Goal: Task Accomplishment & Management: Manage account settings

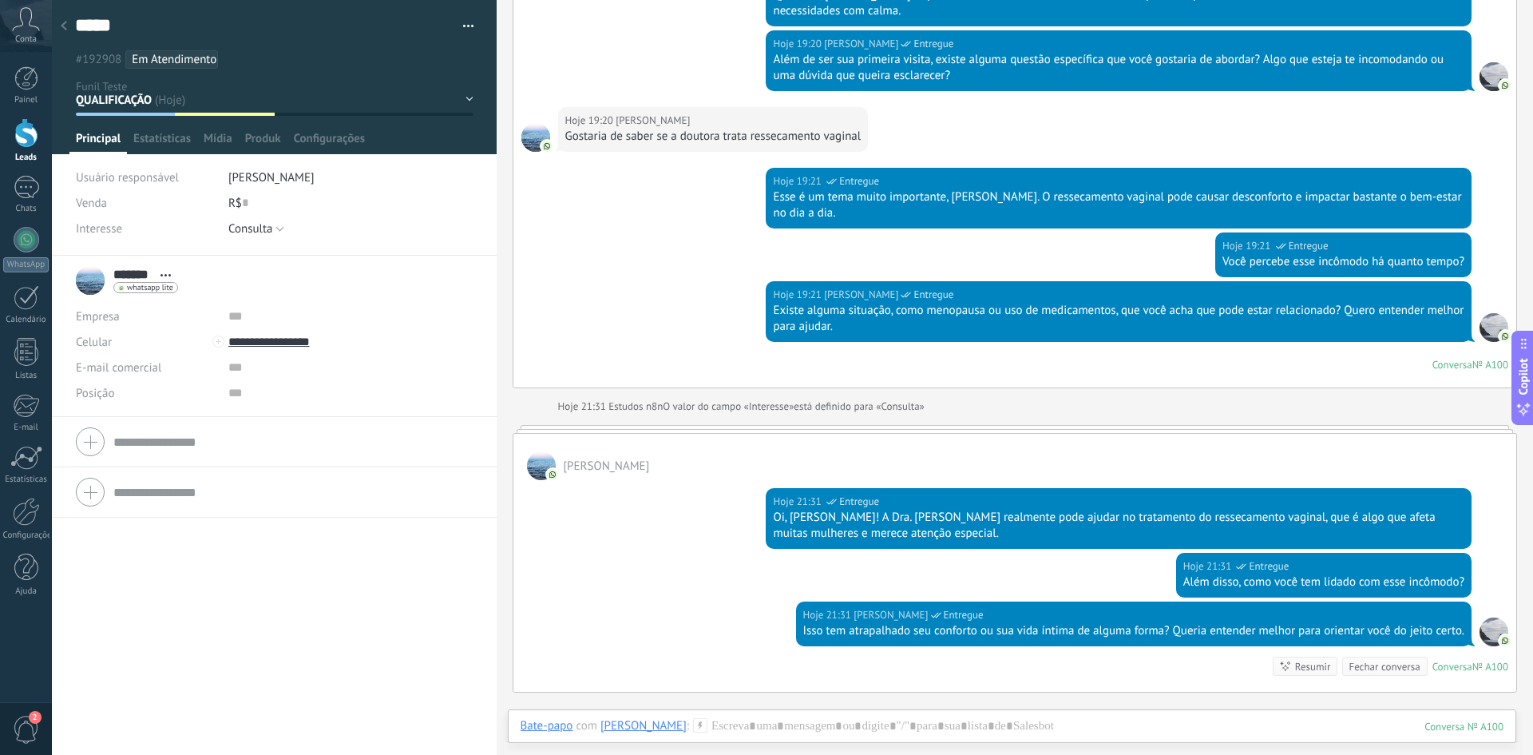
scroll to position [24, 0]
drag, startPoint x: 121, startPoint y: 28, endPoint x: 72, endPoint y: 27, distance: 49.5
click at [72, 27] on div "***** [PERSON_NAME] Salvar e criar Imprimir Gerenciar tags" at bounding box center [274, 128] width 445 height 256
click at [280, 48] on div "#192908 Em Atendimento IA" at bounding box center [271, 59] width 399 height 25
click at [57, 66] on div "***** [PERSON_NAME] Salvar e criar Imprimir Gerenciar tags Exportar para o Excel" at bounding box center [275, 34] width 446 height 69
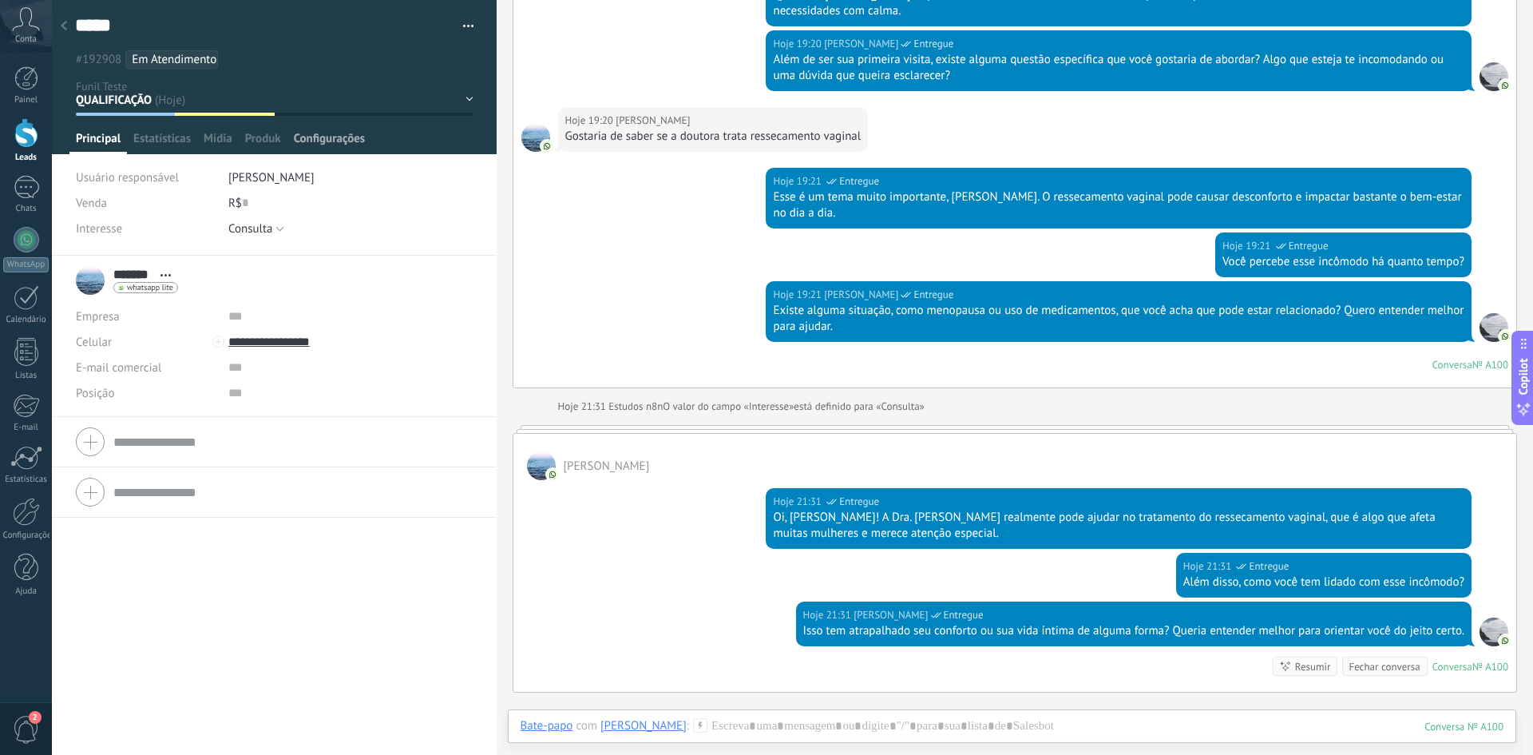
click at [315, 141] on span "Configurações" at bounding box center [329, 142] width 71 height 23
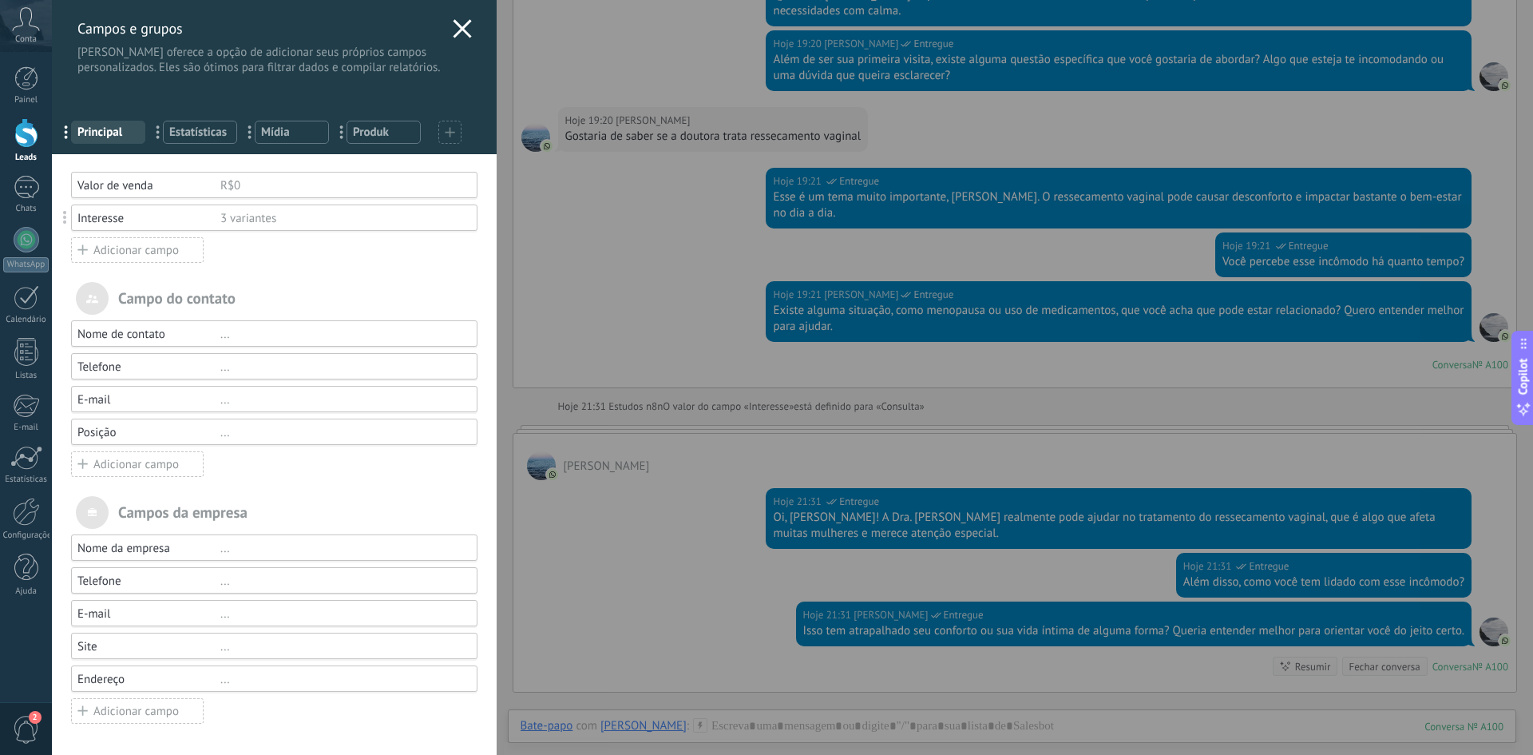
click at [260, 180] on div "R$0" at bounding box center [341, 185] width 243 height 15
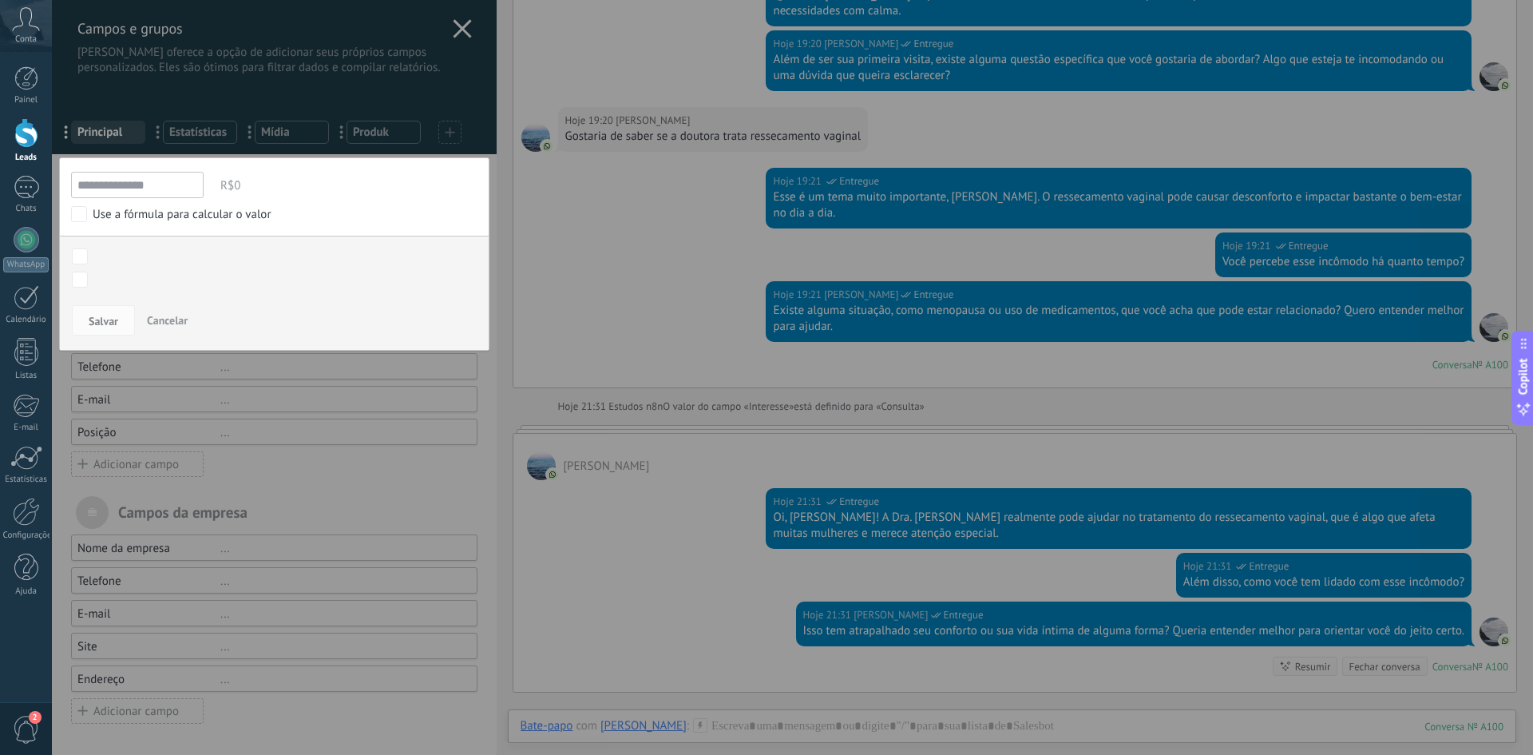
click at [220, 156] on div at bounding box center [274, 377] width 445 height 755
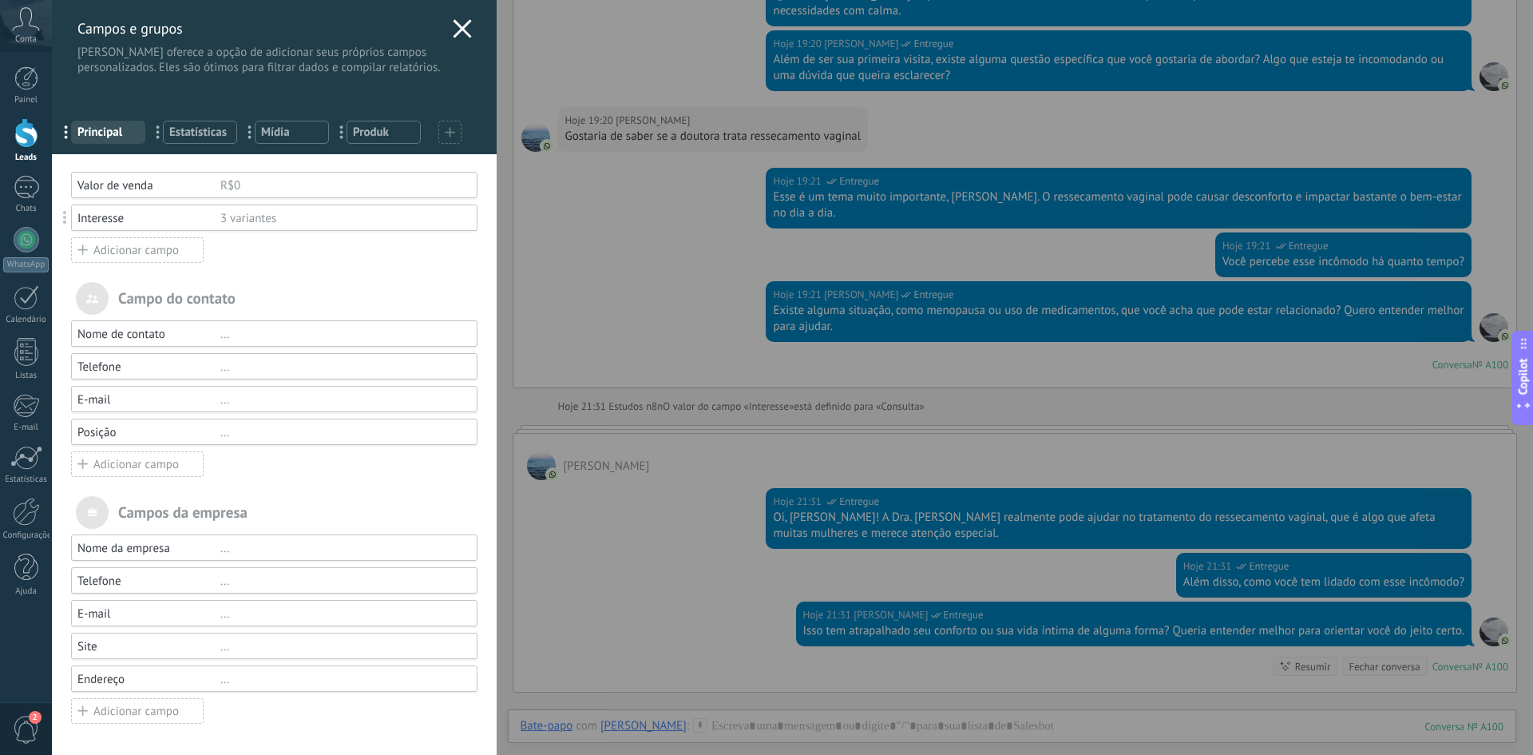
click at [453, 24] on use at bounding box center [462, 28] width 18 height 18
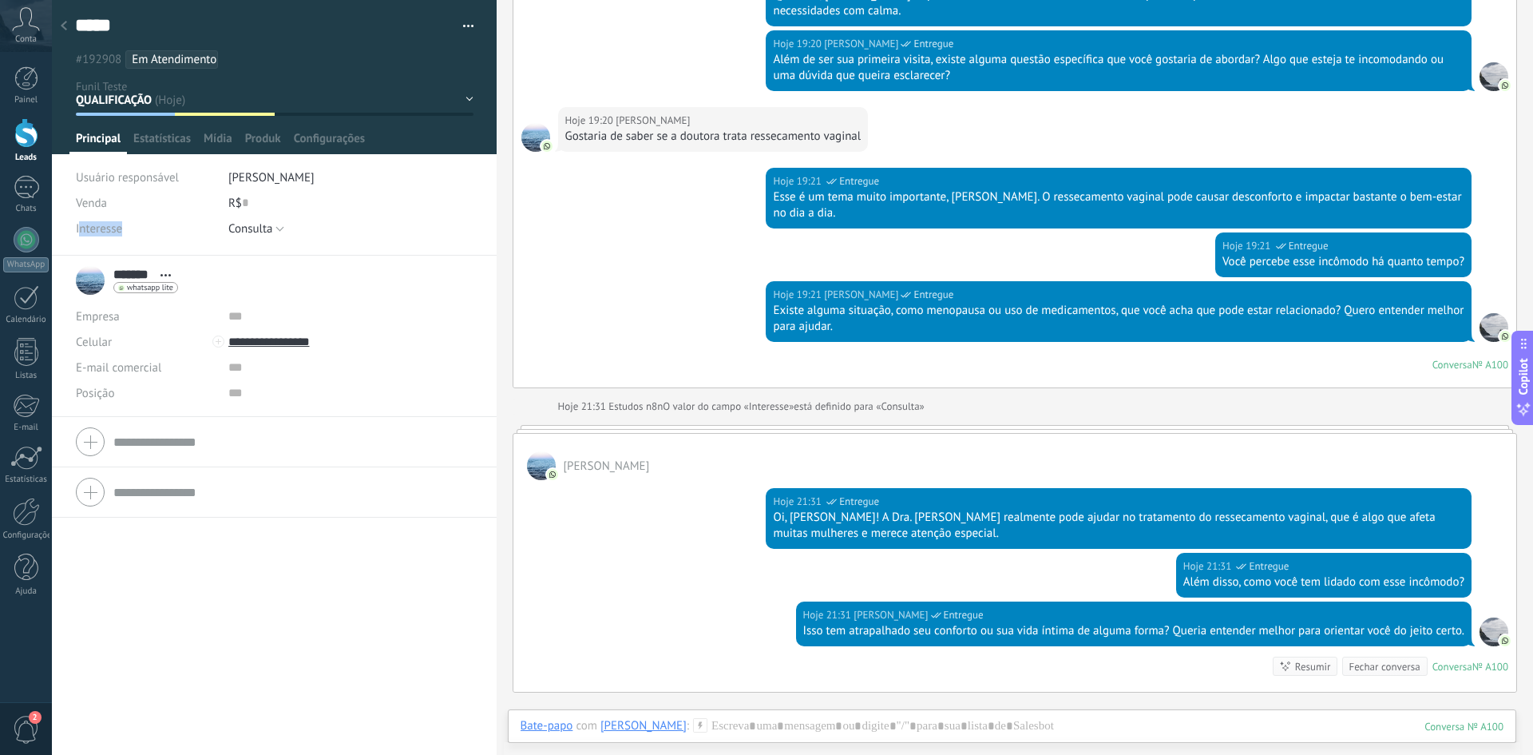
drag, startPoint x: 121, startPoint y: 231, endPoint x: 81, endPoint y: 231, distance: 39.9
click at [81, 231] on span "Interesse" at bounding box center [99, 229] width 46 height 12
click at [83, 231] on span "Interesse" at bounding box center [99, 229] width 46 height 12
click at [86, 230] on span "Interesse" at bounding box center [99, 229] width 46 height 12
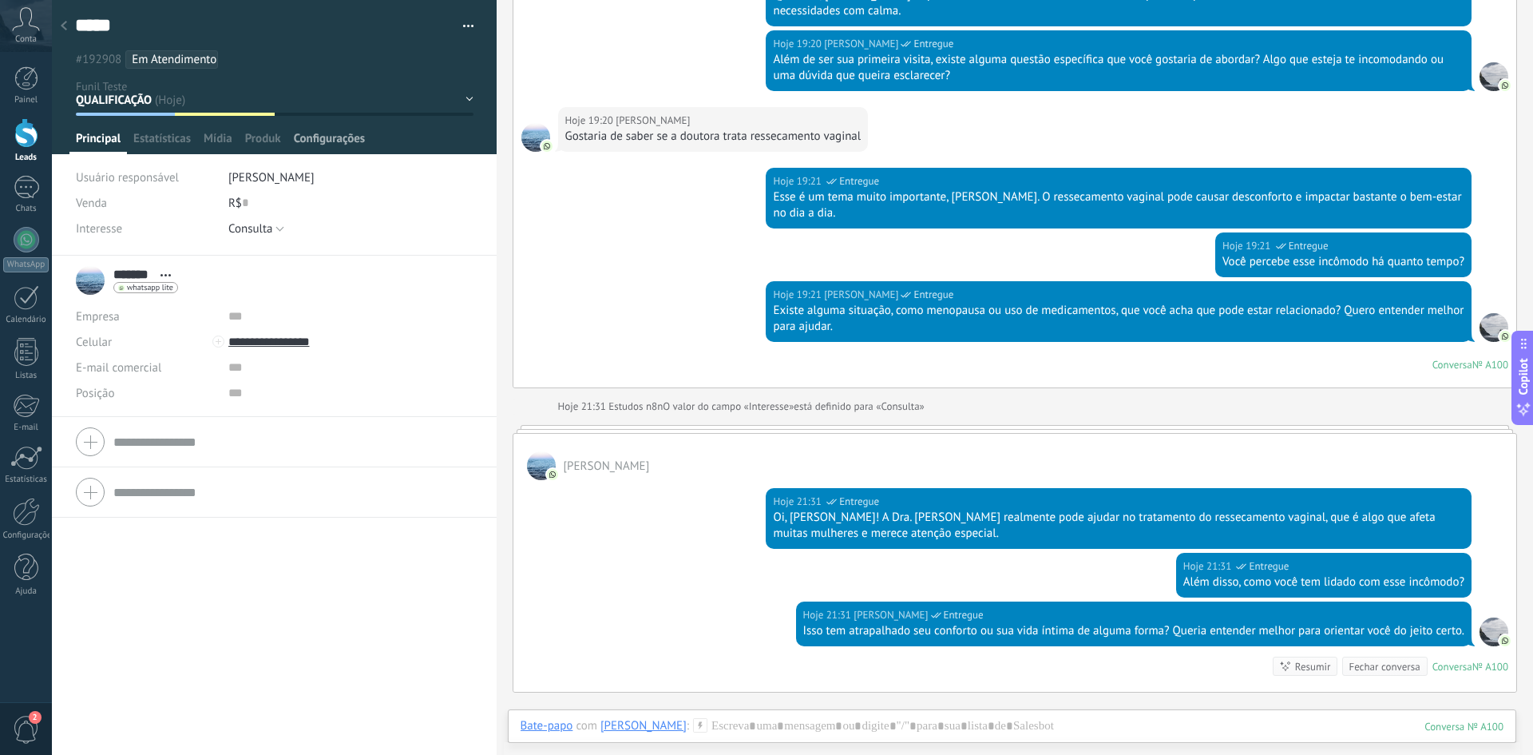
click at [296, 141] on span "Configurações" at bounding box center [329, 142] width 71 height 23
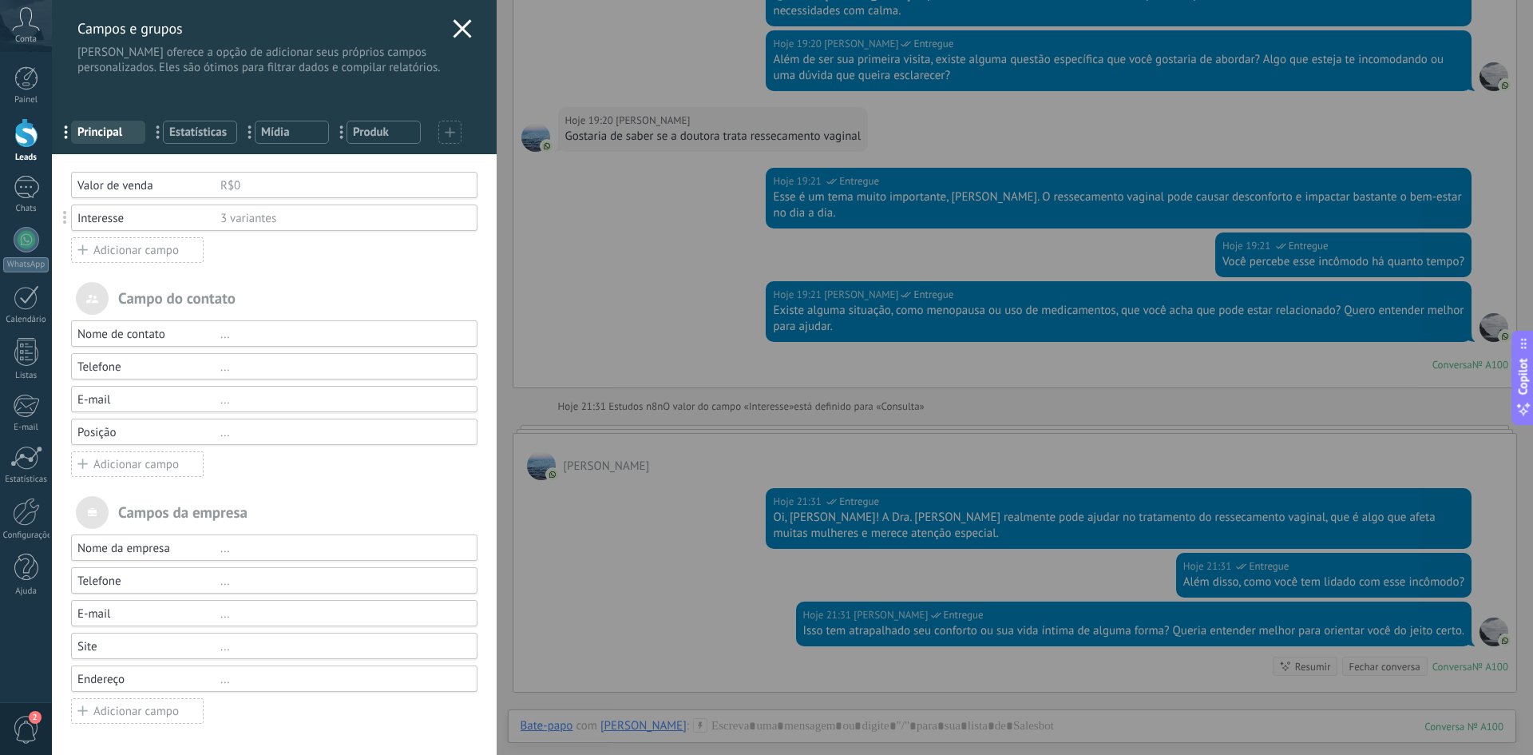
click at [139, 253] on div "Adicionar campo" at bounding box center [137, 250] width 133 height 26
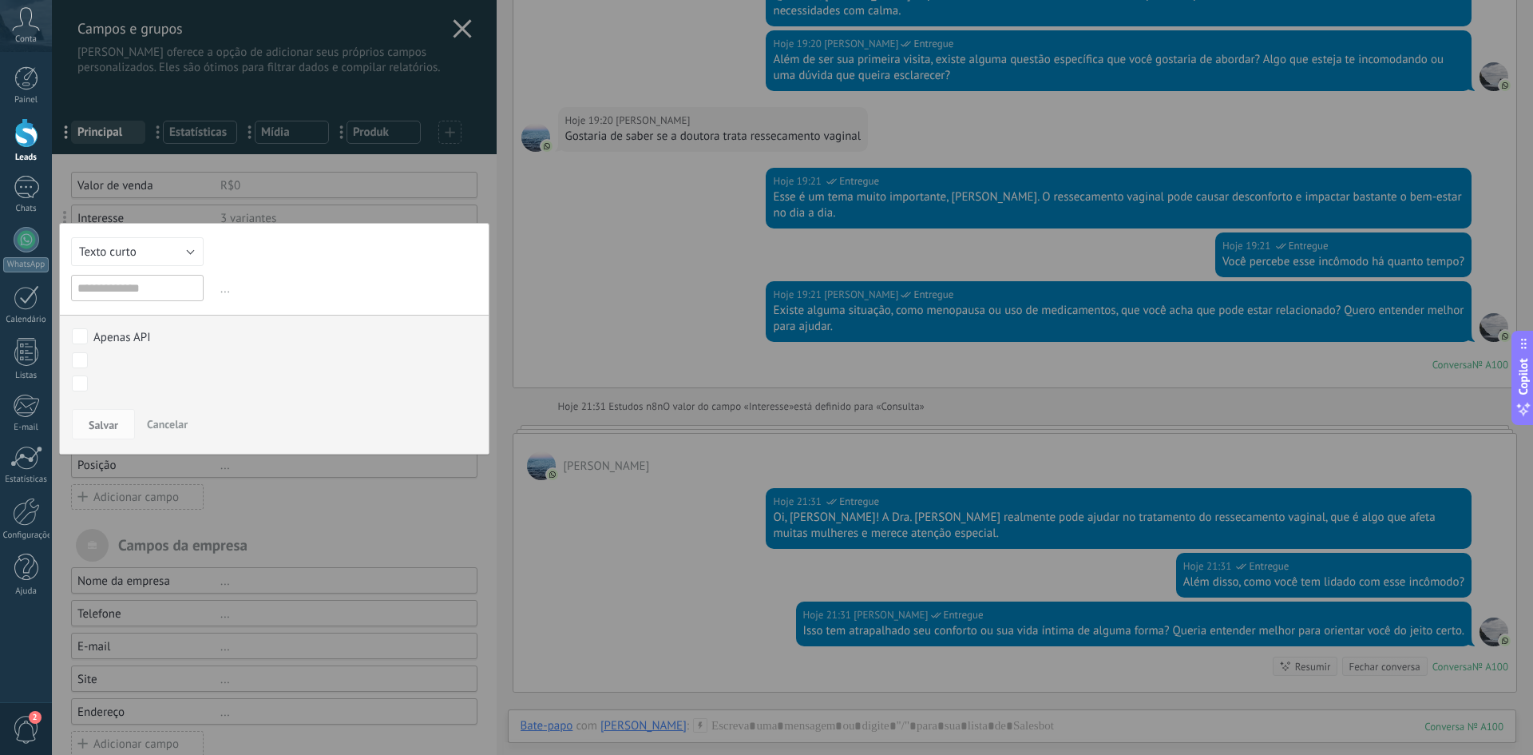
click at [140, 286] on input "text" at bounding box center [137, 288] width 133 height 26
click at [140, 255] on button "Texto curto" at bounding box center [137, 251] width 133 height 29
click at [120, 294] on li "Texto longo" at bounding box center [131, 281] width 141 height 27
click at [115, 292] on input "text" at bounding box center [137, 288] width 133 height 26
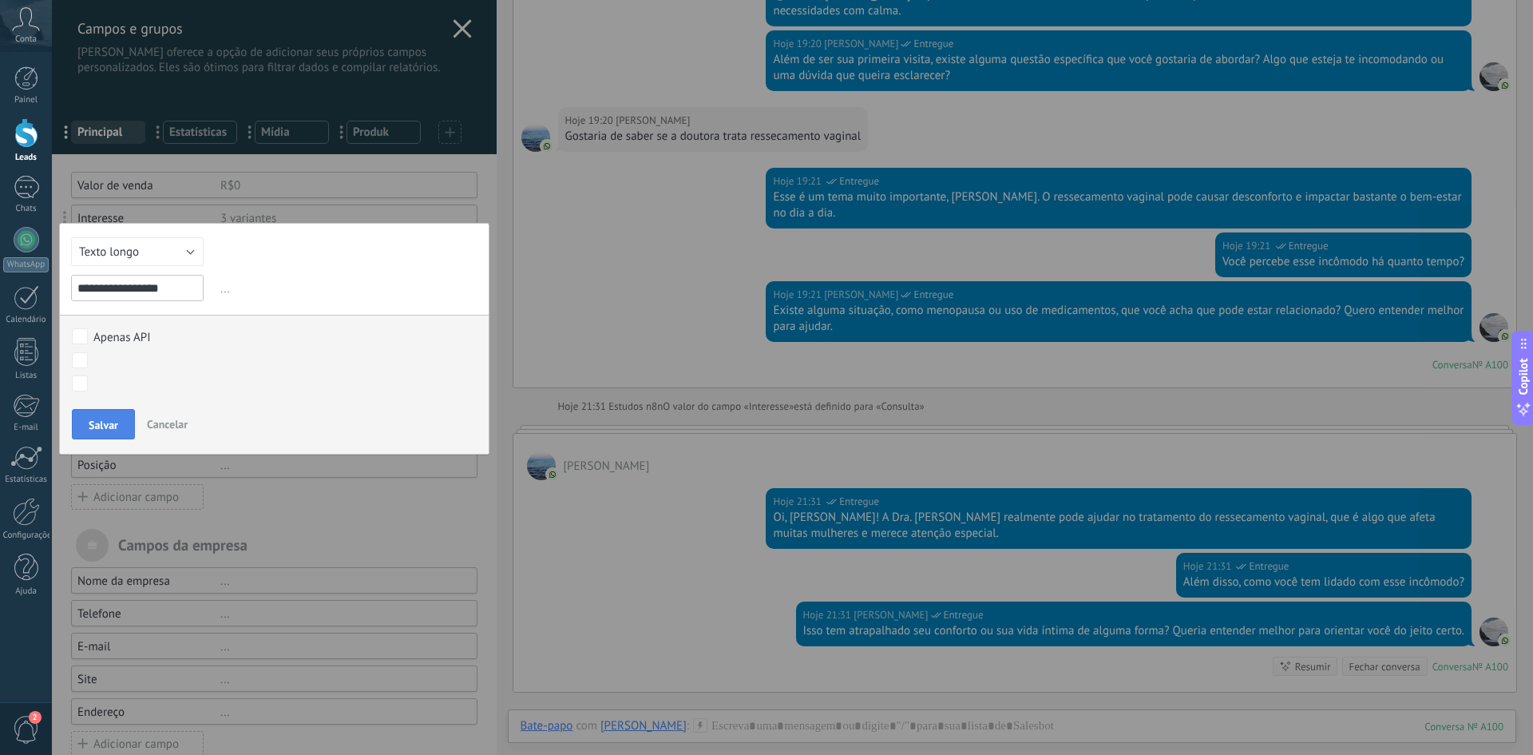
type input "**********"
click at [106, 420] on span "Salvar" at bounding box center [104, 424] width 30 height 11
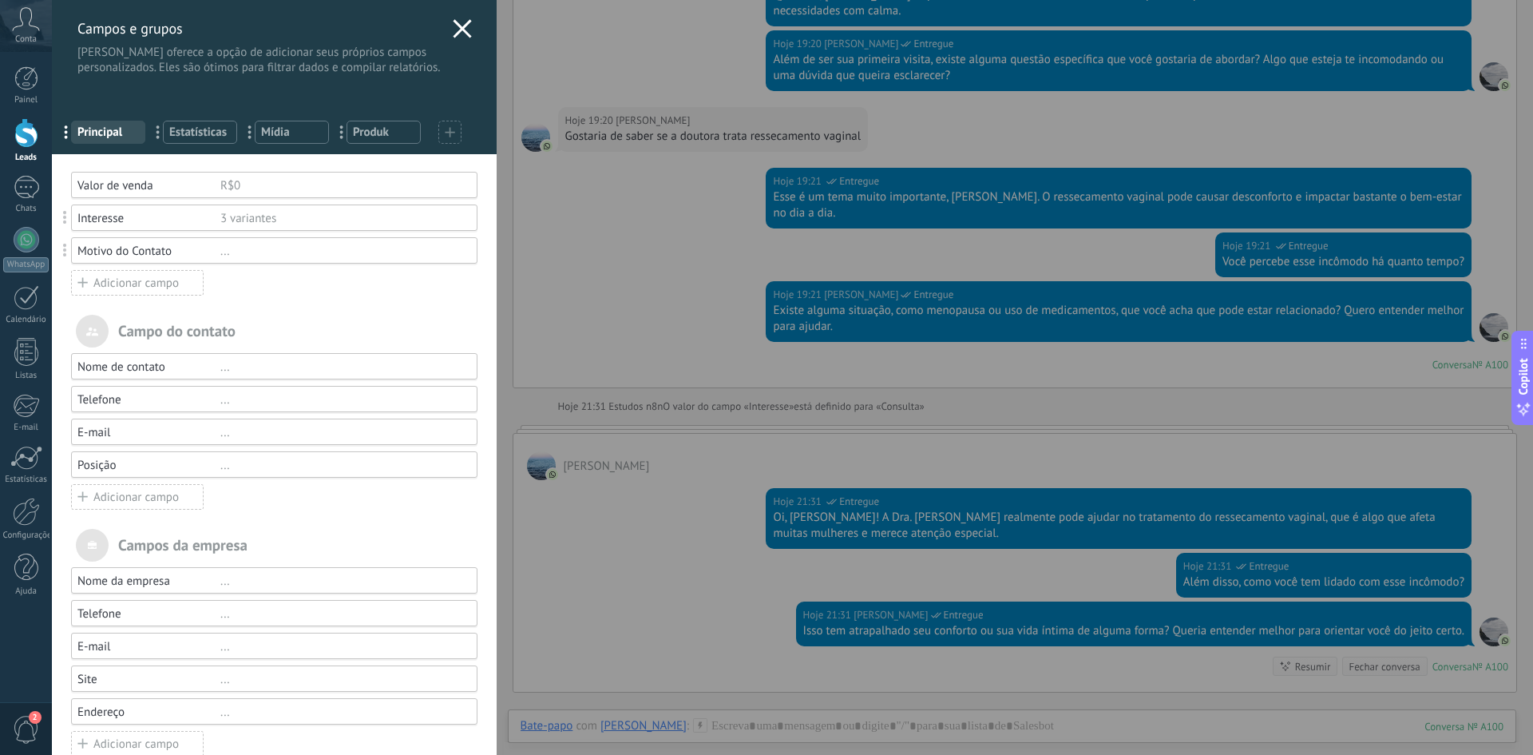
click at [165, 276] on div "Adicionar campo" at bounding box center [137, 283] width 133 height 26
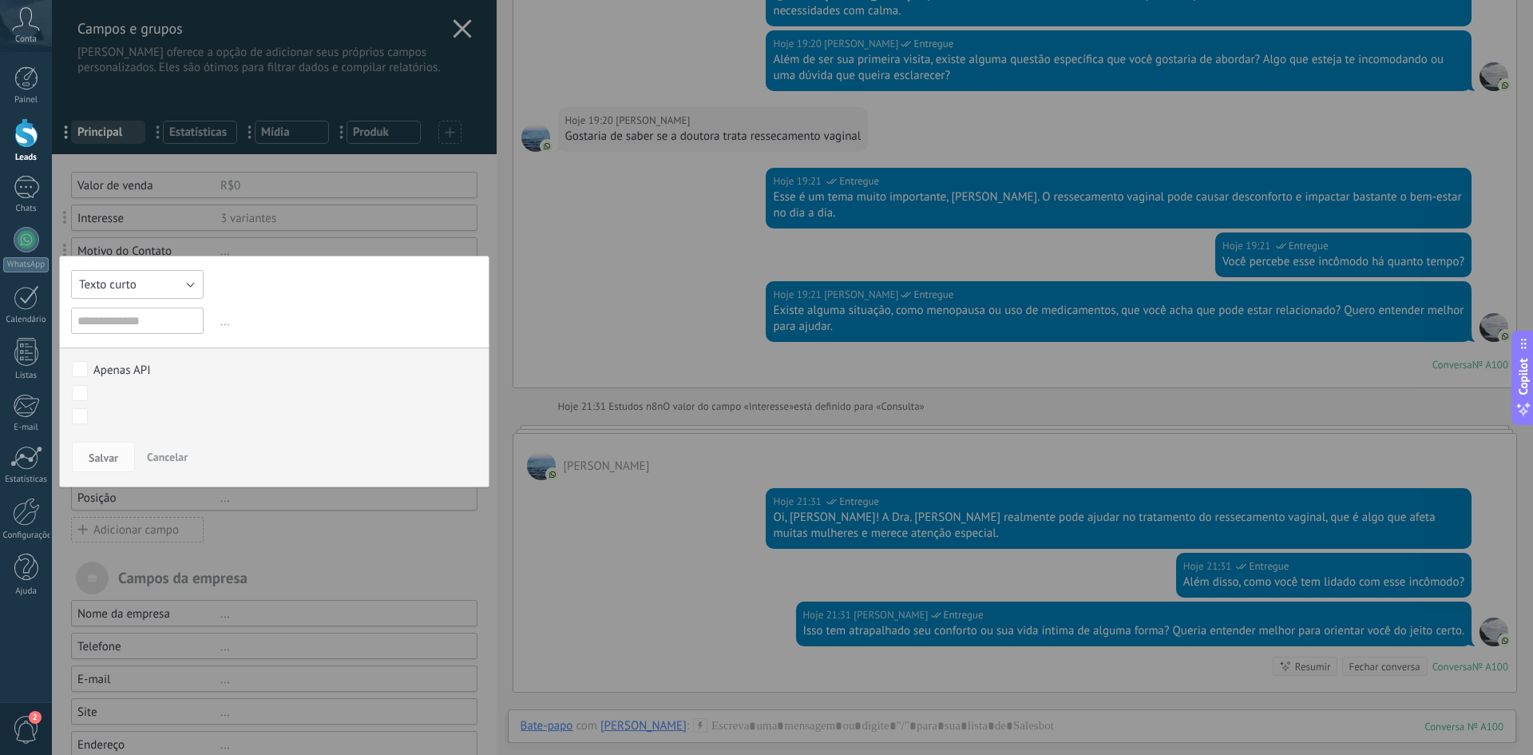
click at [148, 277] on button "Texto curto" at bounding box center [137, 284] width 133 height 29
click at [118, 350] on span "Data e hora" at bounding box center [129, 344] width 137 height 15
click at [113, 454] on span "Salvar" at bounding box center [104, 457] width 30 height 11
click at [128, 326] on input "text" at bounding box center [137, 320] width 133 height 26
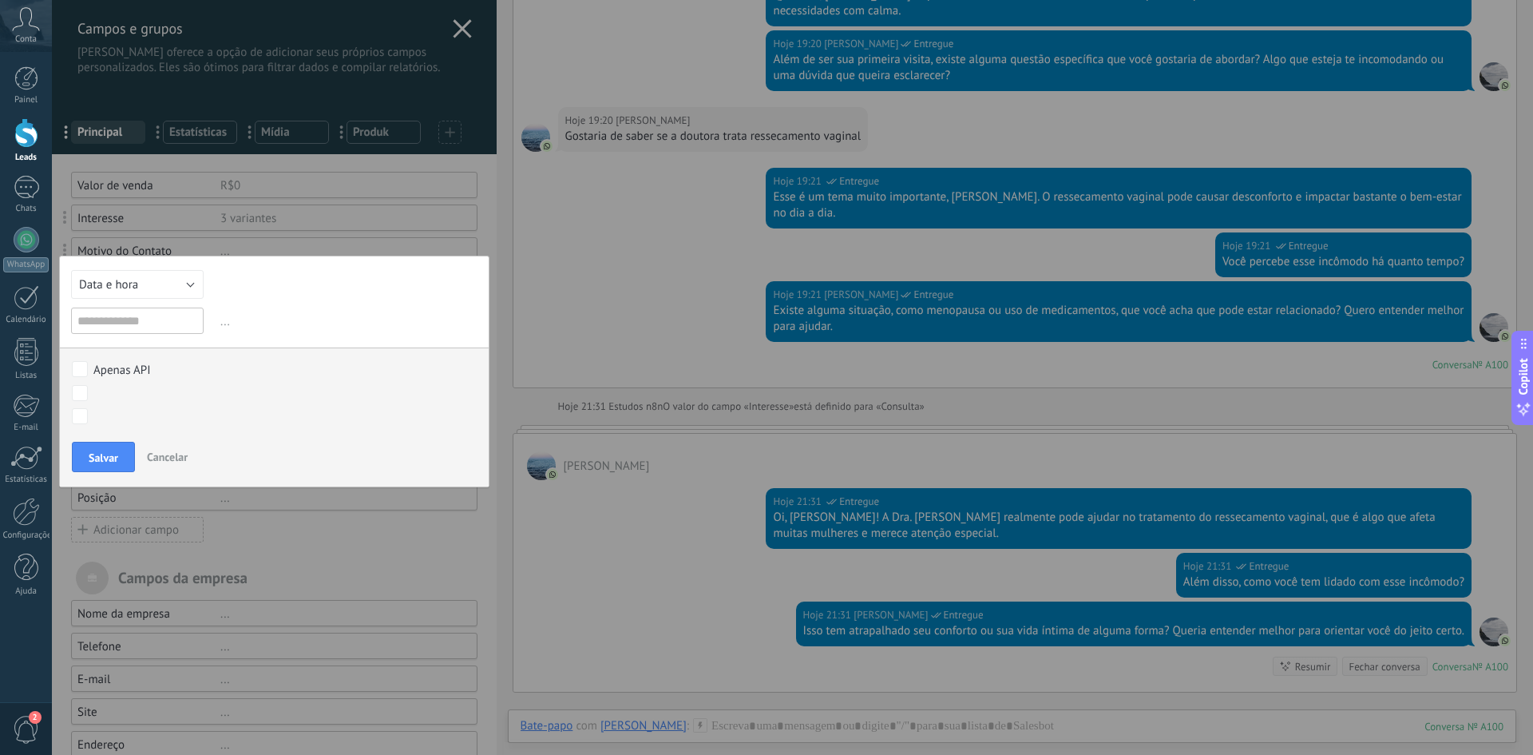
click at [295, 302] on div "Texto curto Numérico Interruptor Selecionar Seleção múltipla Data Url Texto lon…" at bounding box center [274, 372] width 430 height 232
click at [223, 321] on span "..." at bounding box center [347, 321] width 260 height 26
click at [180, 326] on input "text" at bounding box center [137, 320] width 133 height 26
click at [153, 291] on button "Data e hora" at bounding box center [137, 284] width 133 height 29
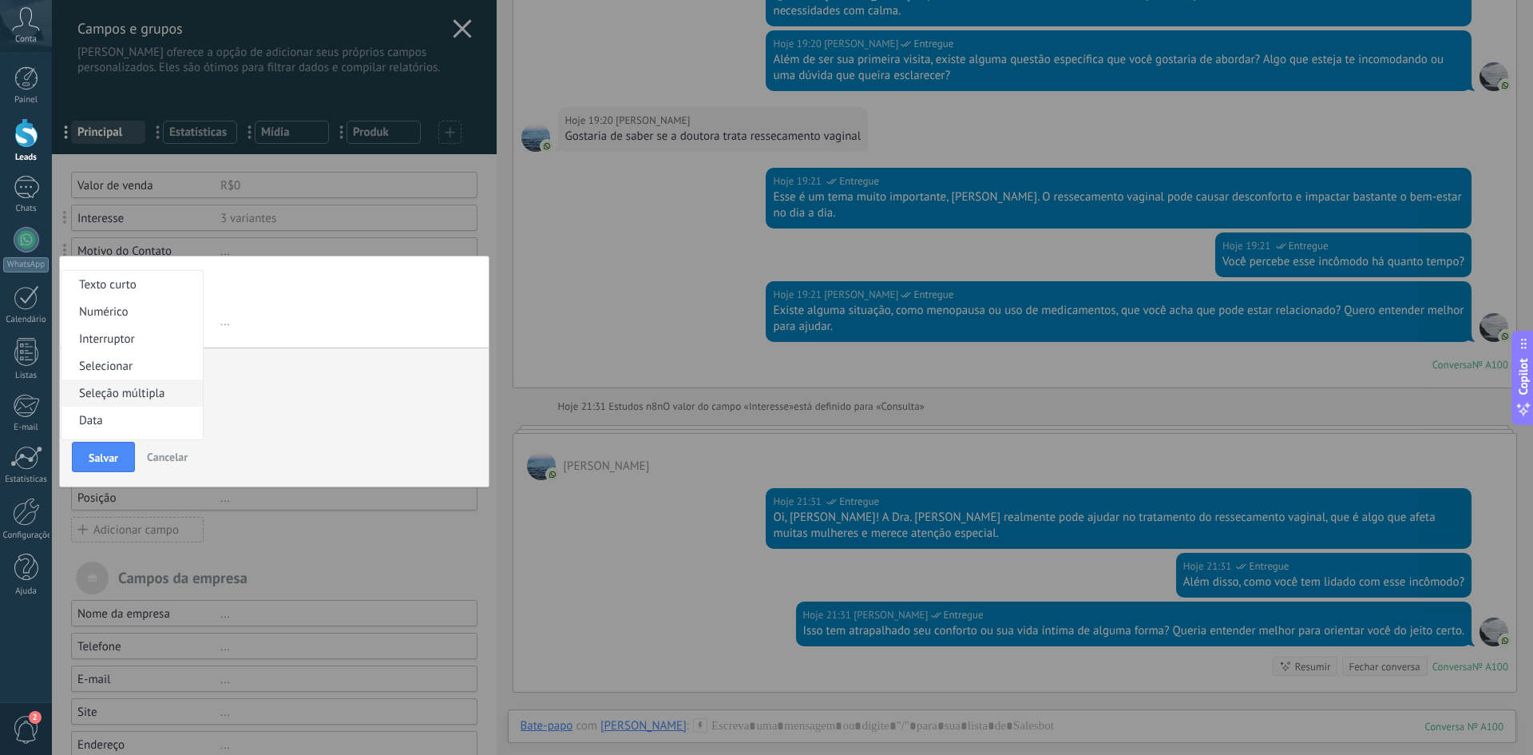
click at [137, 380] on li "Seleção múltipla" at bounding box center [131, 392] width 141 height 27
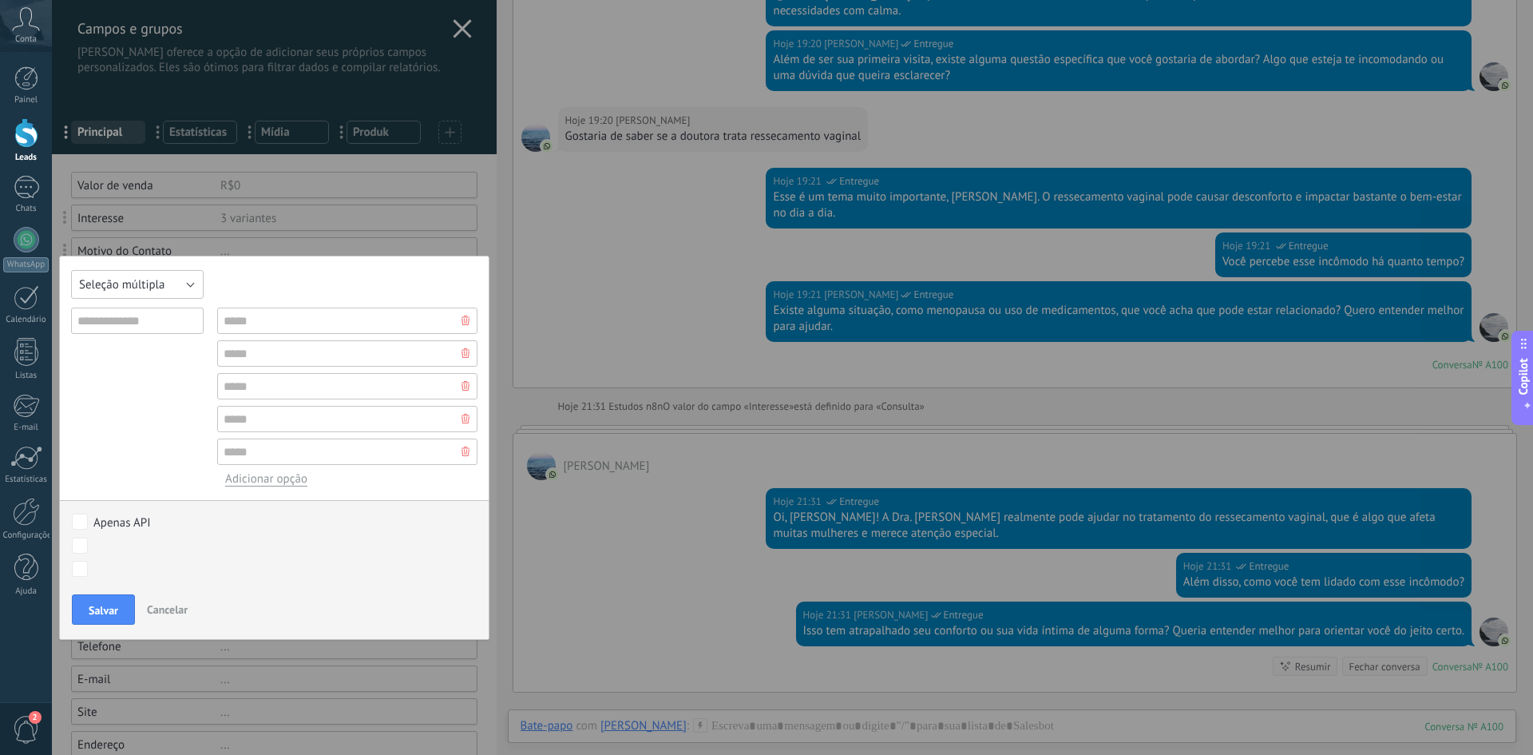
click at [161, 297] on button "Seleção múltipla" at bounding box center [137, 284] width 133 height 29
click at [117, 331] on span "Selecionar" at bounding box center [129, 326] width 137 height 15
click at [131, 293] on button "Selecionar" at bounding box center [137, 284] width 133 height 29
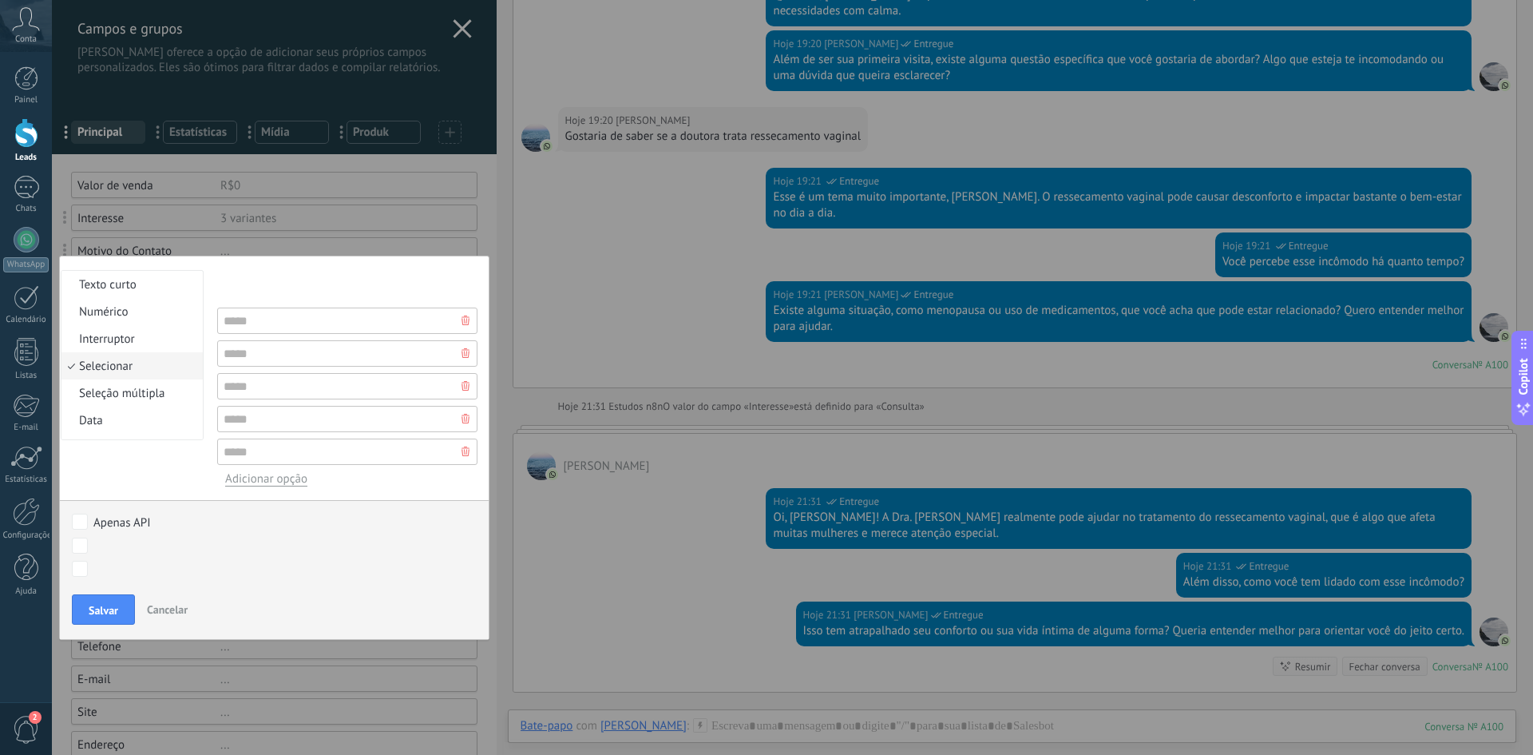
click at [121, 372] on span "Selecionar" at bounding box center [129, 366] width 137 height 15
click at [225, 322] on input "text" at bounding box center [347, 320] width 260 height 26
click at [227, 350] on input "text" at bounding box center [347, 353] width 260 height 26
click at [228, 322] on input "text" at bounding box center [347, 320] width 260 height 26
click at [232, 353] on input "text" at bounding box center [347, 353] width 260 height 26
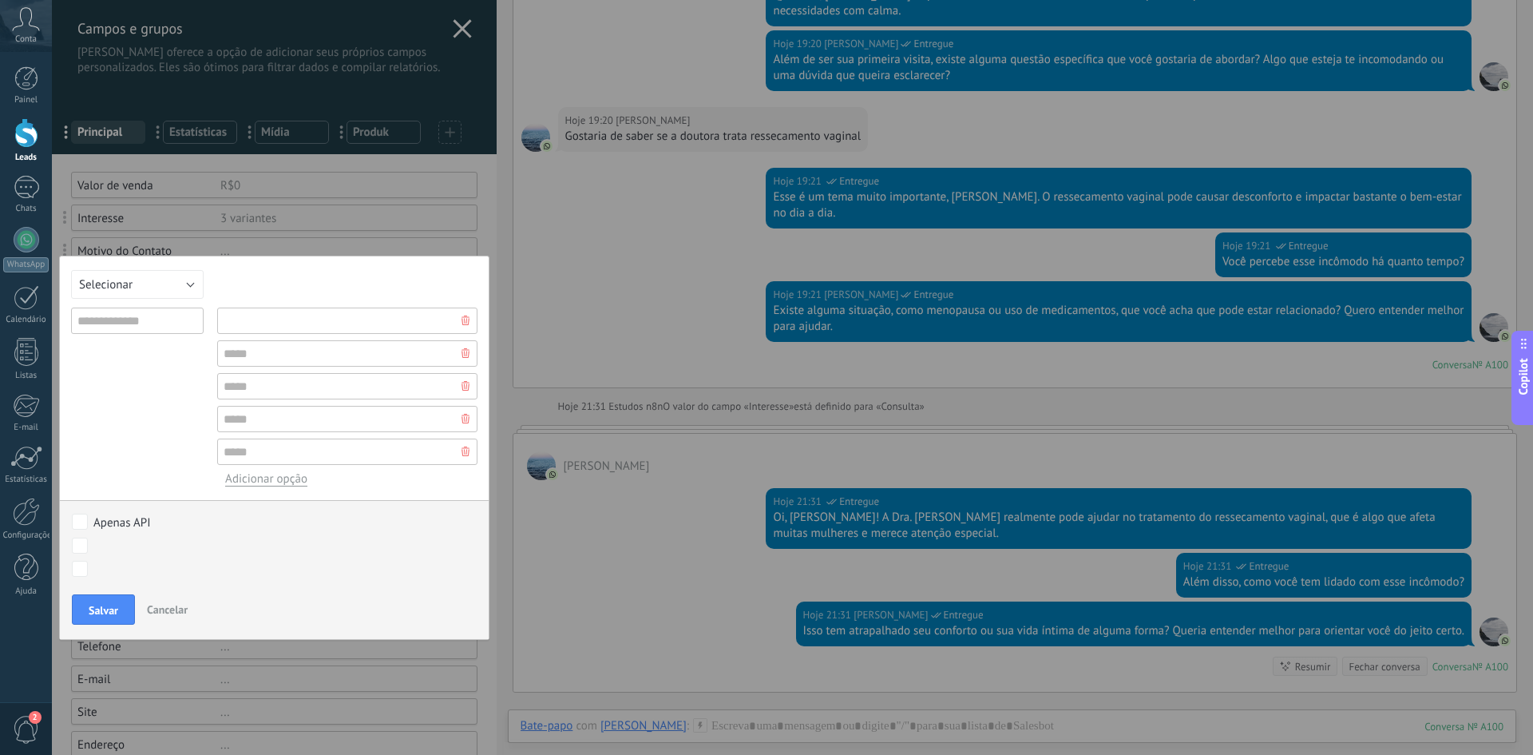
click at [235, 325] on input "text" at bounding box center [347, 320] width 260 height 26
click at [232, 357] on input "text" at bounding box center [347, 353] width 260 height 26
click at [232, 325] on input "text" at bounding box center [347, 320] width 260 height 26
click at [234, 344] on input "text" at bounding box center [347, 353] width 260 height 26
click at [234, 323] on input "text" at bounding box center [347, 320] width 260 height 26
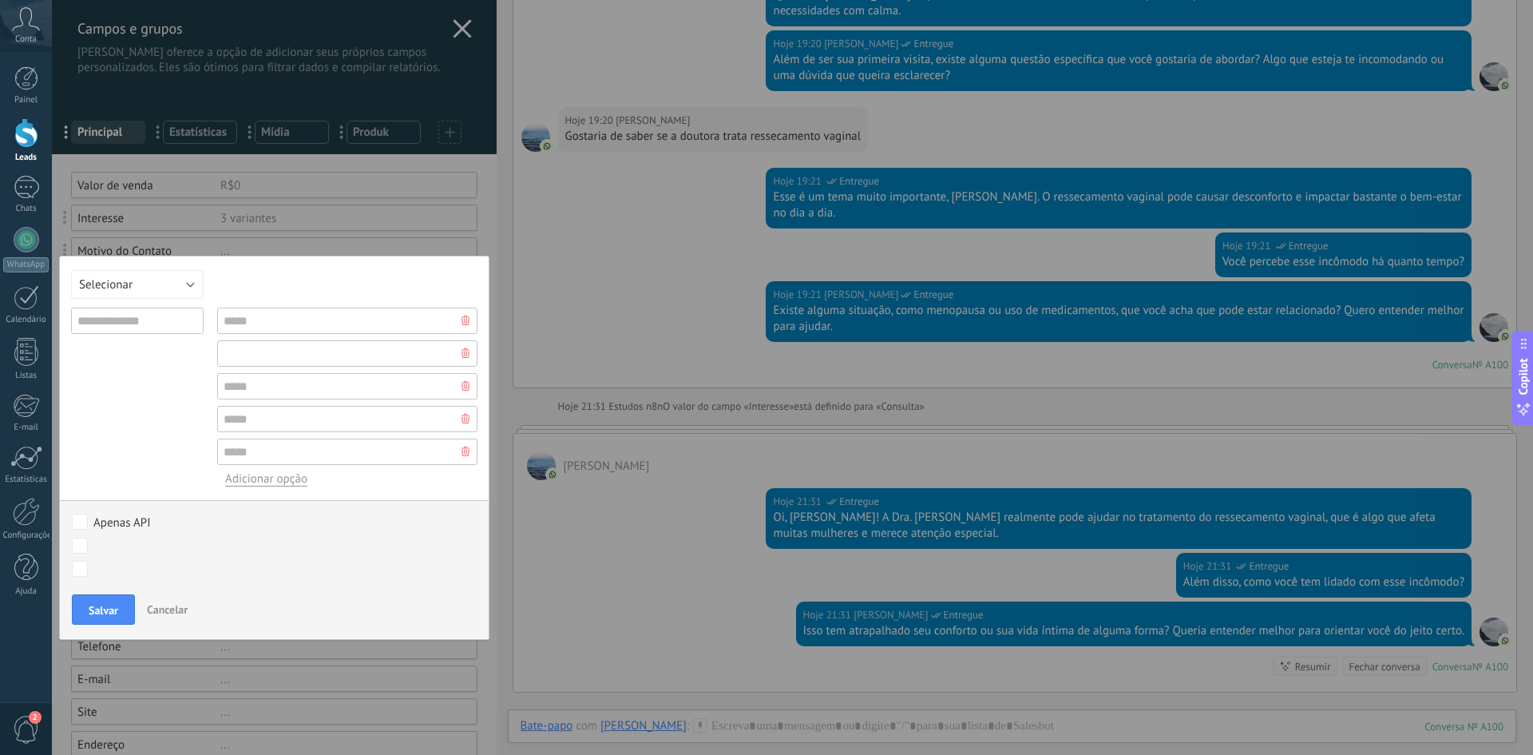
click at [234, 351] on input "text" at bounding box center [347, 353] width 260 height 26
click at [232, 327] on input "text" at bounding box center [347, 320] width 260 height 26
click at [232, 357] on input "text" at bounding box center [347, 353] width 260 height 26
click at [224, 320] on input "text" at bounding box center [347, 320] width 260 height 26
click at [223, 355] on input "text" at bounding box center [347, 353] width 260 height 26
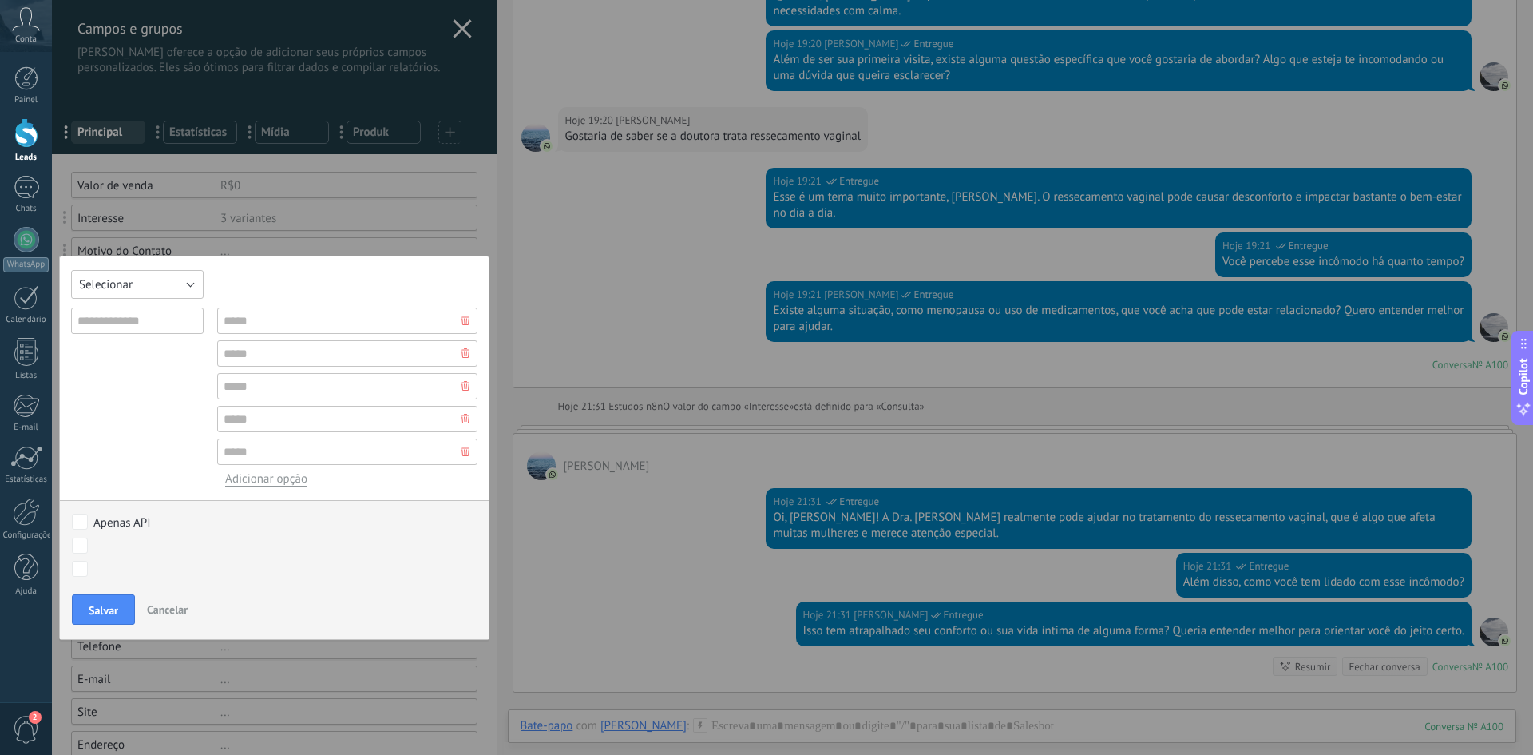
click at [129, 284] on span "Selecionar" at bounding box center [106, 284] width 54 height 15
click at [180, 609] on span "Cancelar" at bounding box center [167, 609] width 41 height 14
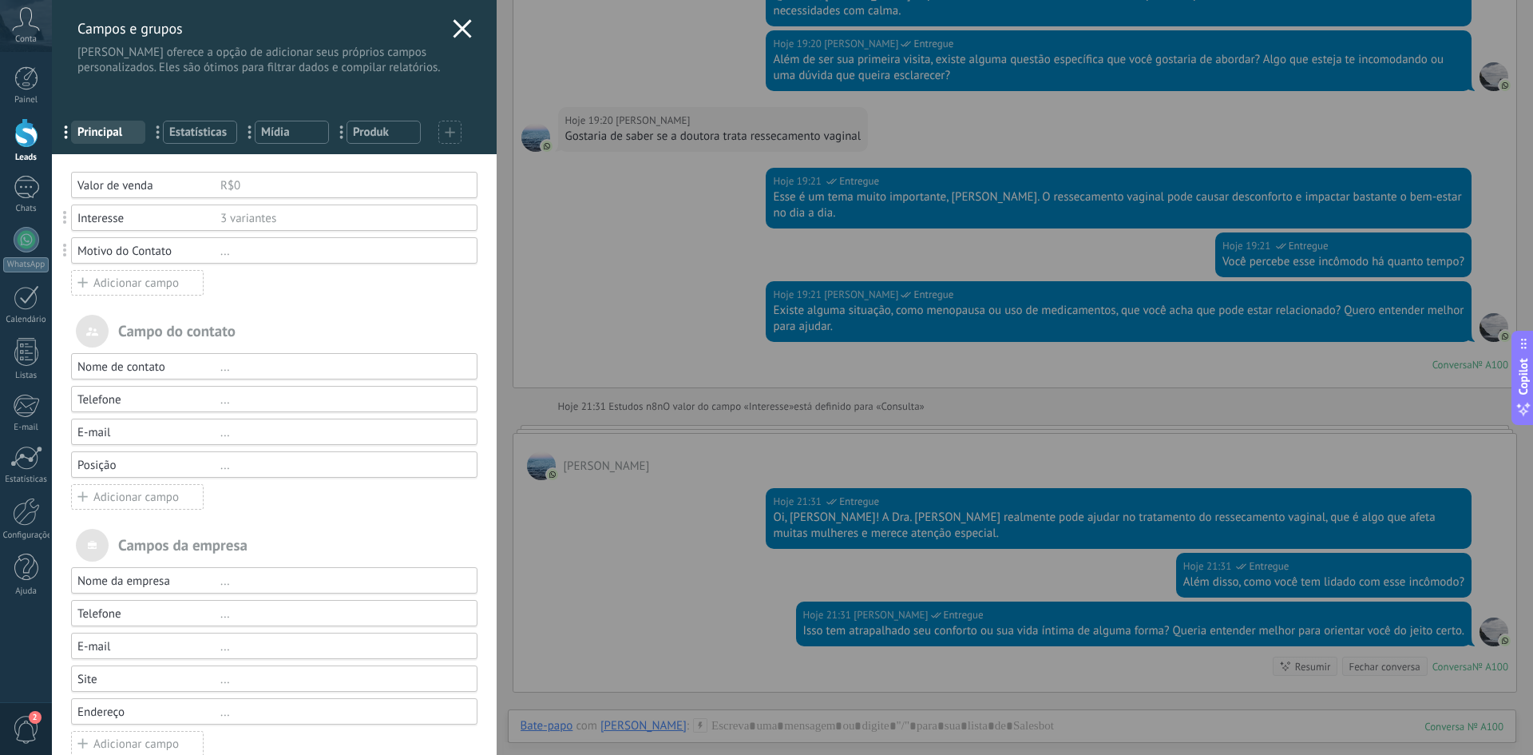
click at [457, 36] on icon at bounding box center [462, 28] width 19 height 19
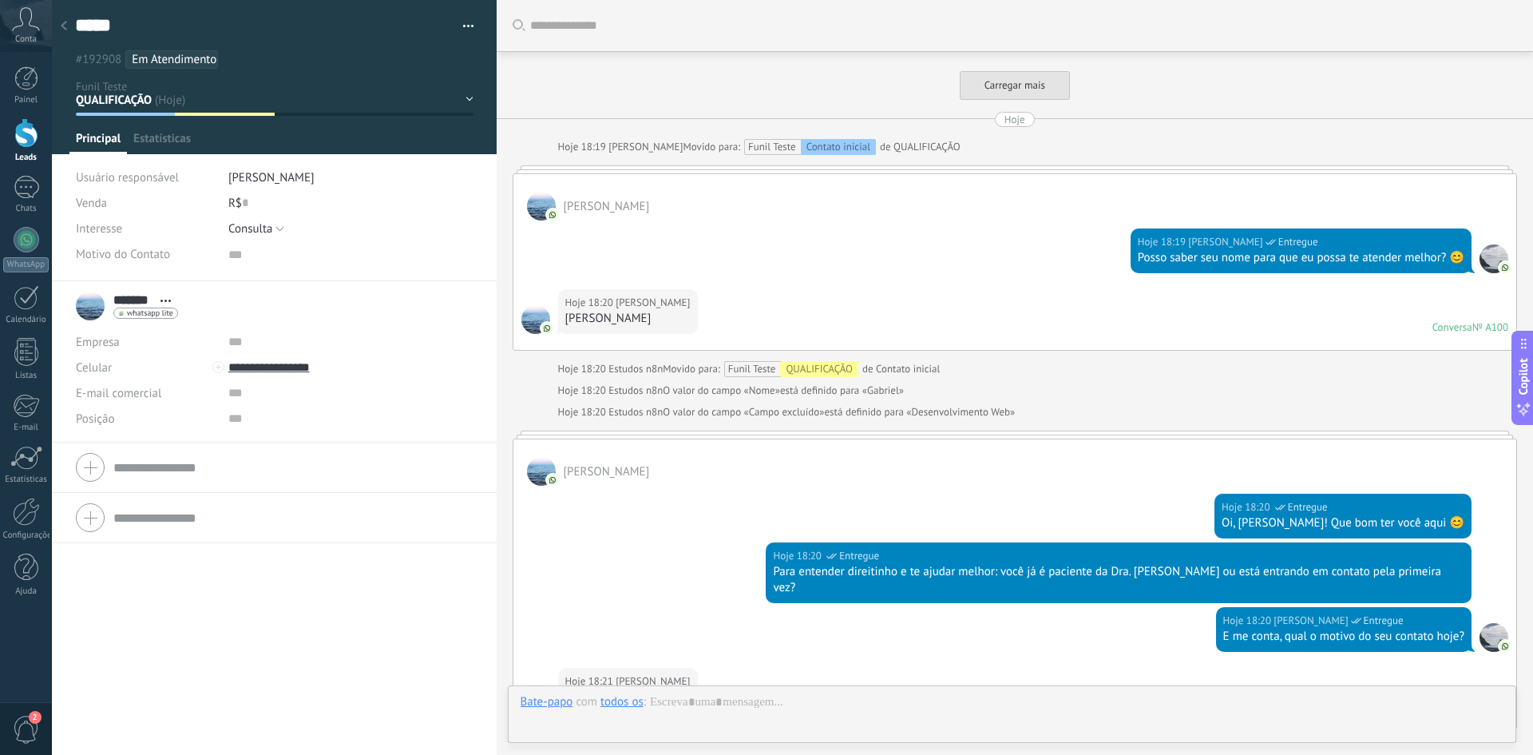
scroll to position [5232, 0]
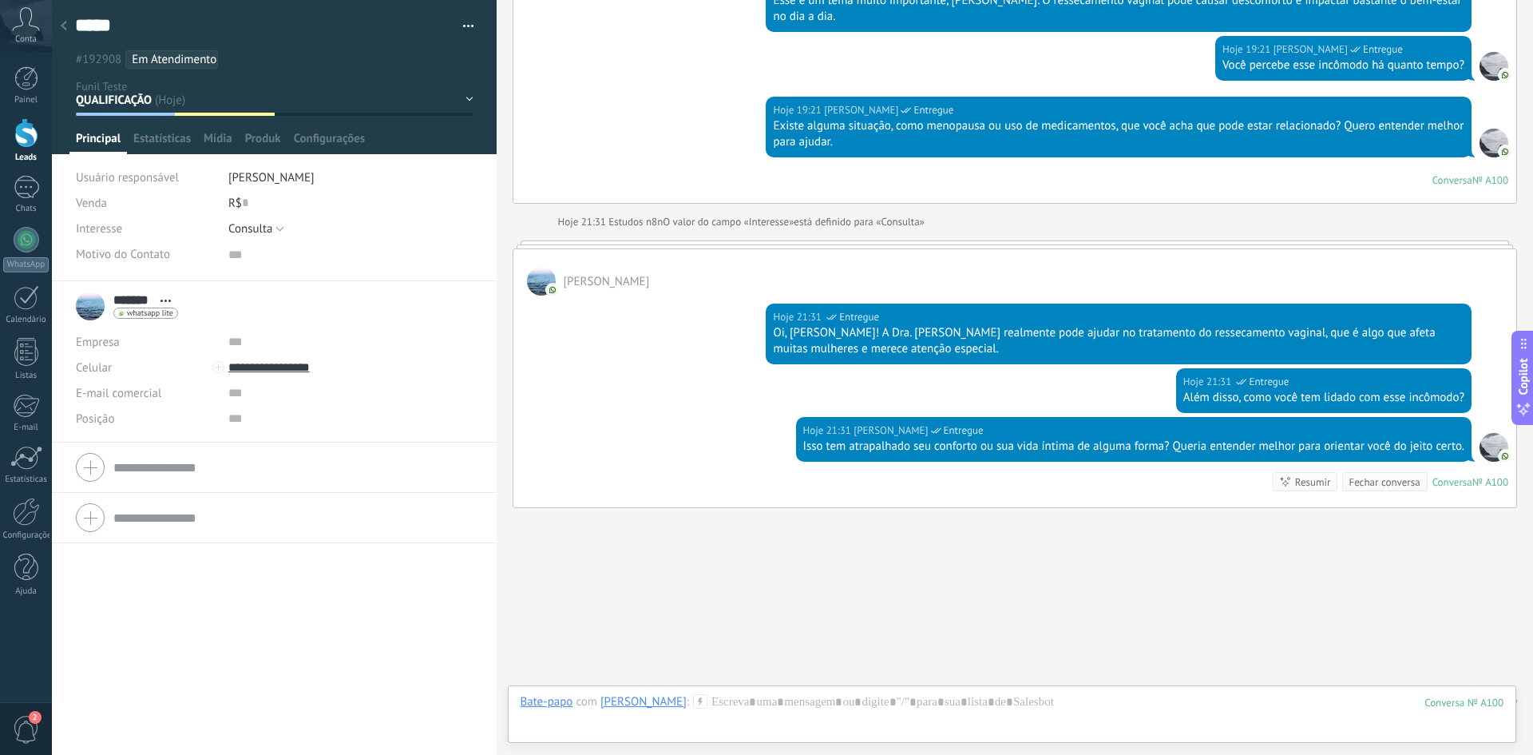
click at [87, 231] on span "Interesse" at bounding box center [99, 229] width 46 height 12
click at [258, 226] on span "Consulta" at bounding box center [250, 228] width 45 height 15
click at [106, 231] on span "Interesse" at bounding box center [99, 229] width 46 height 12
click at [126, 228] on div "Interesse" at bounding box center [146, 229] width 141 height 26
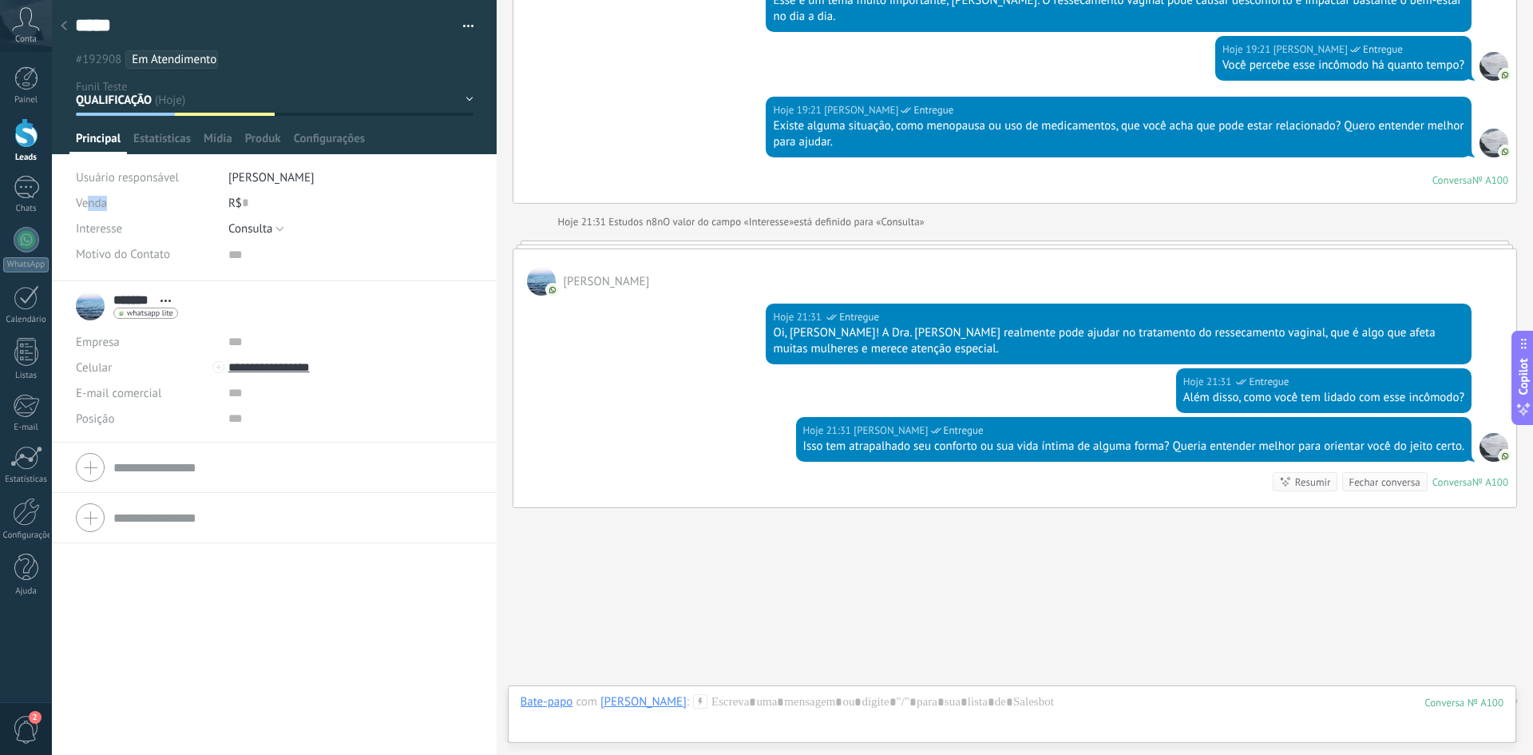
drag, startPoint x: 92, startPoint y: 202, endPoint x: 109, endPoint y: 202, distance: 17.6
click at [109, 202] on div "Venda" at bounding box center [146, 203] width 141 height 26
click at [97, 205] on span "Venda" at bounding box center [91, 203] width 31 height 15
click at [85, 206] on span "Venda" at bounding box center [91, 203] width 31 height 15
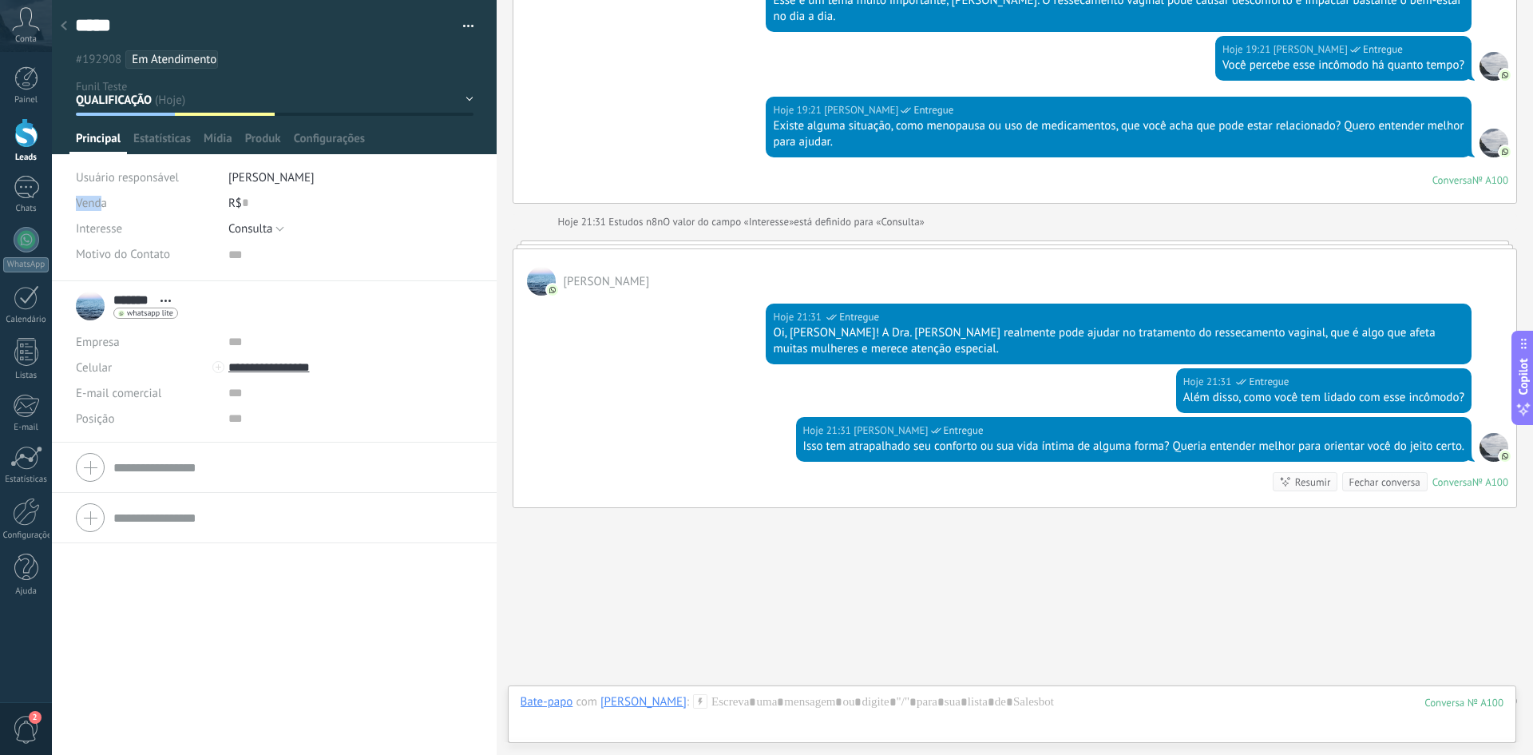
drag, startPoint x: 79, startPoint y: 204, endPoint x: 104, endPoint y: 202, distance: 24.9
click at [104, 202] on span "Venda" at bounding box center [91, 203] width 31 height 15
click at [93, 207] on span "Venda" at bounding box center [91, 203] width 31 height 15
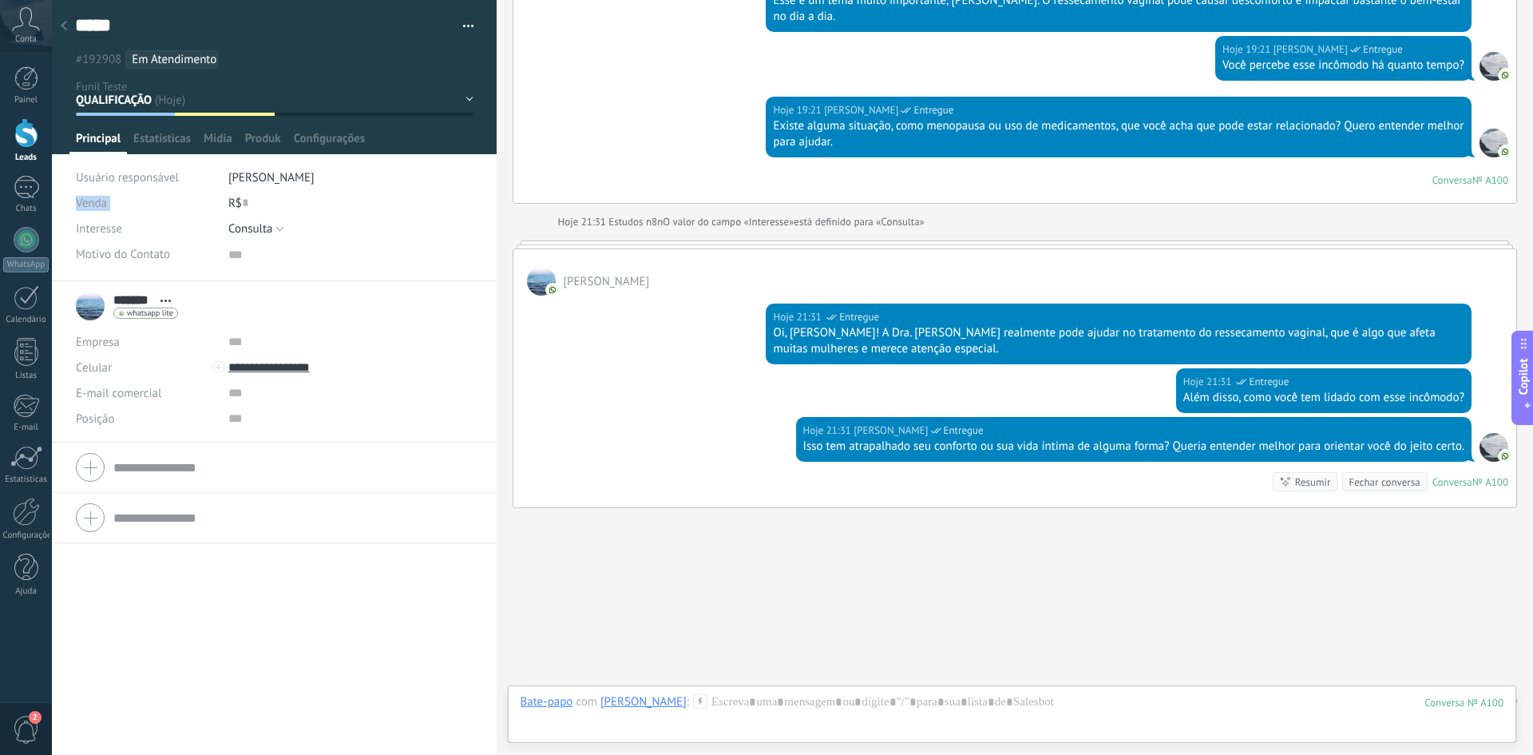
click at [96, 204] on span "Venda" at bounding box center [91, 203] width 31 height 15
click at [89, 208] on span "Venda" at bounding box center [91, 203] width 31 height 15
click at [88, 205] on span "Venda" at bounding box center [91, 203] width 31 height 15
click at [67, 30] on div at bounding box center [64, 26] width 22 height 31
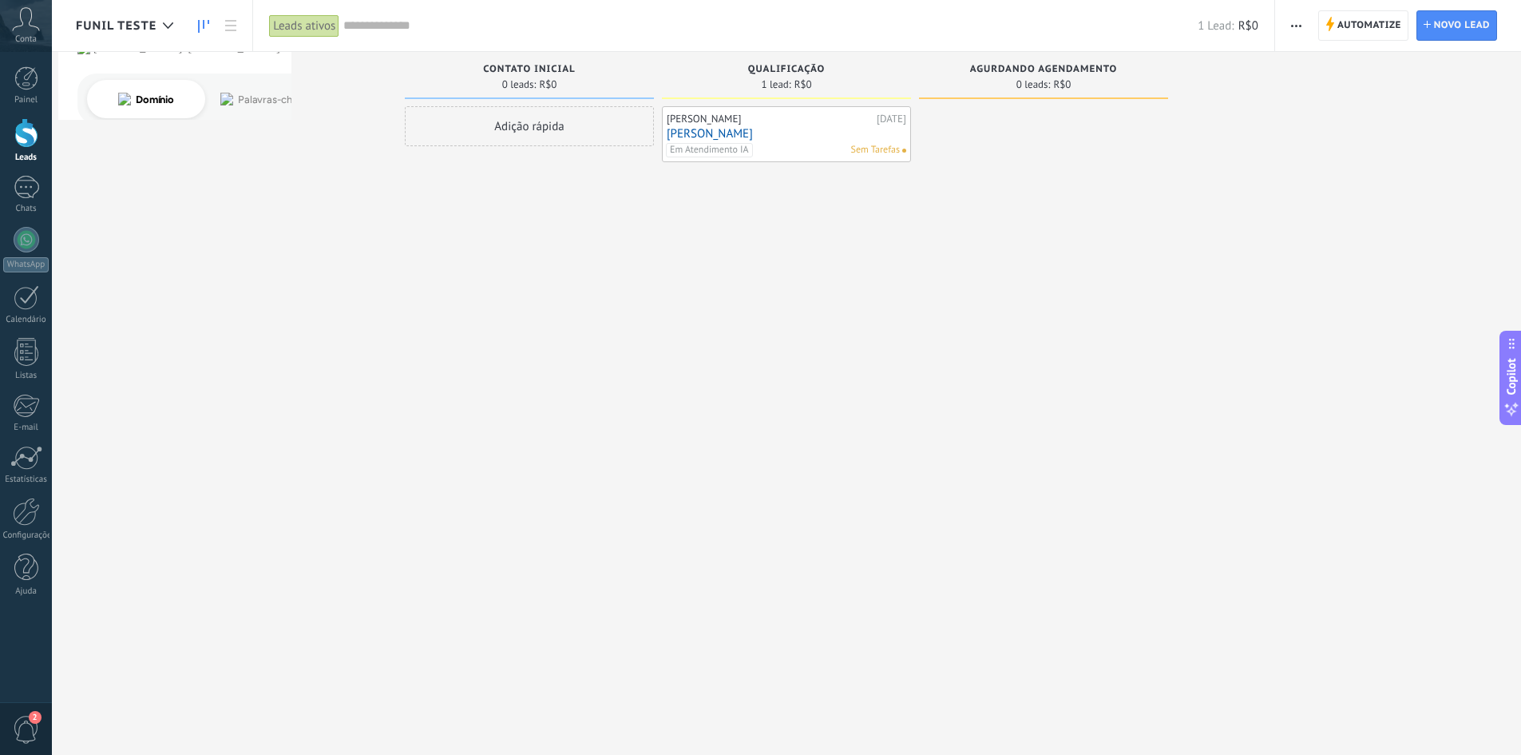
click at [688, 132] on link "[PERSON_NAME]" at bounding box center [787, 134] width 240 height 14
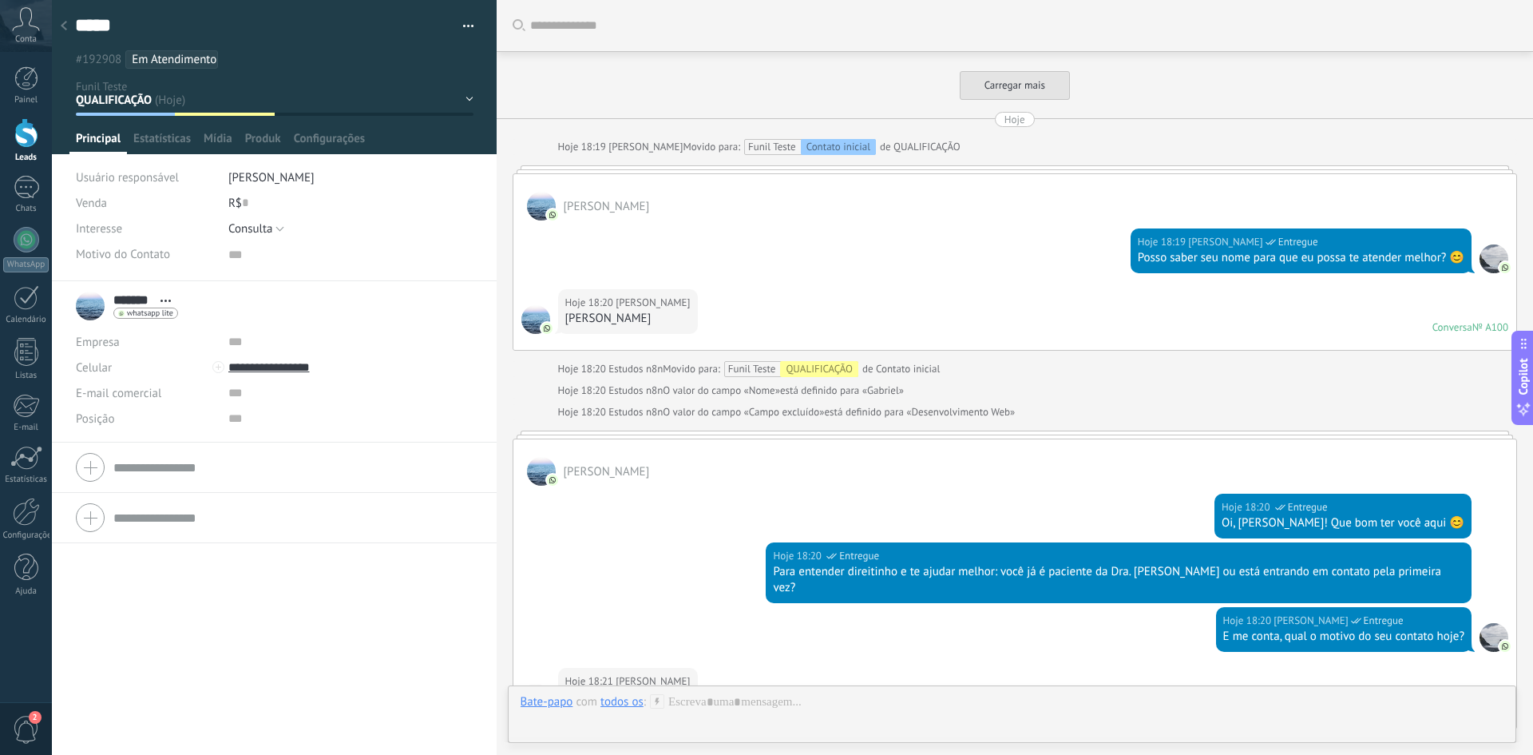
scroll to position [5232, 0]
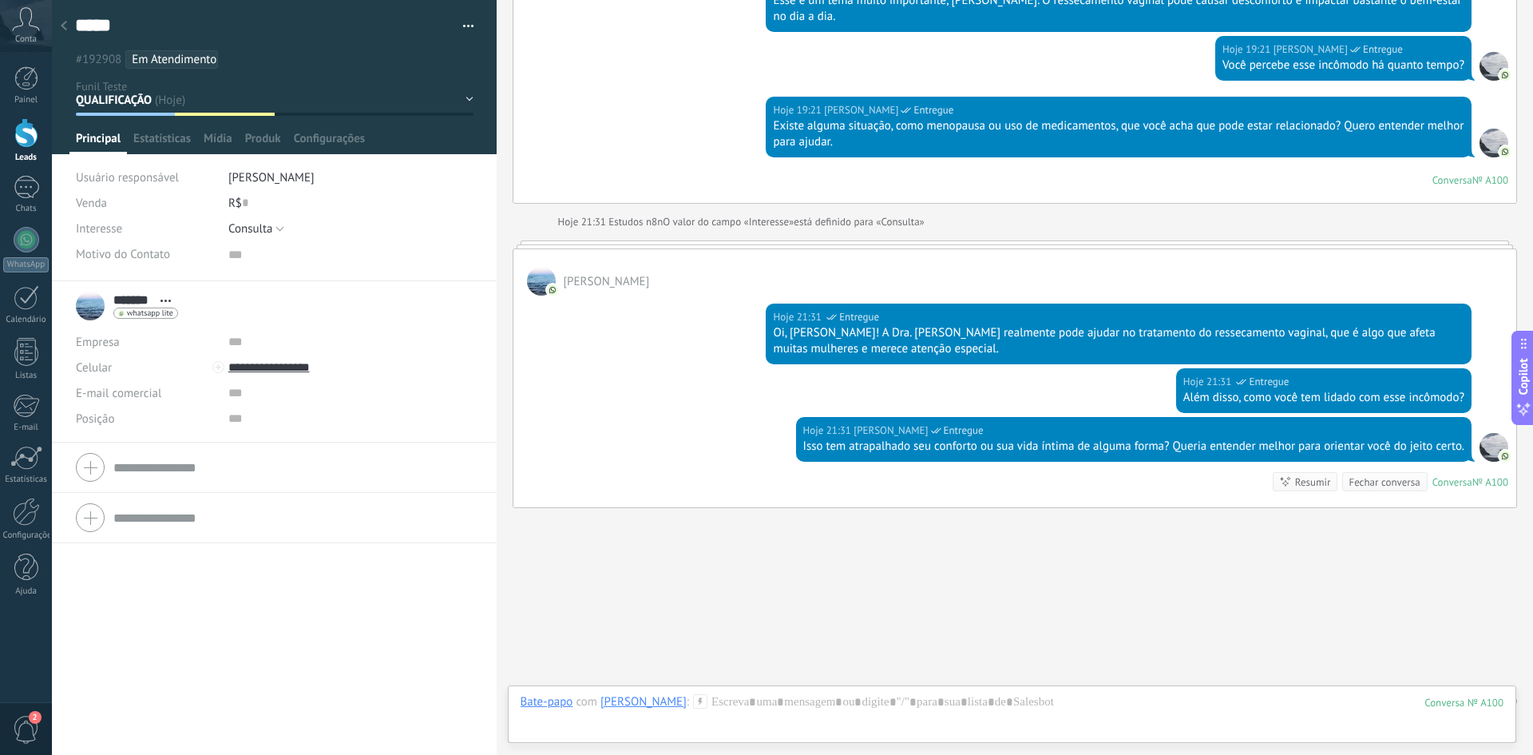
click at [81, 230] on span "Interesse" at bounding box center [99, 229] width 46 height 12
click at [89, 255] on span "Motivo do Contato" at bounding box center [123, 254] width 94 height 12
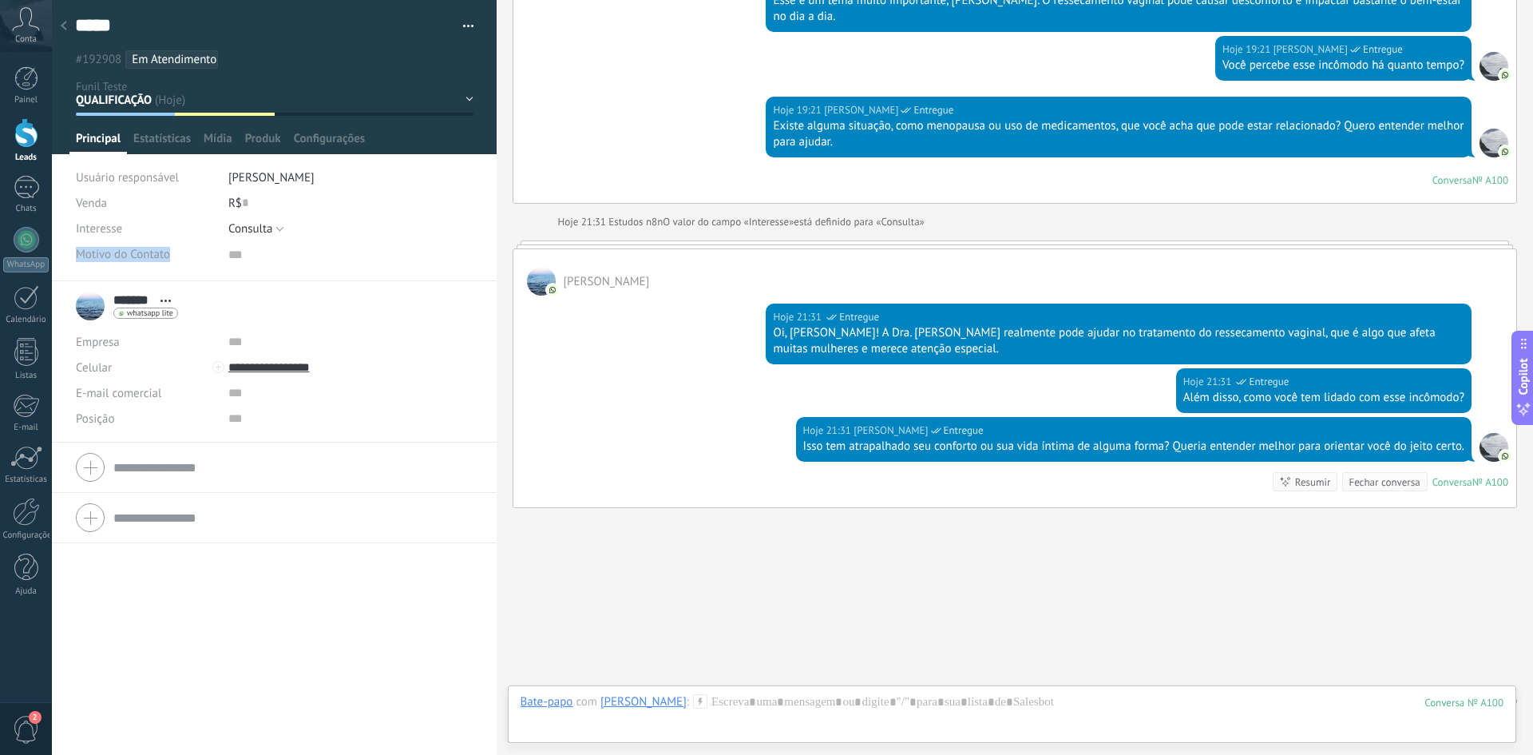
click at [89, 255] on span "Motivo do Contato" at bounding box center [123, 254] width 94 height 12
click at [121, 252] on span "Motivo do Contato" at bounding box center [123, 254] width 94 height 12
click at [113, 239] on div "Interesse" at bounding box center [146, 229] width 141 height 26
click at [110, 232] on span "Interesse" at bounding box center [99, 229] width 46 height 12
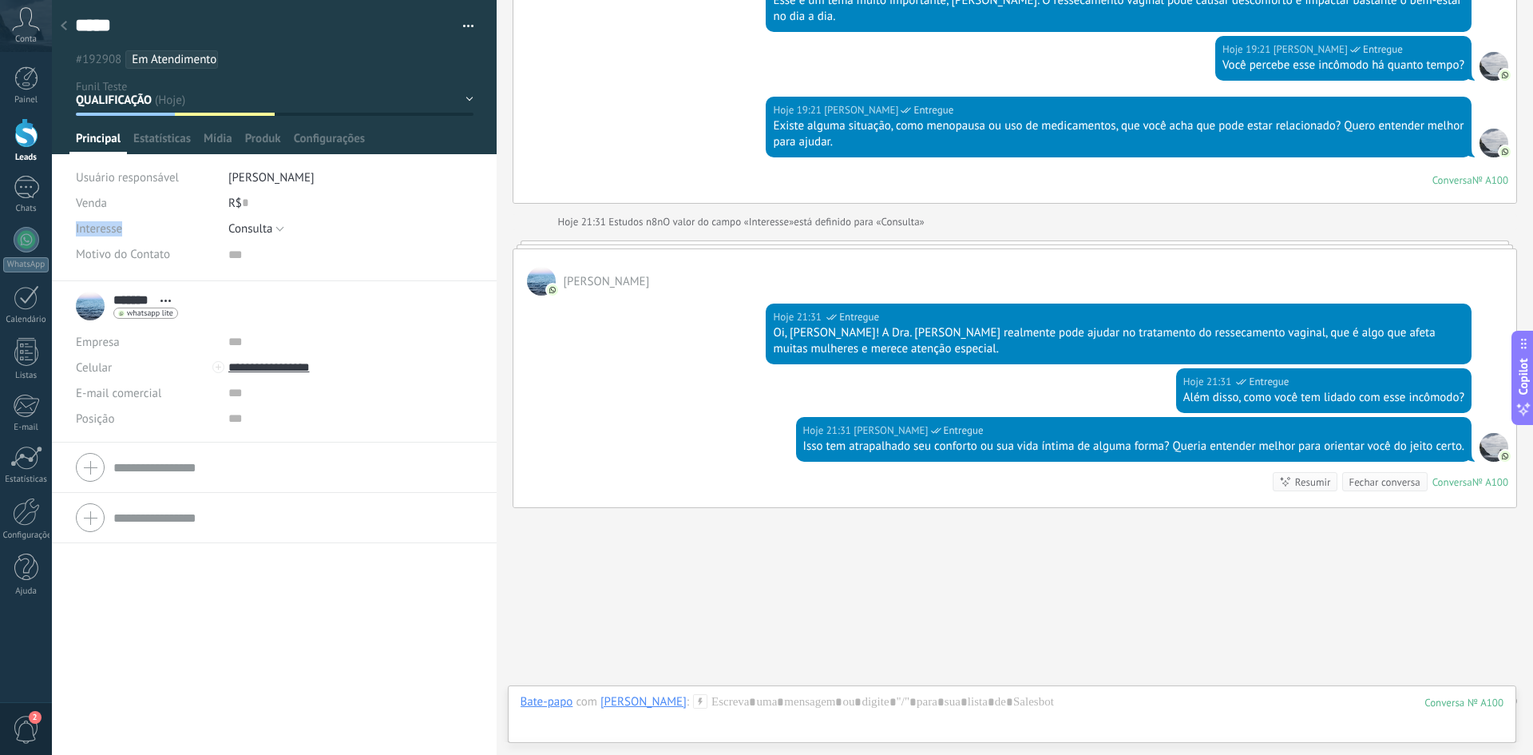
click at [110, 232] on span "Interesse" at bounding box center [99, 229] width 46 height 12
click at [110, 240] on div "Interesse" at bounding box center [146, 229] width 141 height 26
click at [110, 248] on span "Motivo do Contato" at bounding box center [123, 254] width 94 height 12
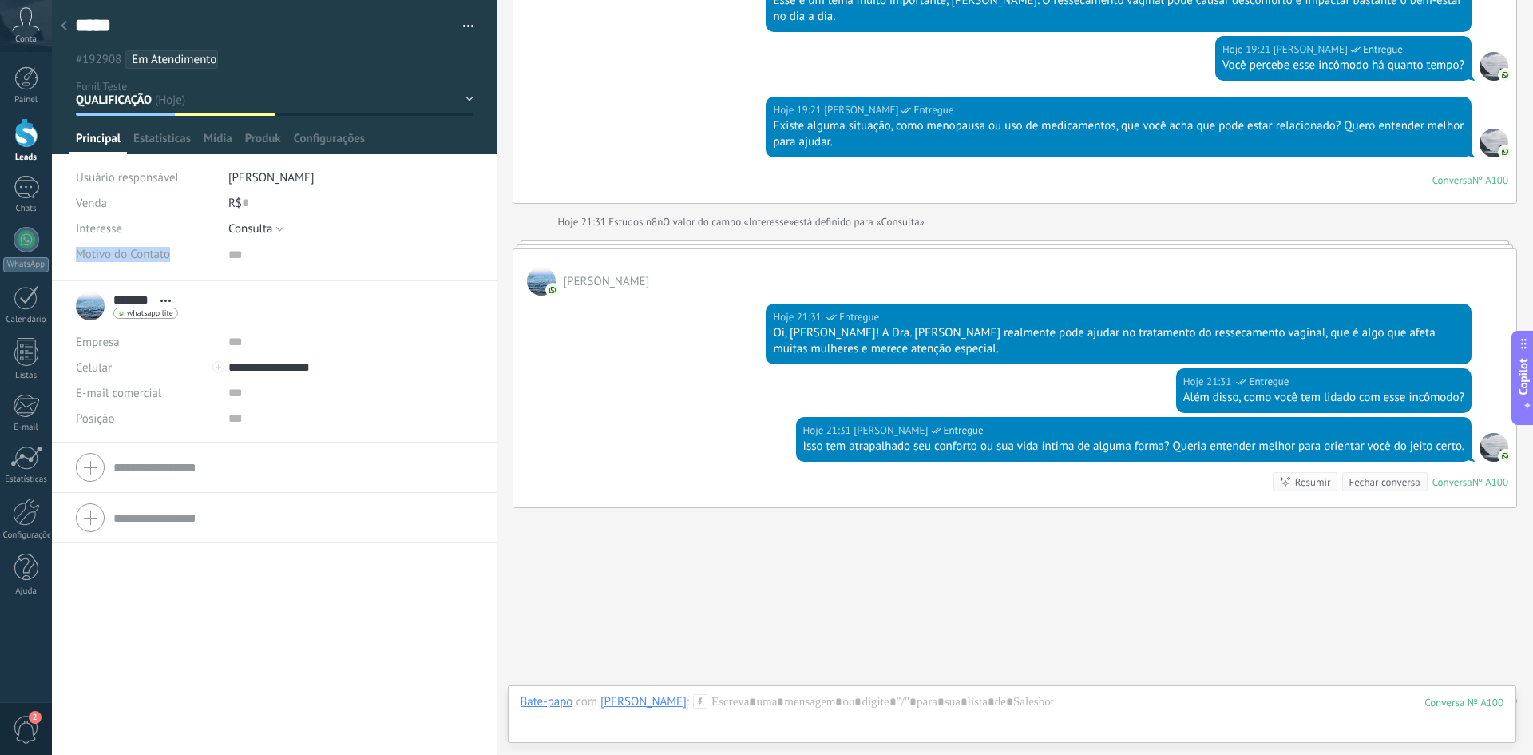
click at [140, 258] on span "Motivo do Contato" at bounding box center [123, 254] width 94 height 12
click at [152, 254] on span "Motivo do Contato" at bounding box center [123, 254] width 94 height 12
click at [97, 255] on span "Motivo do Contato" at bounding box center [123, 254] width 94 height 12
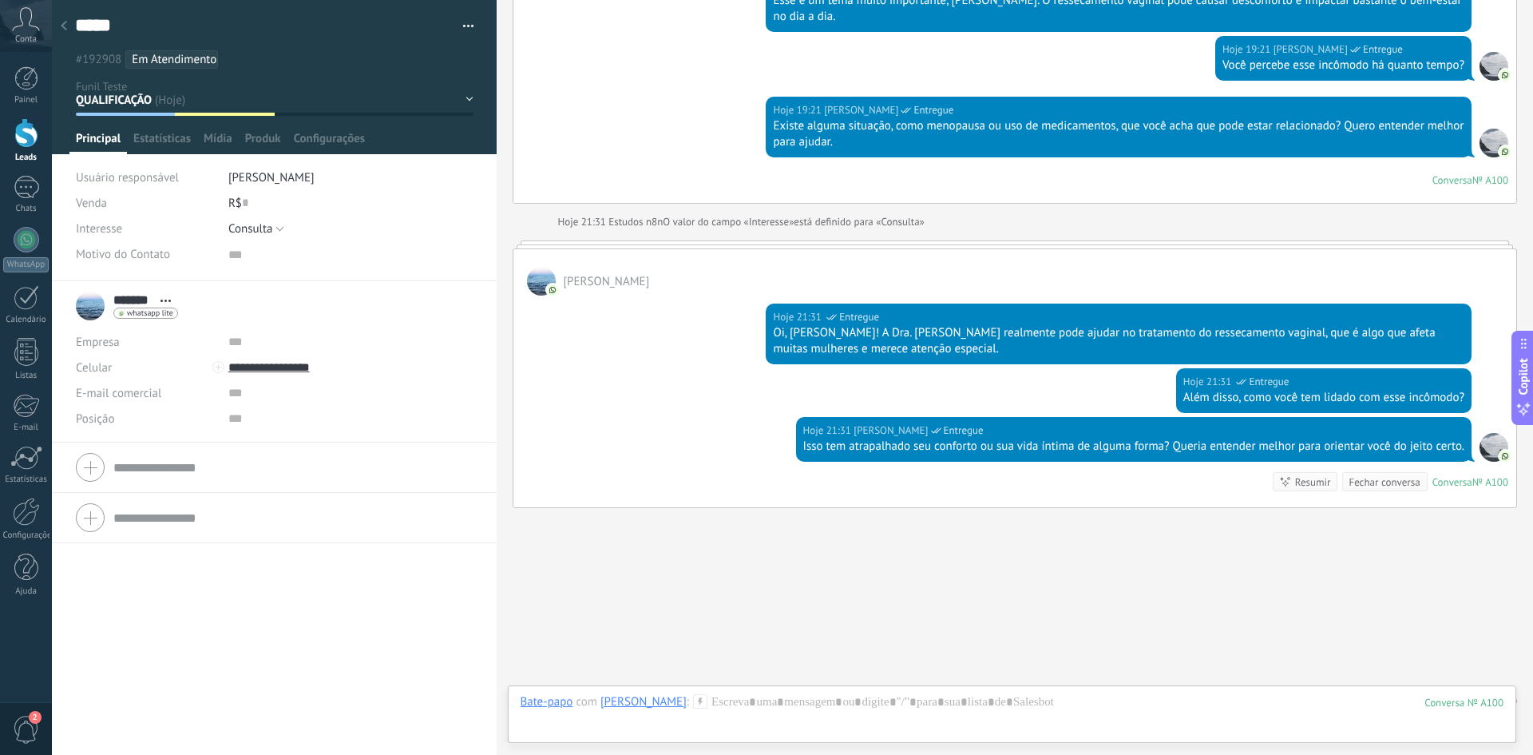
click at [81, 255] on span "Motivo do Contato" at bounding box center [123, 254] width 94 height 12
click at [89, 255] on span "Motivo do Contato" at bounding box center [123, 254] width 94 height 12
click at [77, 255] on span "Motivo do Contato" at bounding box center [123, 254] width 94 height 12
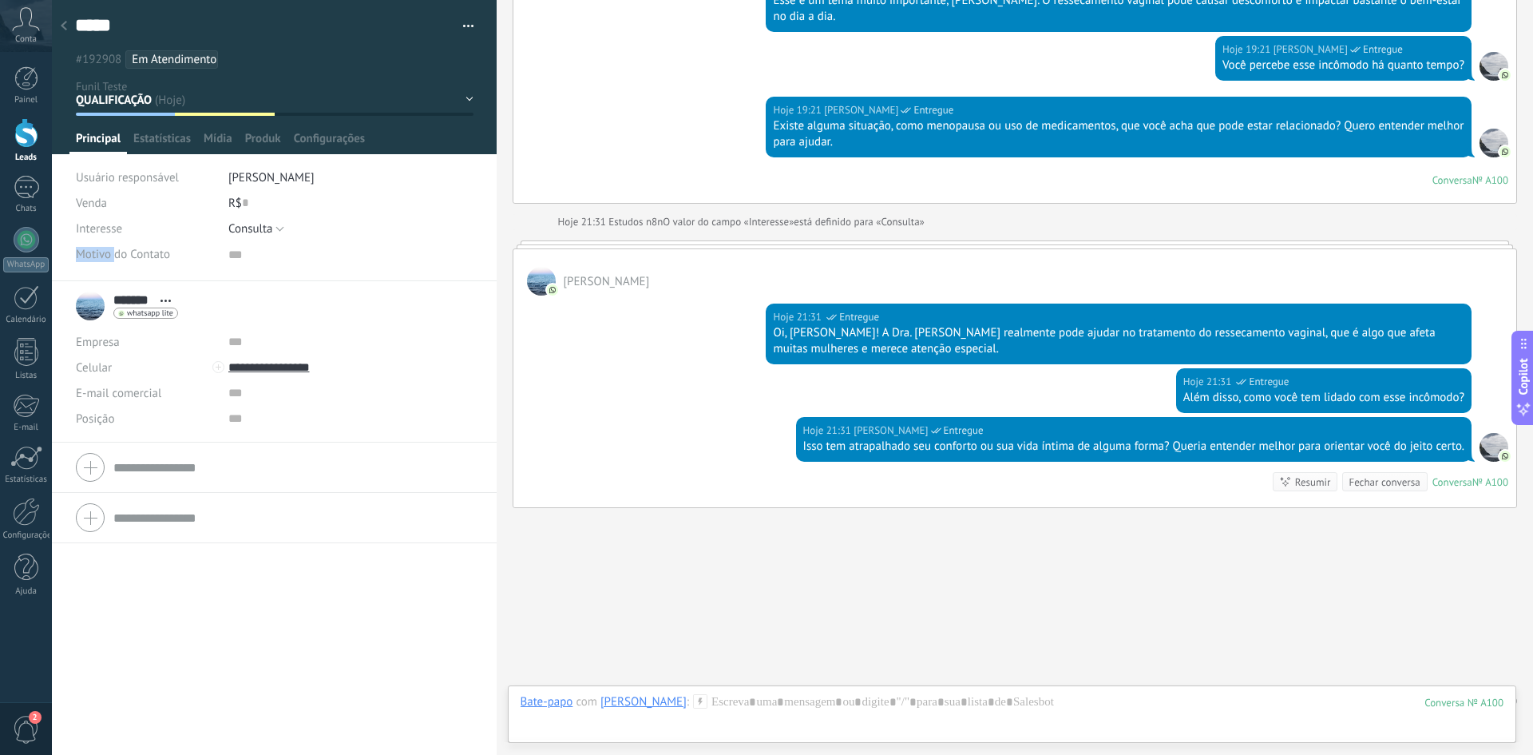
click at [77, 255] on span "Motivo do Contato" at bounding box center [123, 254] width 94 height 12
click at [81, 231] on span "Interesse" at bounding box center [99, 229] width 46 height 12
click at [77, 253] on span "Motivo do Contato" at bounding box center [123, 254] width 94 height 12
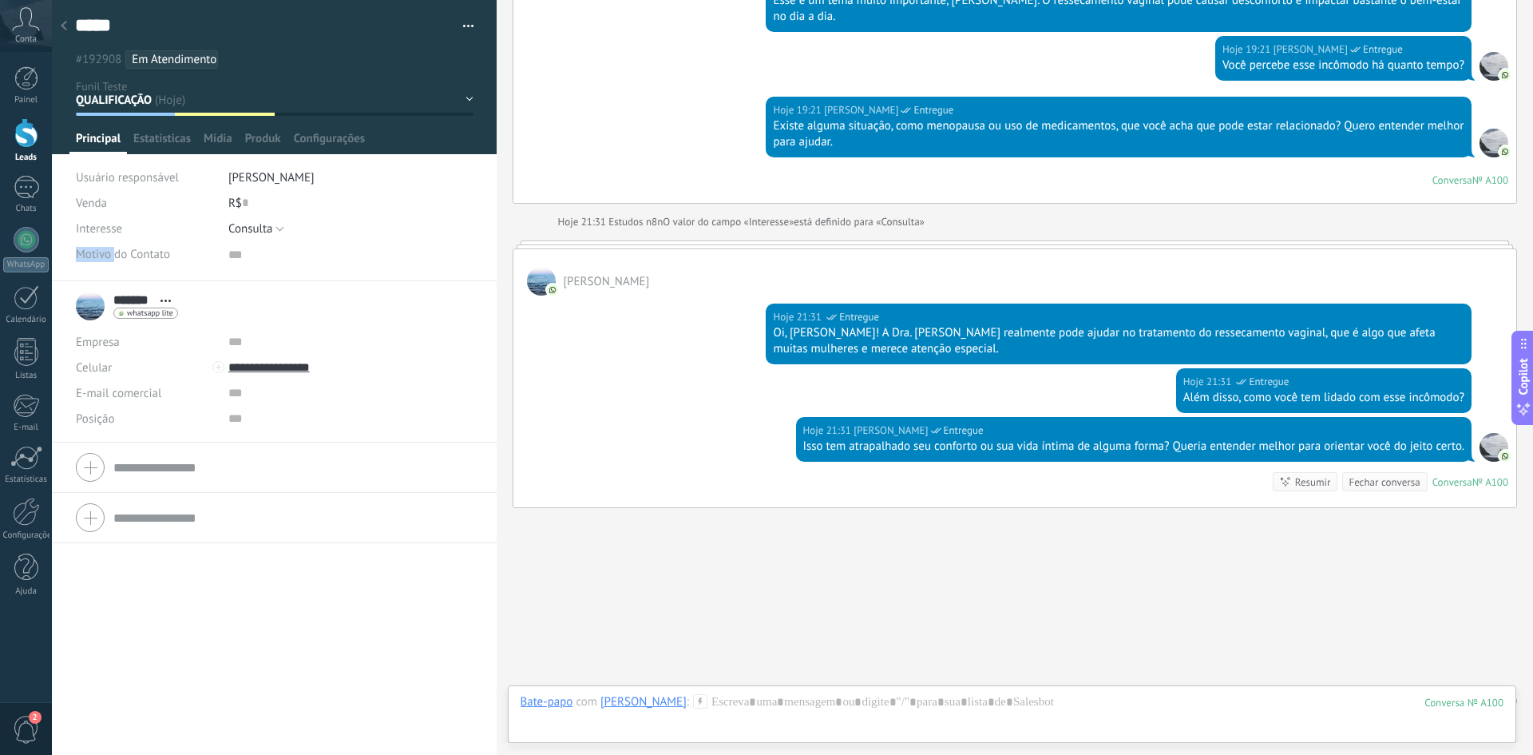
click at [77, 253] on span "Motivo do Contato" at bounding box center [123, 254] width 94 height 12
click at [78, 253] on span "Motivo do Contato" at bounding box center [123, 254] width 94 height 12
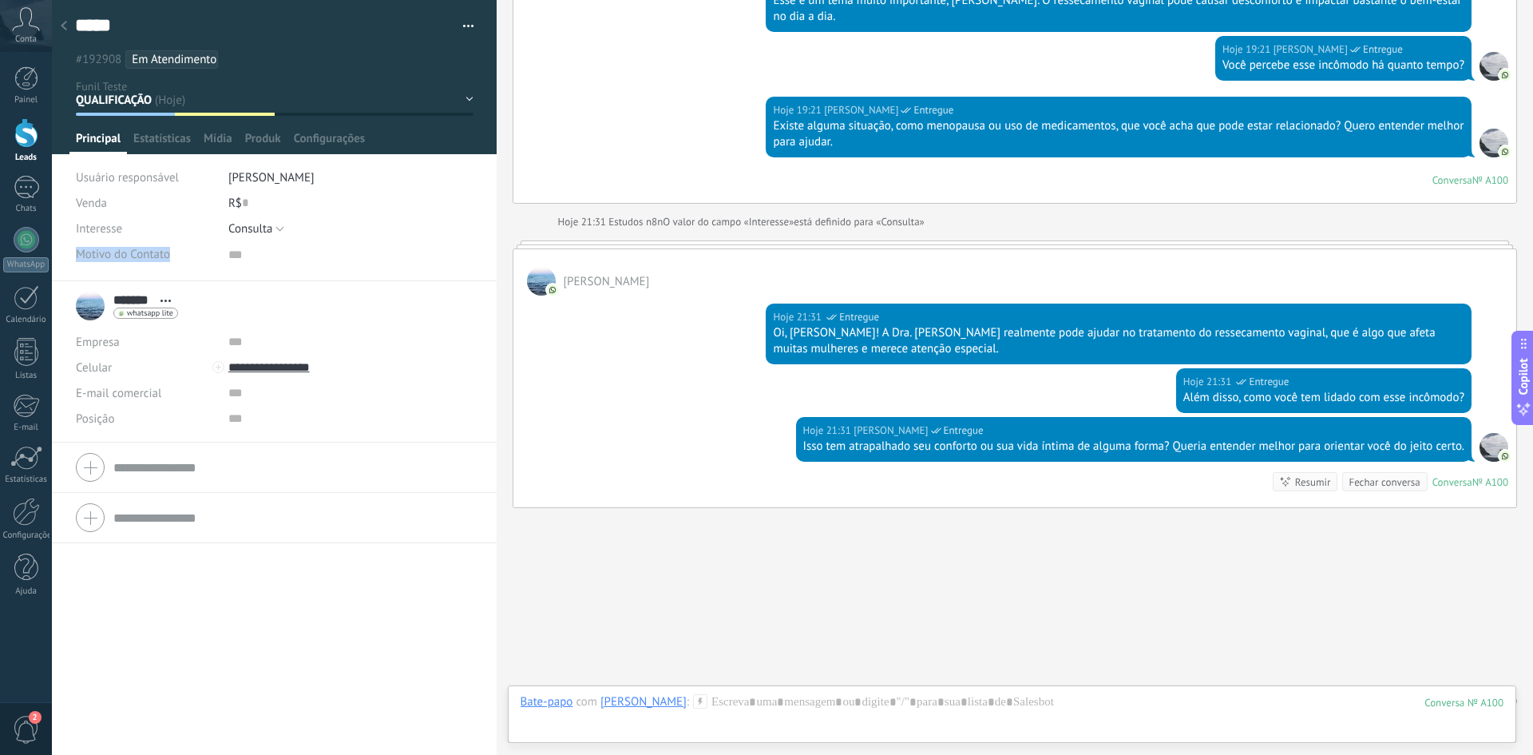
click at [78, 253] on span "Motivo do Contato" at bounding box center [123, 254] width 94 height 12
click at [100, 253] on span "Motivo do Contato" at bounding box center [123, 254] width 94 height 12
click at [176, 137] on span "Estatísticas" at bounding box center [161, 142] width 57 height 23
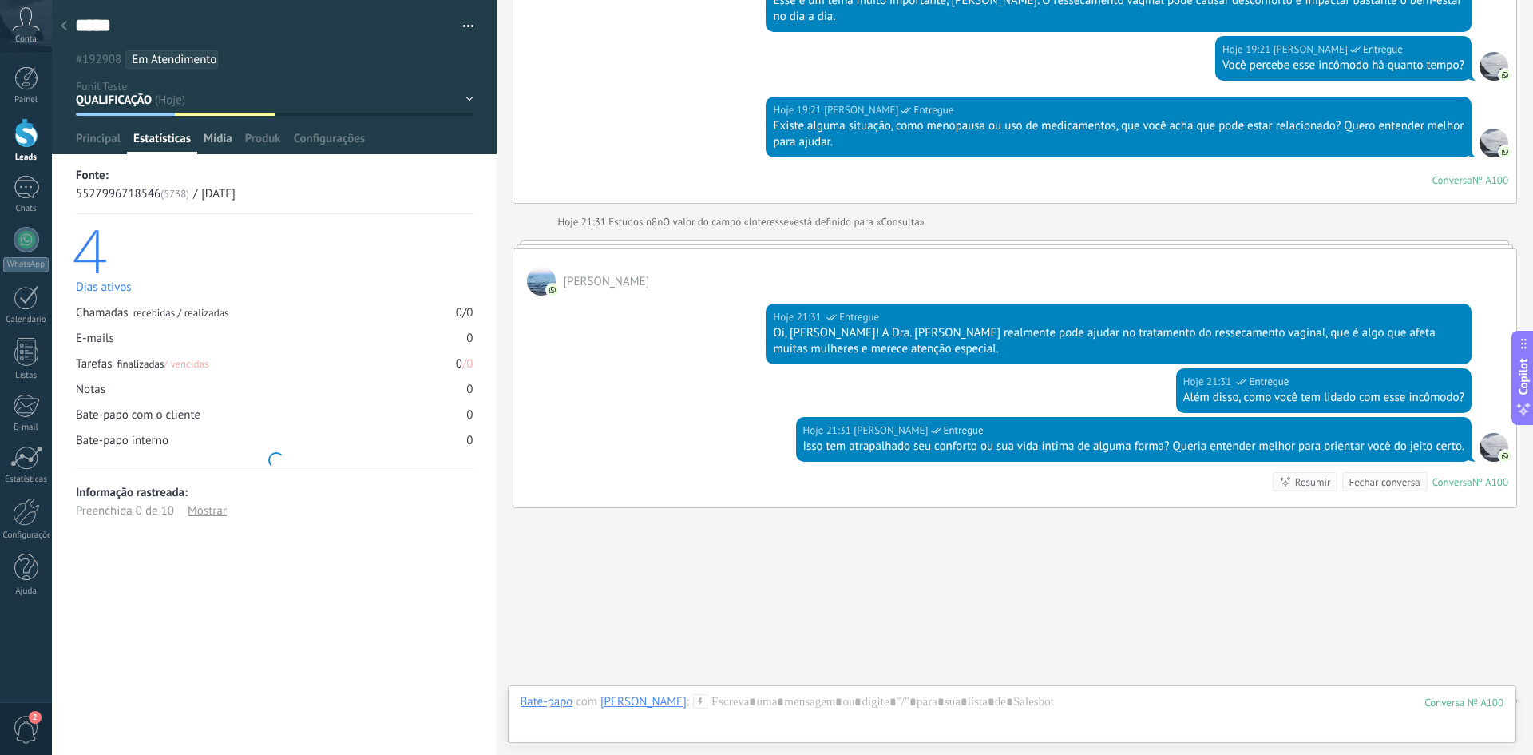
click at [206, 137] on span "Mídia" at bounding box center [218, 142] width 29 height 23
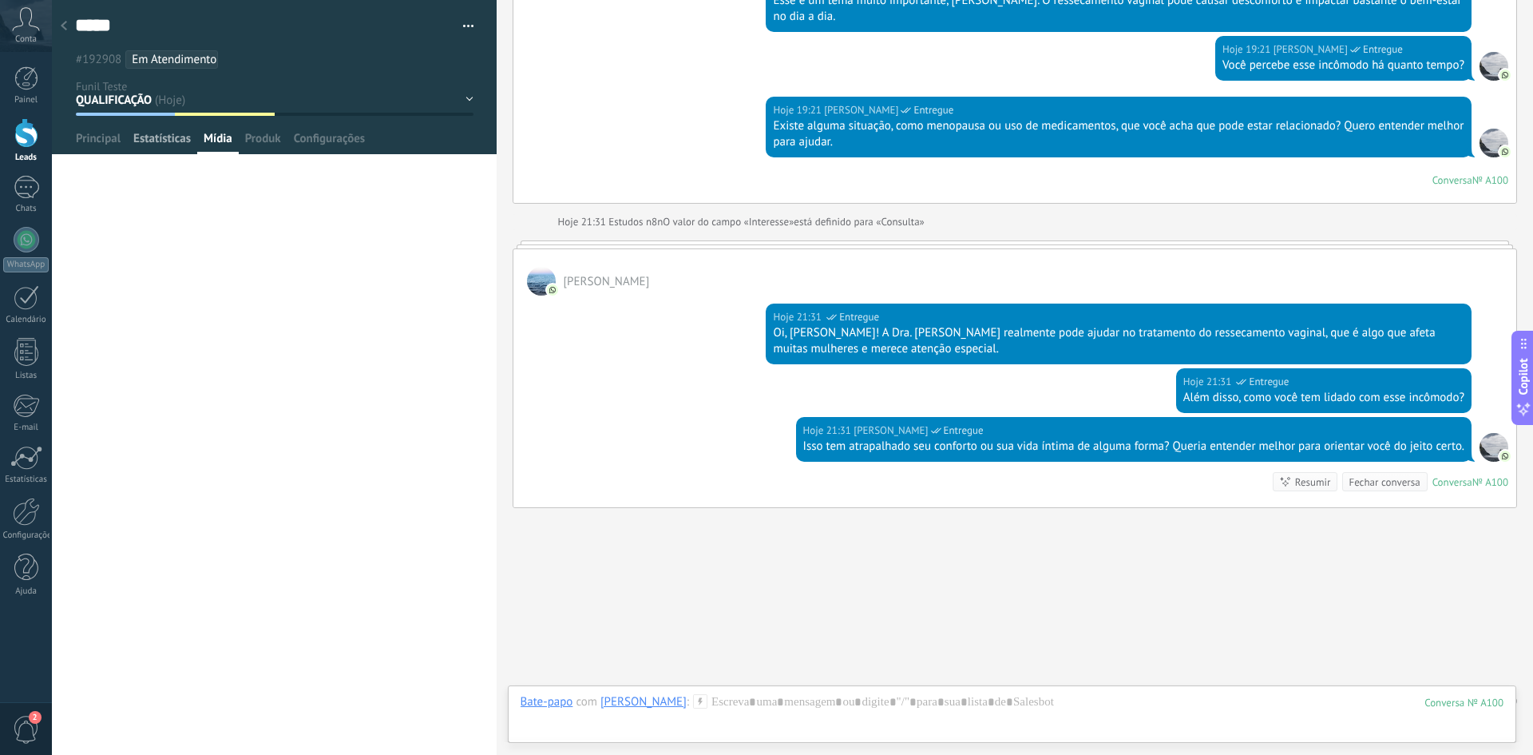
click at [159, 137] on span "Estatísticas" at bounding box center [161, 142] width 57 height 23
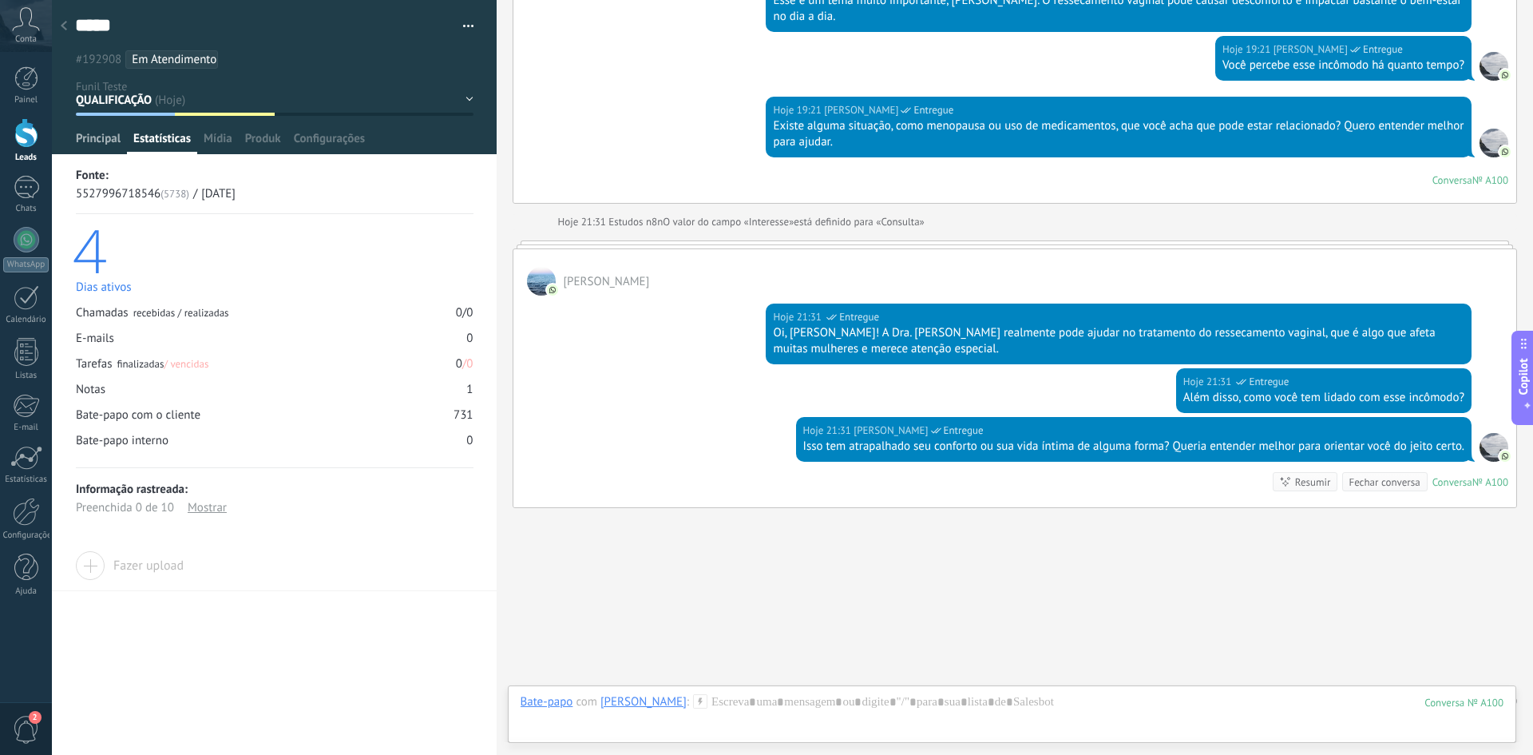
click at [90, 137] on span "Principal" at bounding box center [98, 142] width 45 height 23
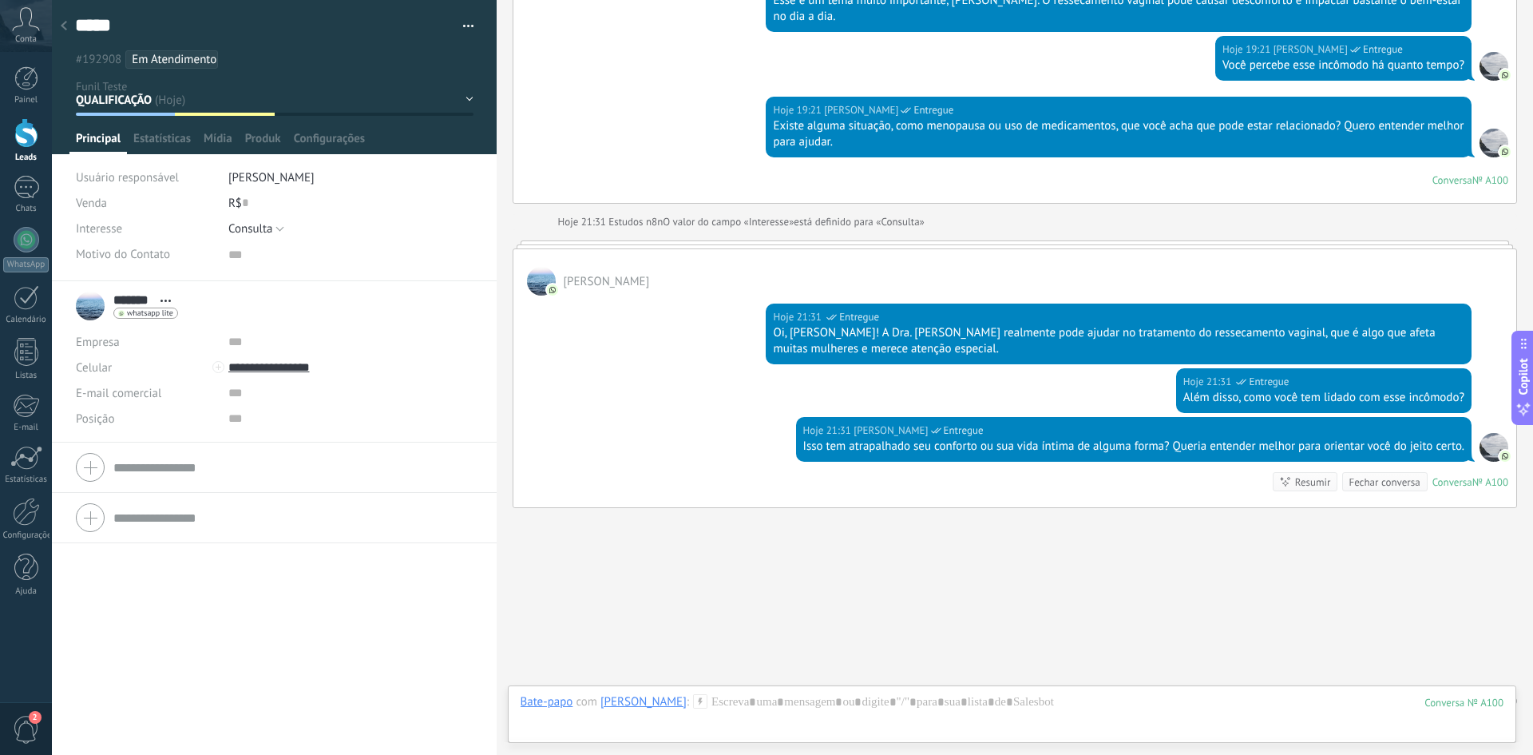
scroll to position [16, 0]
click at [87, 22] on textarea "*****" at bounding box center [260, 26] width 371 height 25
type textarea "**********"
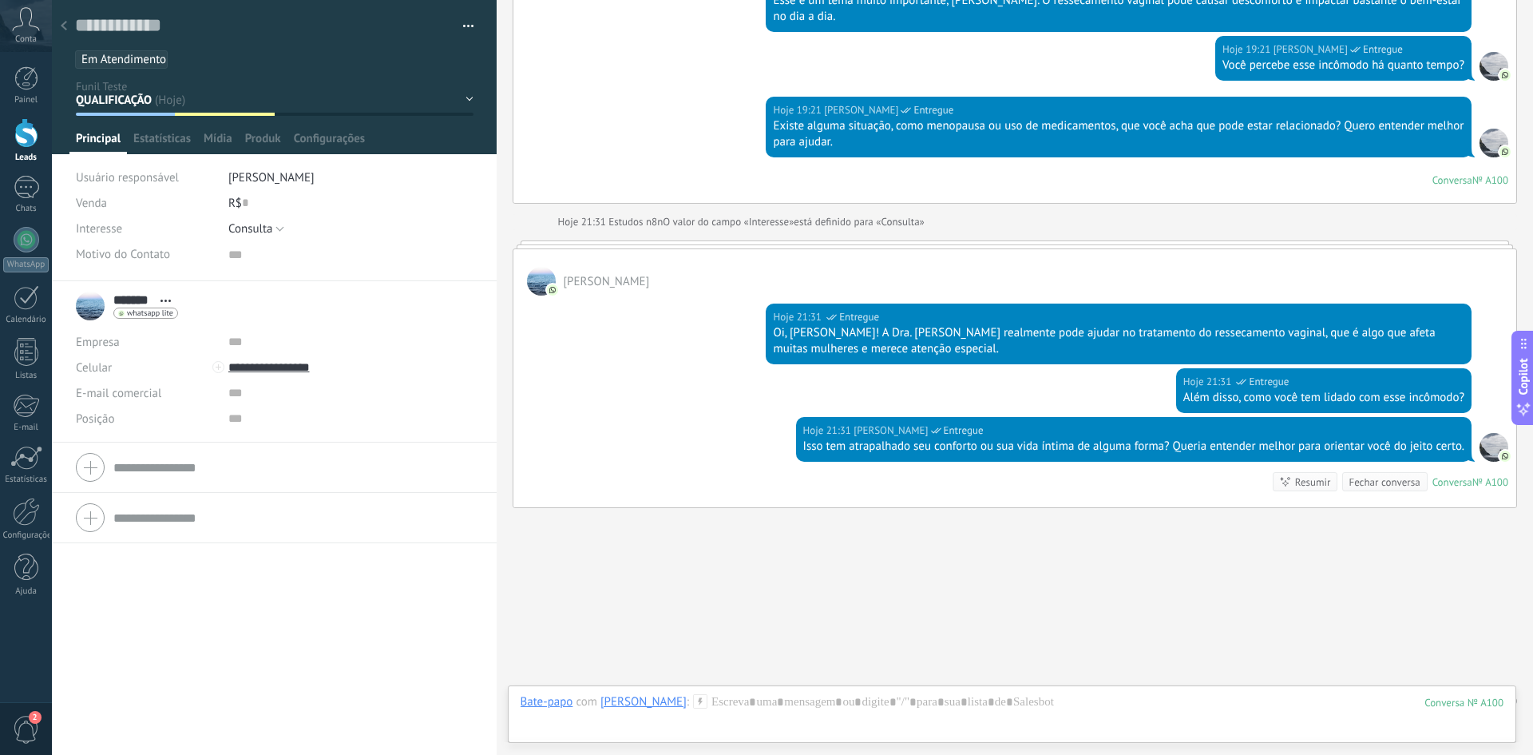
click at [259, 64] on ul "#192908 Em Atendimento IA" at bounding box center [271, 60] width 396 height 22
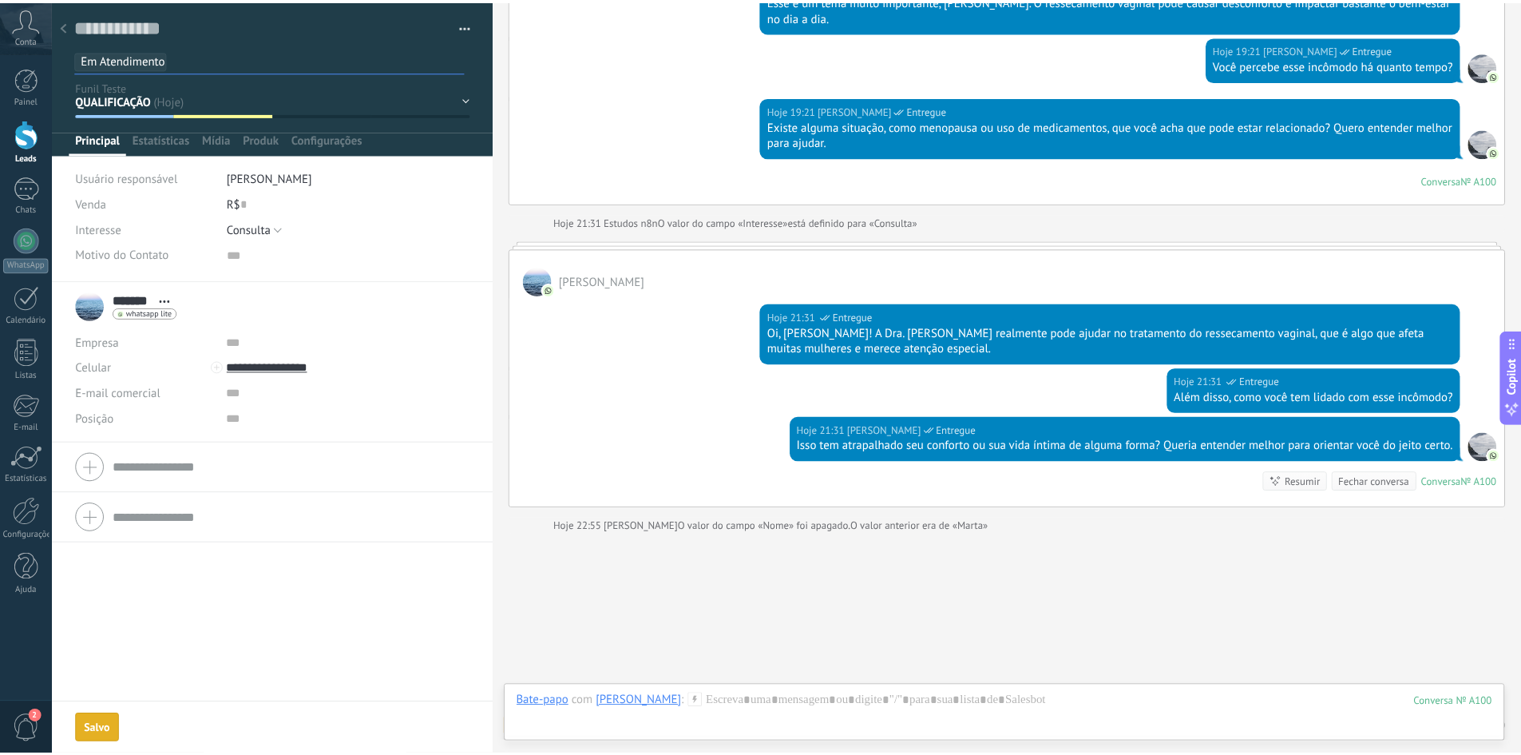
scroll to position [5258, 0]
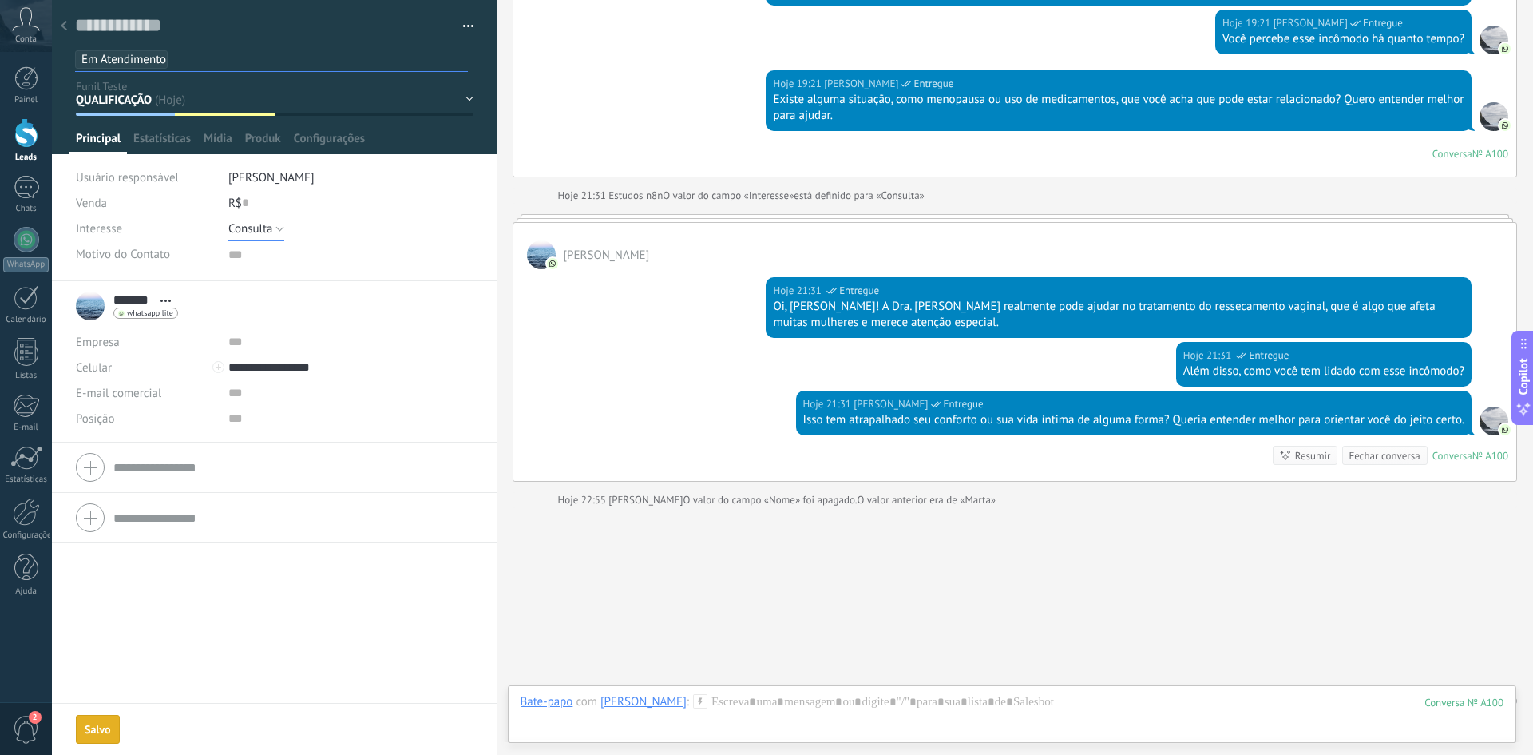
click at [248, 230] on span "Consulta" at bounding box center [250, 228] width 45 height 15
click at [275, 228] on button "Consulta" at bounding box center [256, 229] width 57 height 26
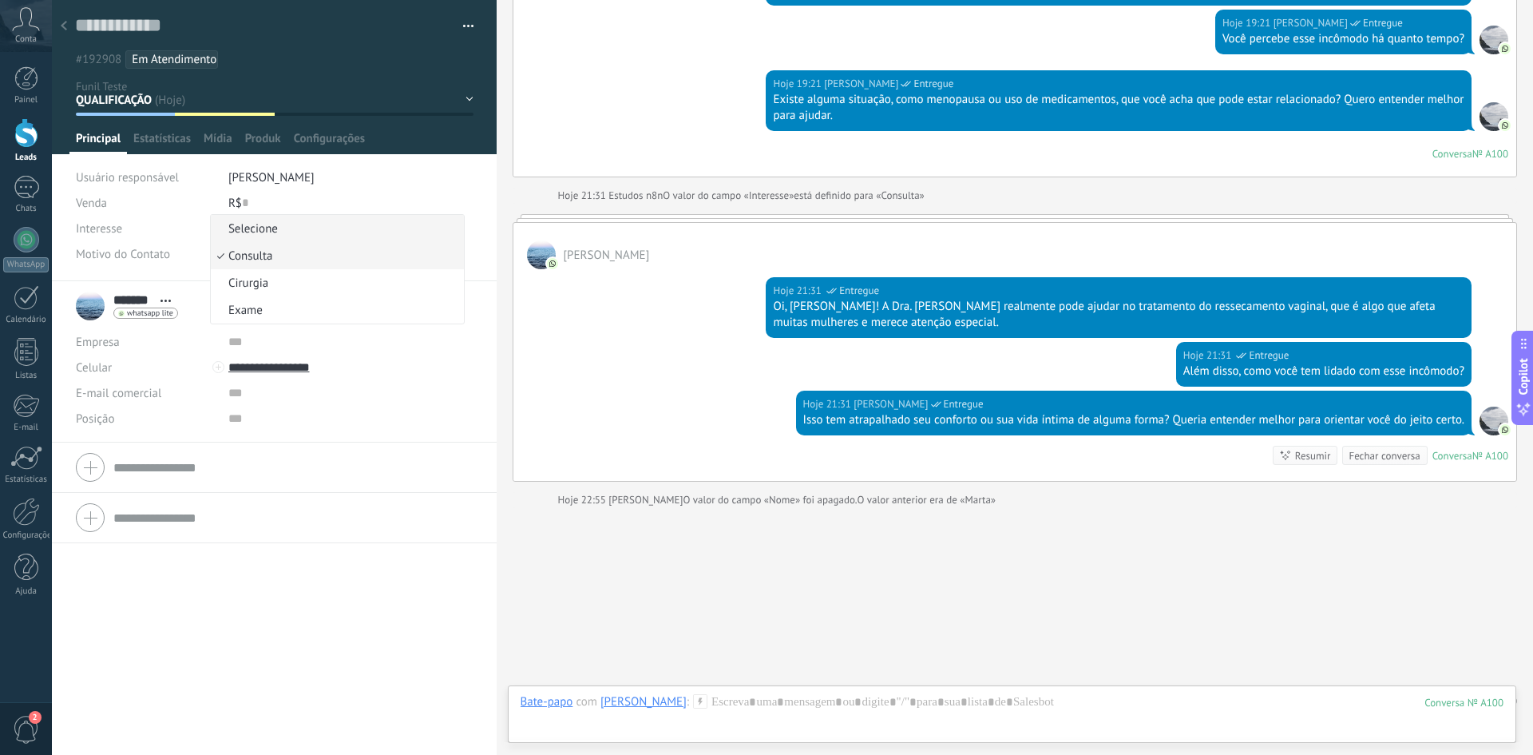
click at [268, 231] on span "Selecione" at bounding box center [335, 228] width 249 height 15
click at [63, 24] on icon at bounding box center [64, 26] width 6 height 10
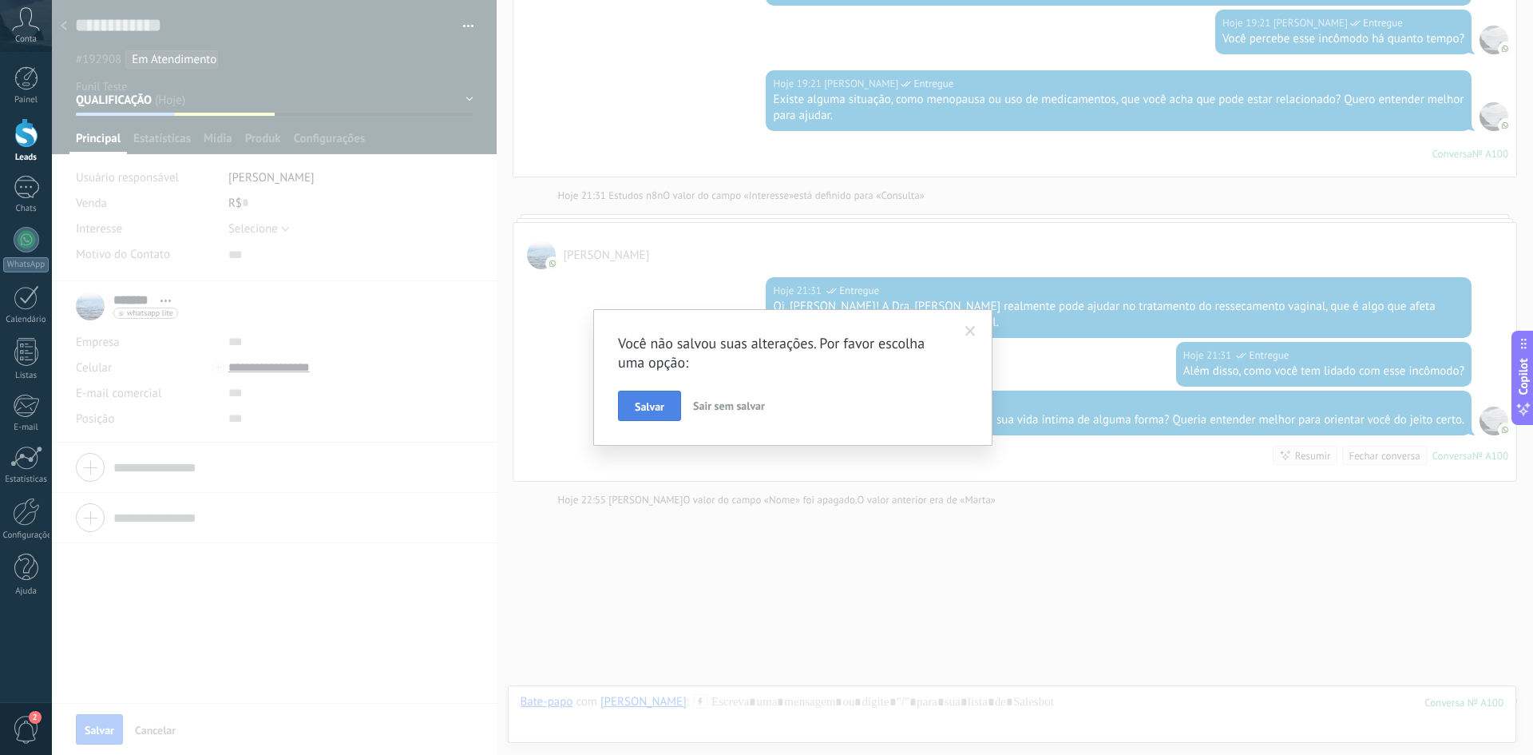
click at [644, 410] on span "Salvar" at bounding box center [650, 406] width 30 height 11
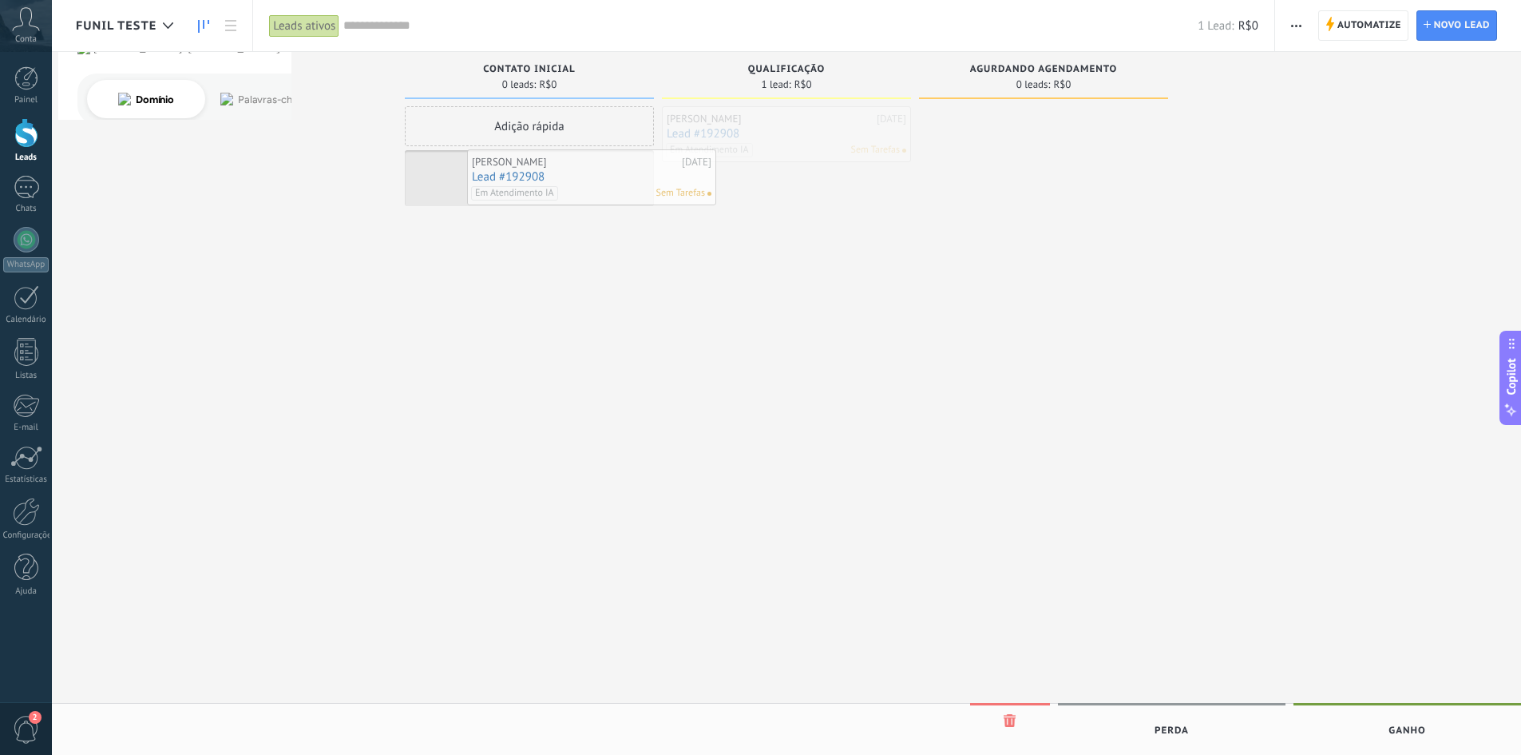
drag, startPoint x: 730, startPoint y: 124, endPoint x: 521, endPoint y: 170, distance: 213.5
click at [577, 256] on div "Adição rápida Gabriel [DATE] Lead #192908 Em Atendimento IA Sem Tarefas" at bounding box center [529, 379] width 249 height 546
click at [462, 173] on link "Lead #192908" at bounding box center [530, 178] width 240 height 14
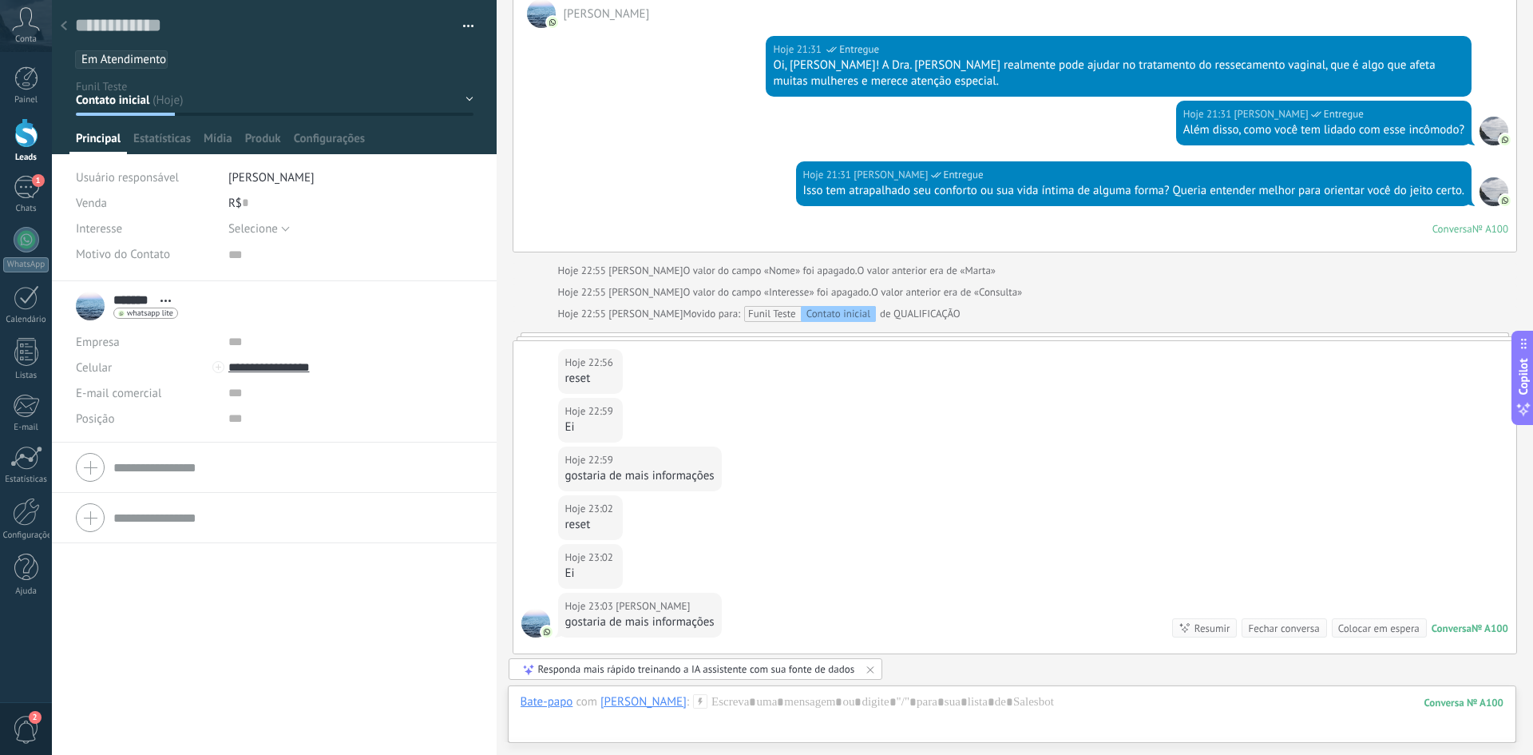
scroll to position [5402, 0]
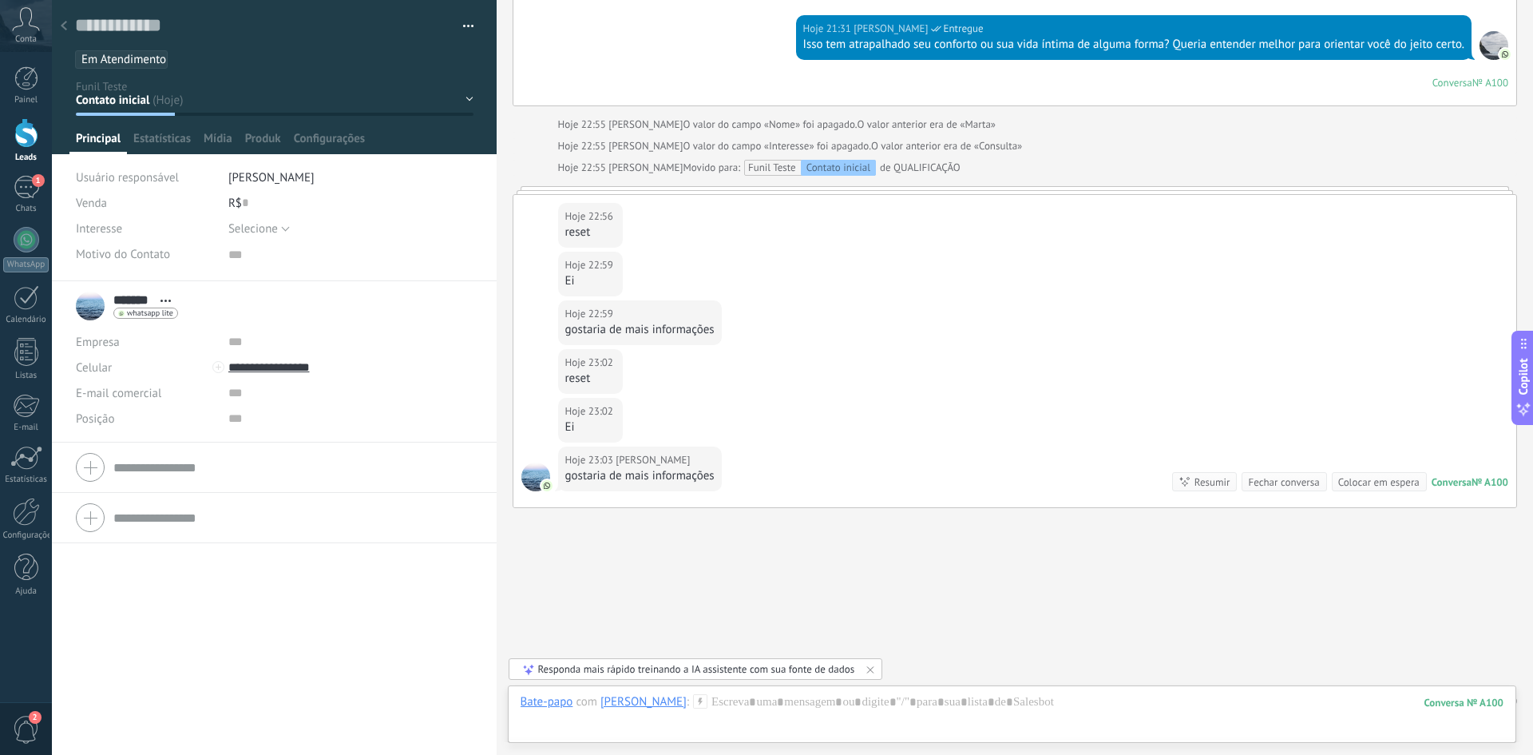
click at [62, 17] on div at bounding box center [64, 26] width 22 height 31
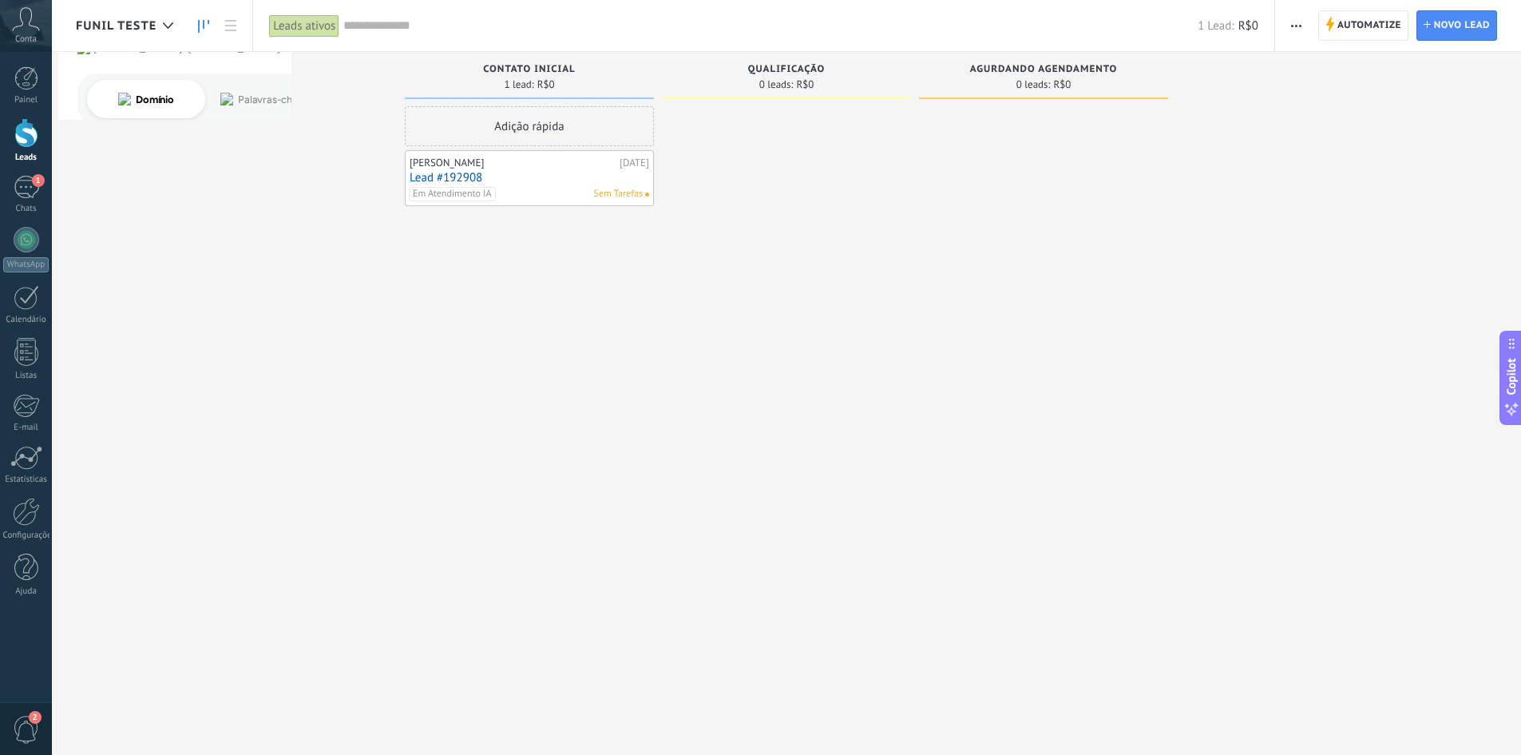
click at [454, 177] on link "Lead #192908" at bounding box center [530, 178] width 240 height 14
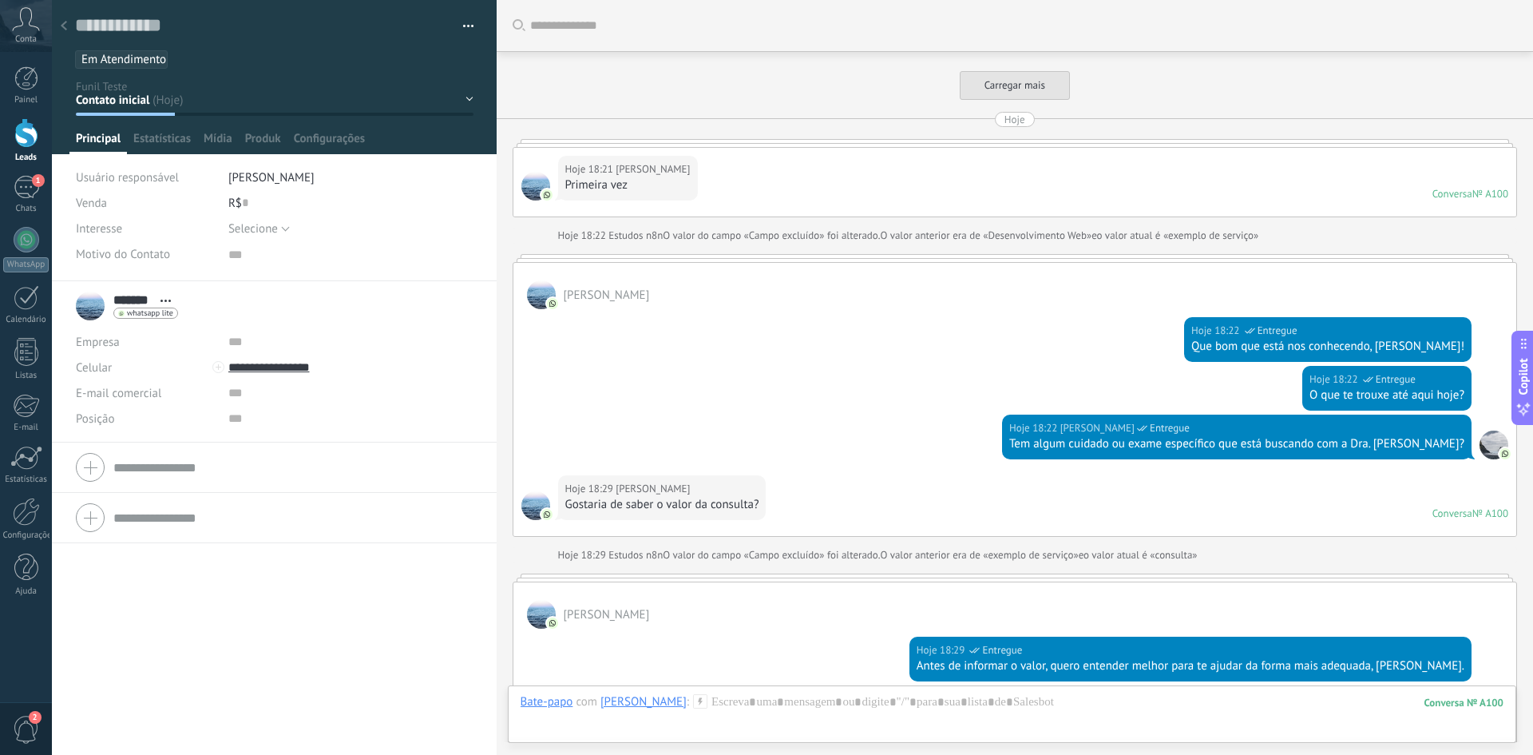
scroll to position [5149, 0]
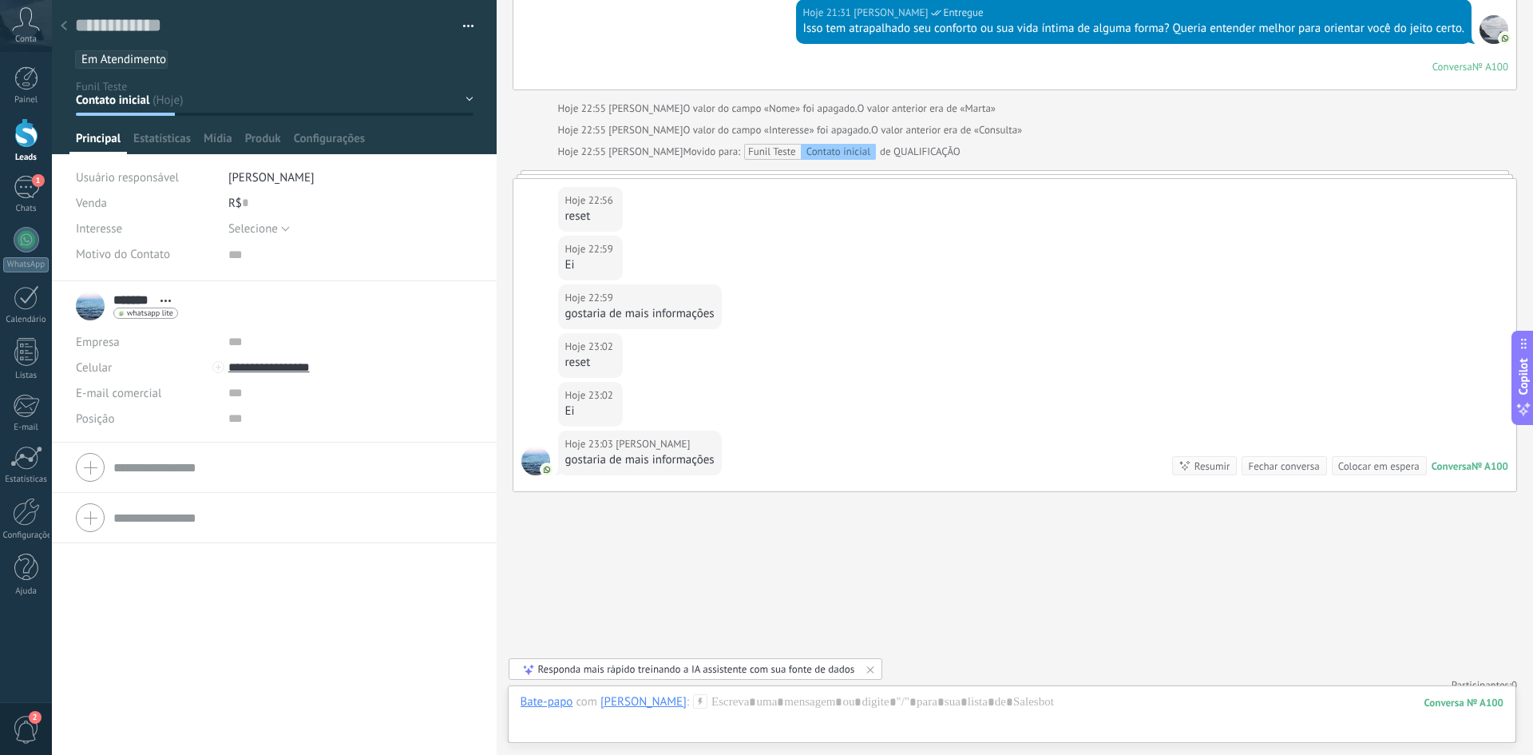
click at [109, 227] on span "Interesse" at bounding box center [99, 229] width 46 height 12
click at [248, 221] on span "Selecione" at bounding box center [253, 228] width 50 height 15
click at [159, 223] on div "Interesse" at bounding box center [146, 229] width 141 height 26
click at [337, 141] on span "Configurações" at bounding box center [329, 142] width 71 height 23
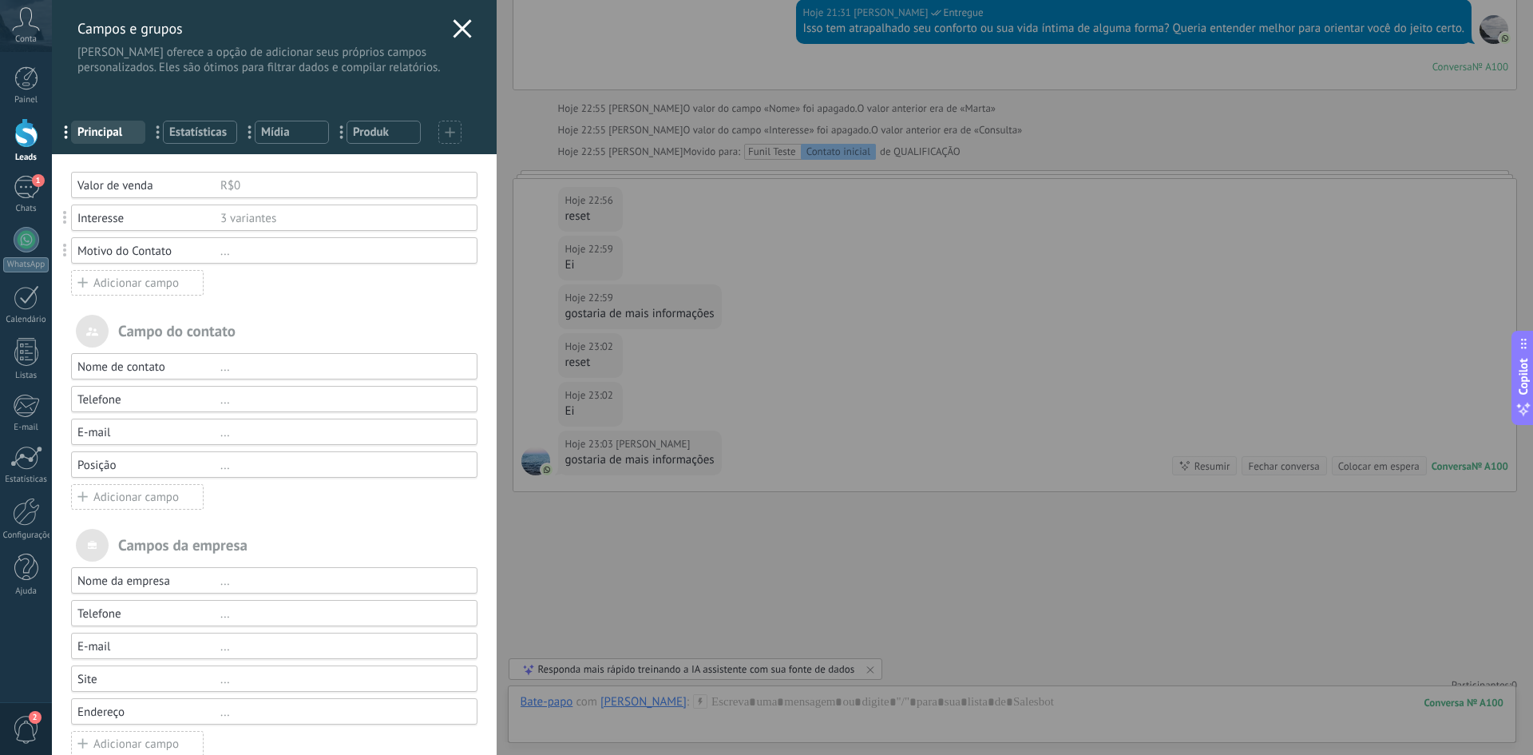
click at [113, 220] on div "Interesse" at bounding box center [148, 218] width 143 height 15
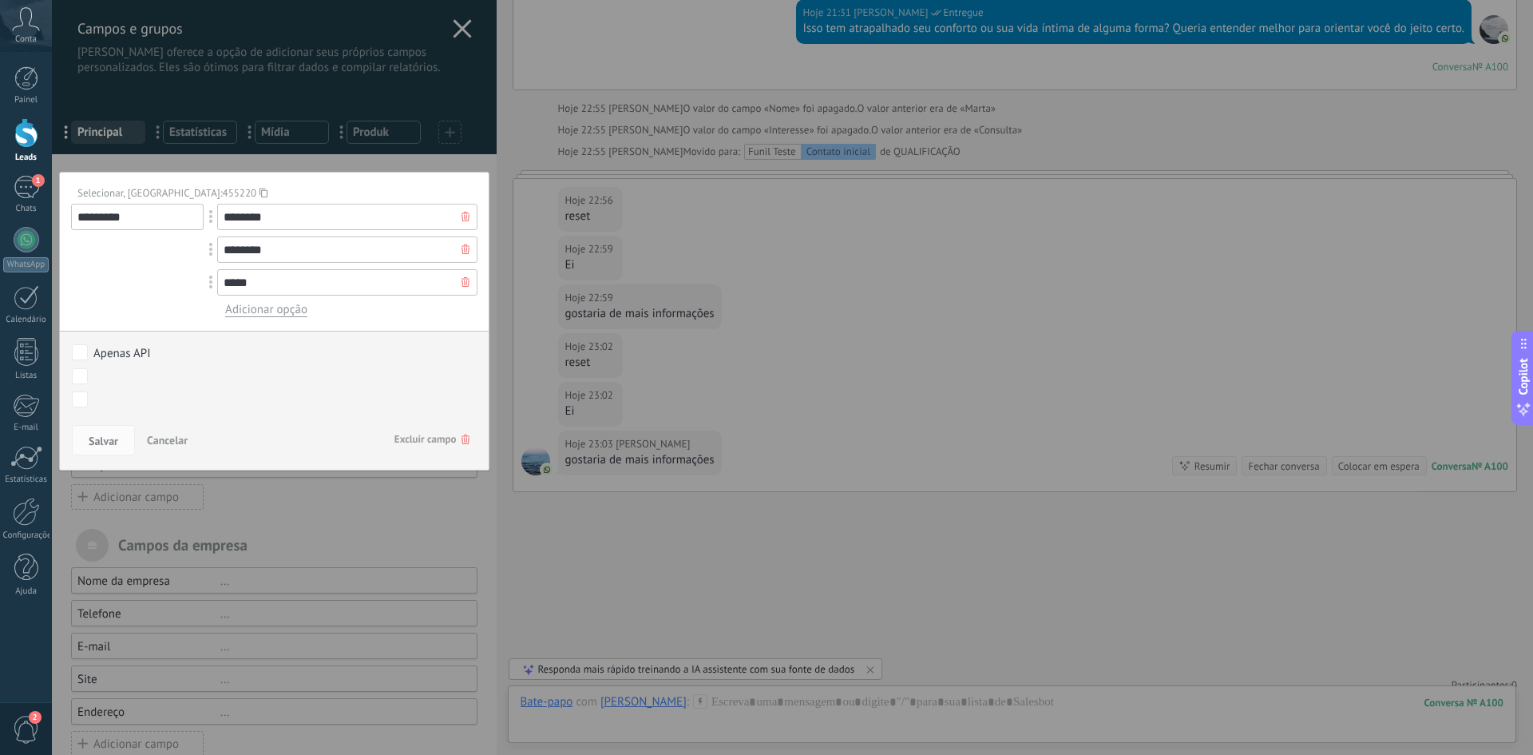
click at [260, 187] on icon at bounding box center [264, 193] width 8 height 22
click at [366, 157] on div at bounding box center [274, 393] width 445 height 786
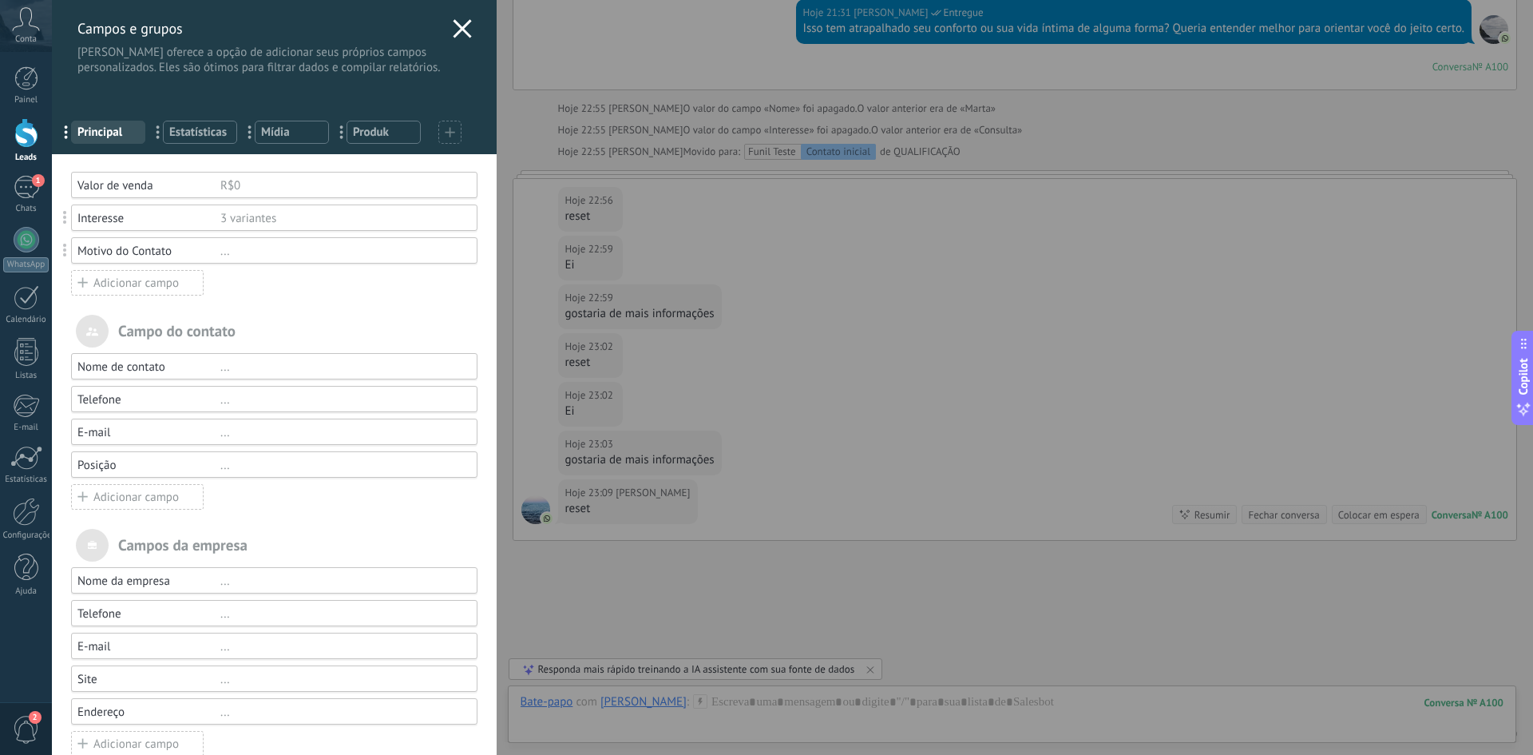
scroll to position [5198, 0]
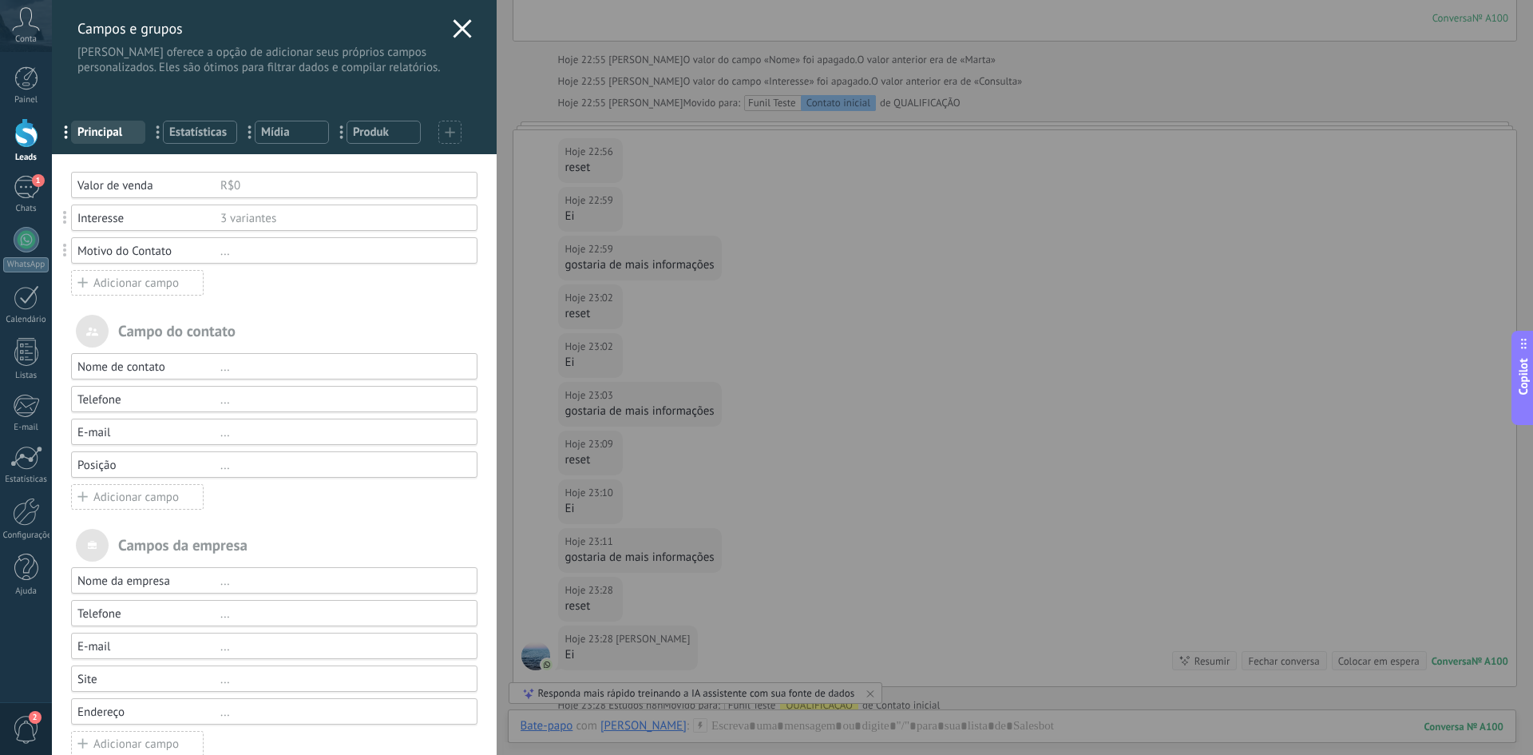
type textarea "*******"
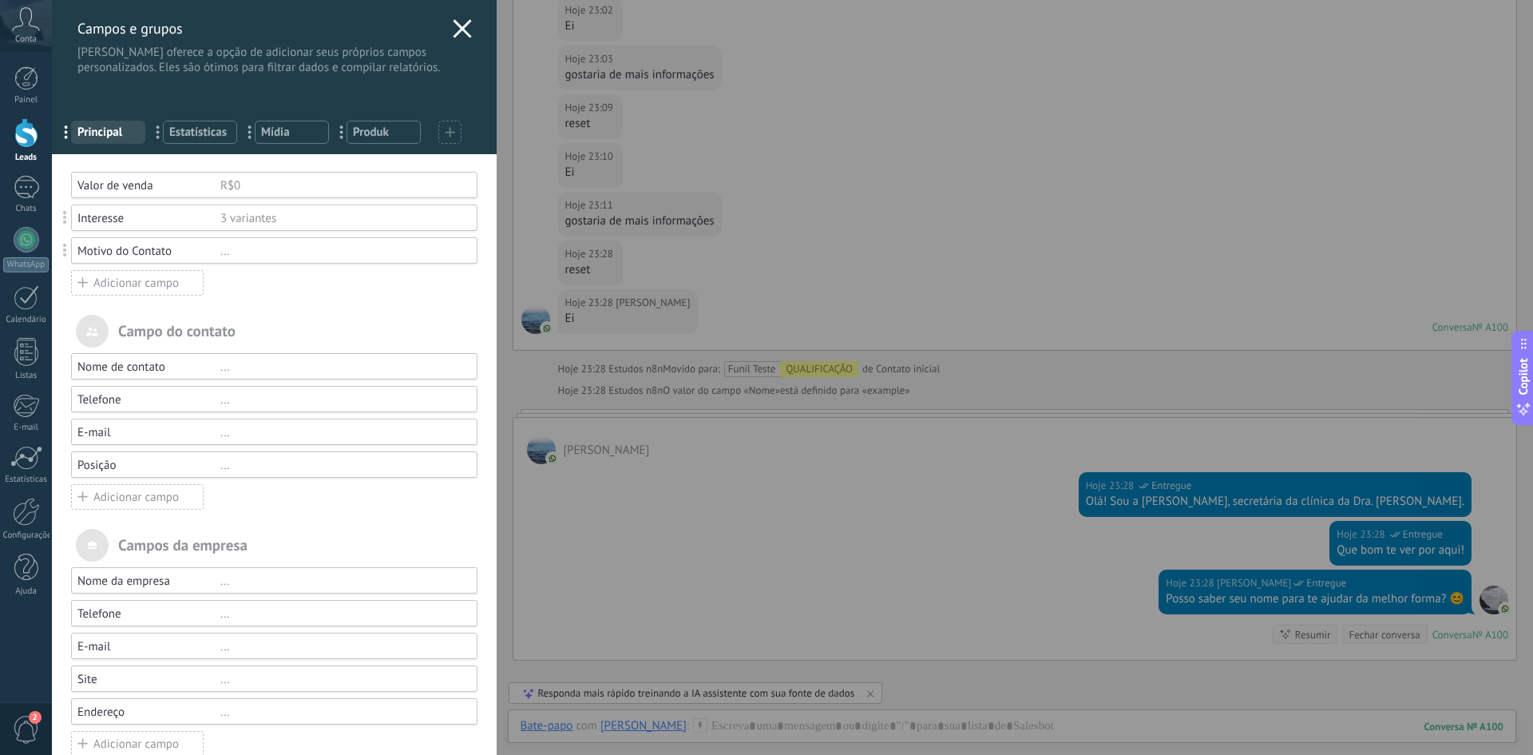
click at [941, 370] on div "[PERSON_NAME] e grupos Kommo oferece a opção de adicionar seus próprios campos …" at bounding box center [792, 377] width 1481 height 755
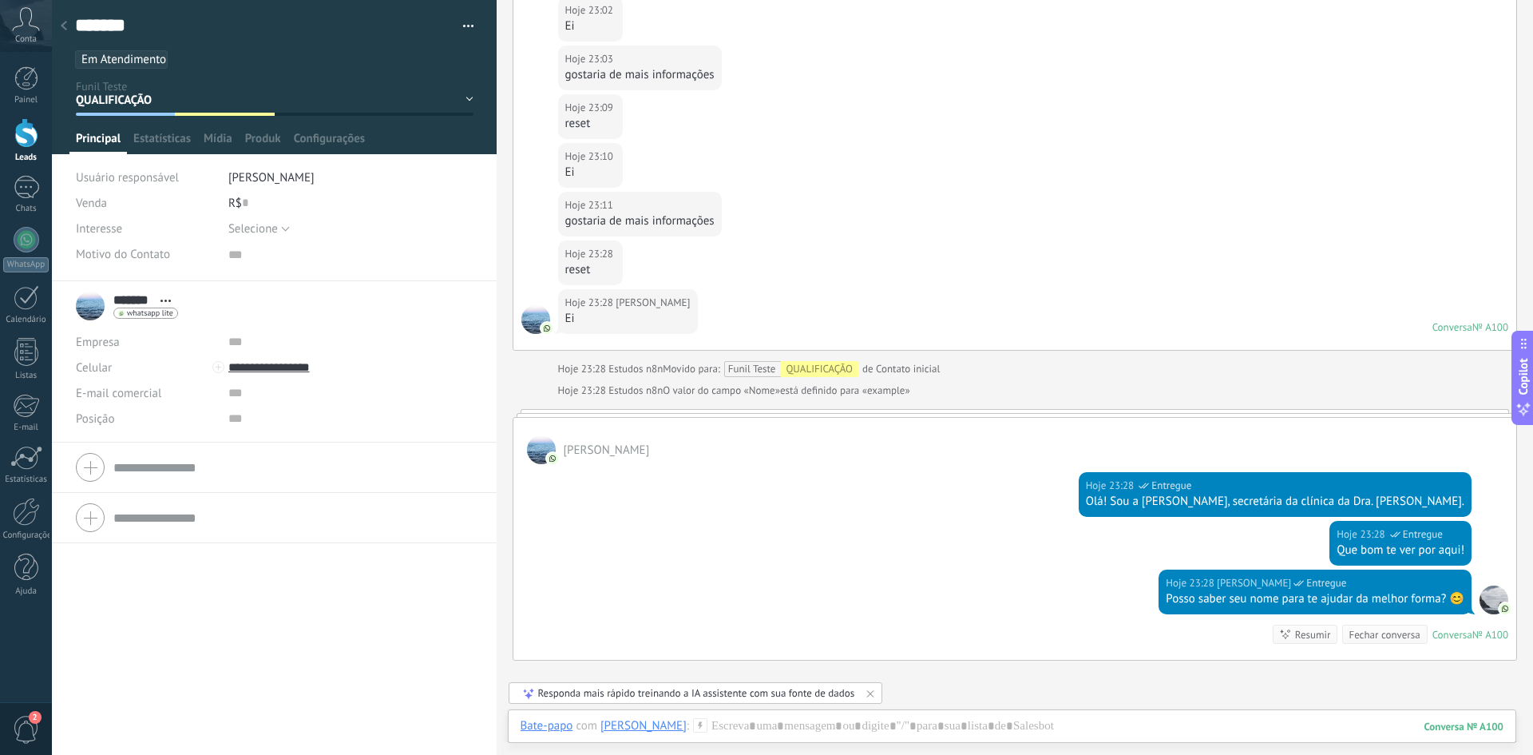
click at [66, 26] on icon at bounding box center [64, 26] width 6 height 10
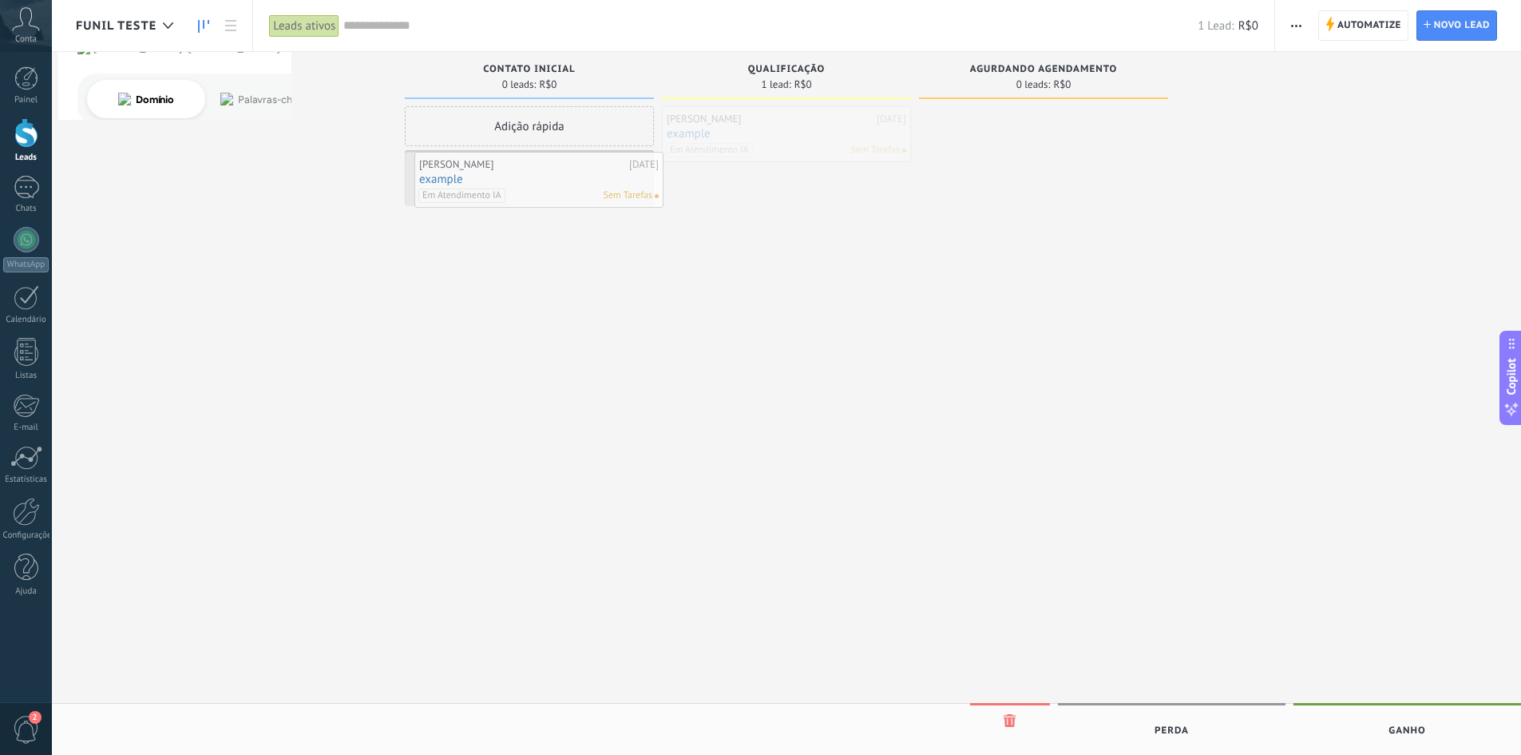
drag, startPoint x: 728, startPoint y: 121, endPoint x: 481, endPoint y: 167, distance: 251.7
click at [449, 176] on link "example" at bounding box center [530, 178] width 240 height 14
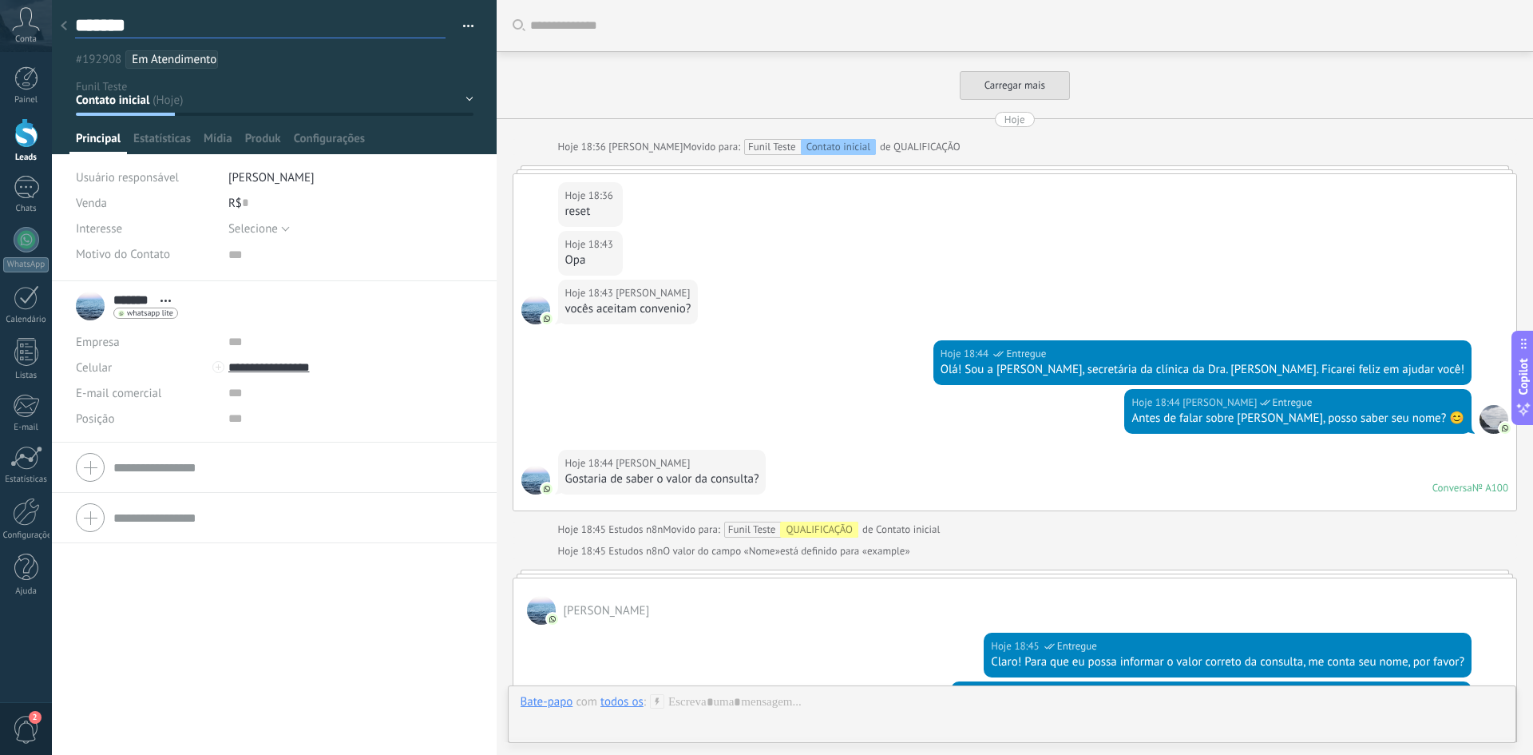
click at [105, 19] on textarea "*******" at bounding box center [260, 26] width 371 height 25
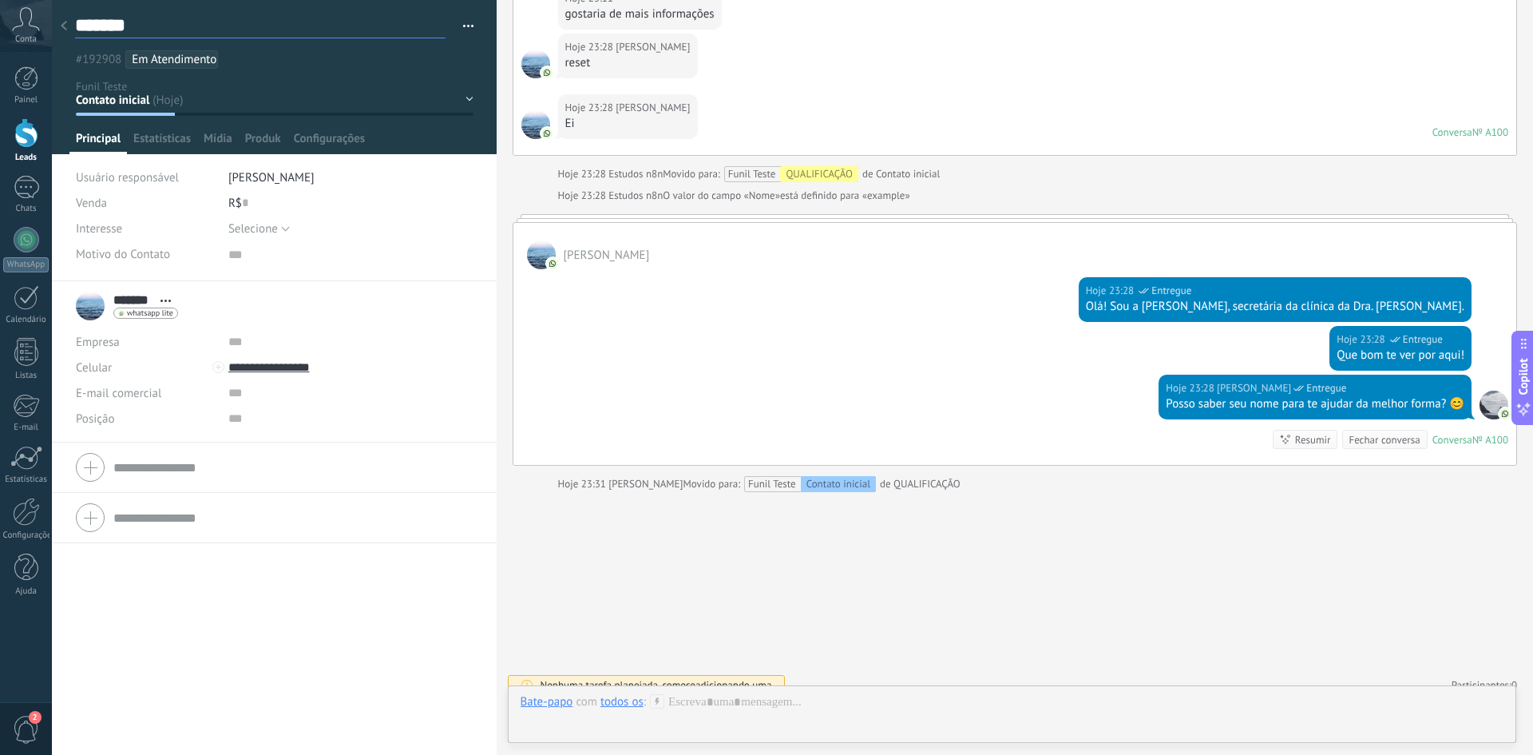
scroll to position [16, 0]
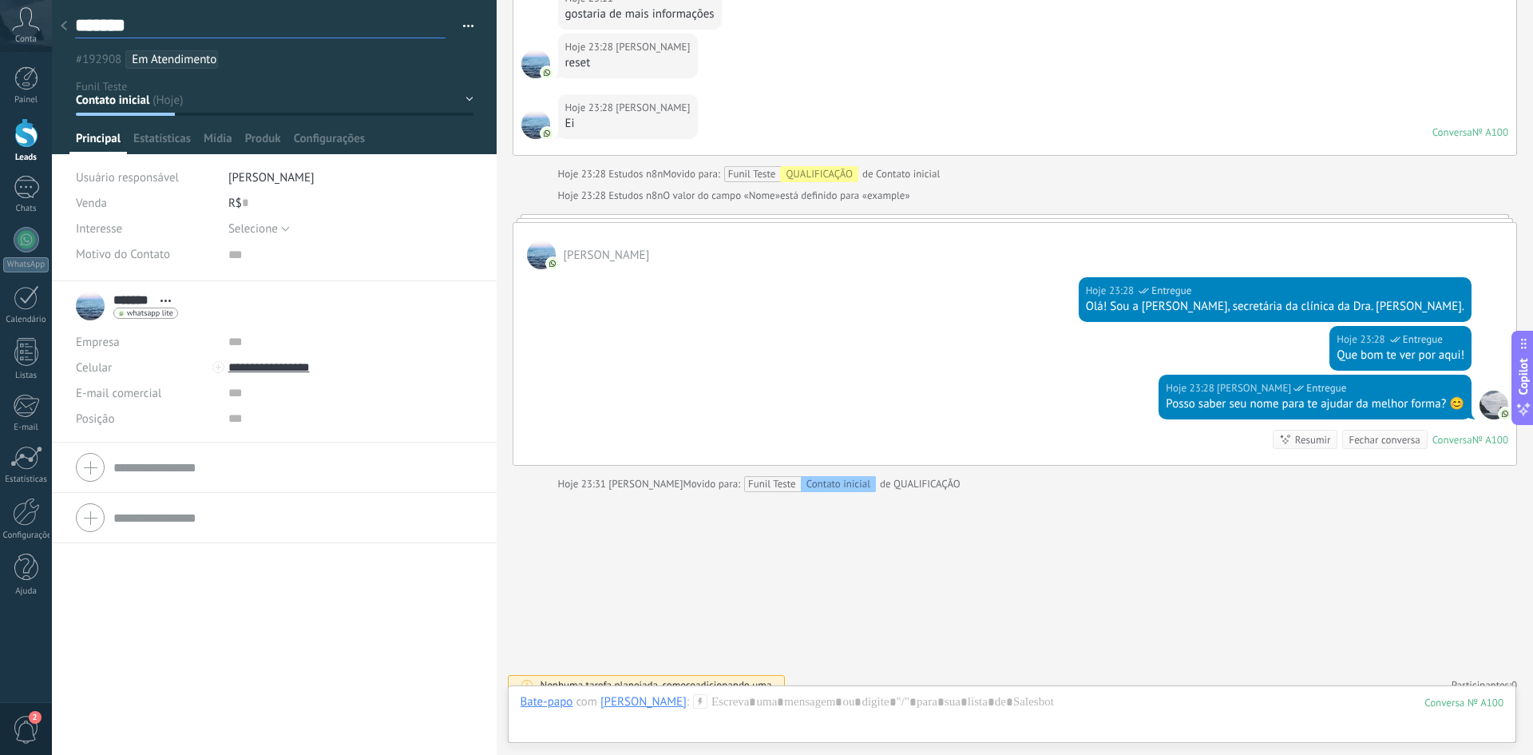
click at [105, 19] on textarea "*******" at bounding box center [260, 26] width 371 height 25
type textarea "**********"
click at [61, 28] on icon at bounding box center [64, 26] width 6 height 10
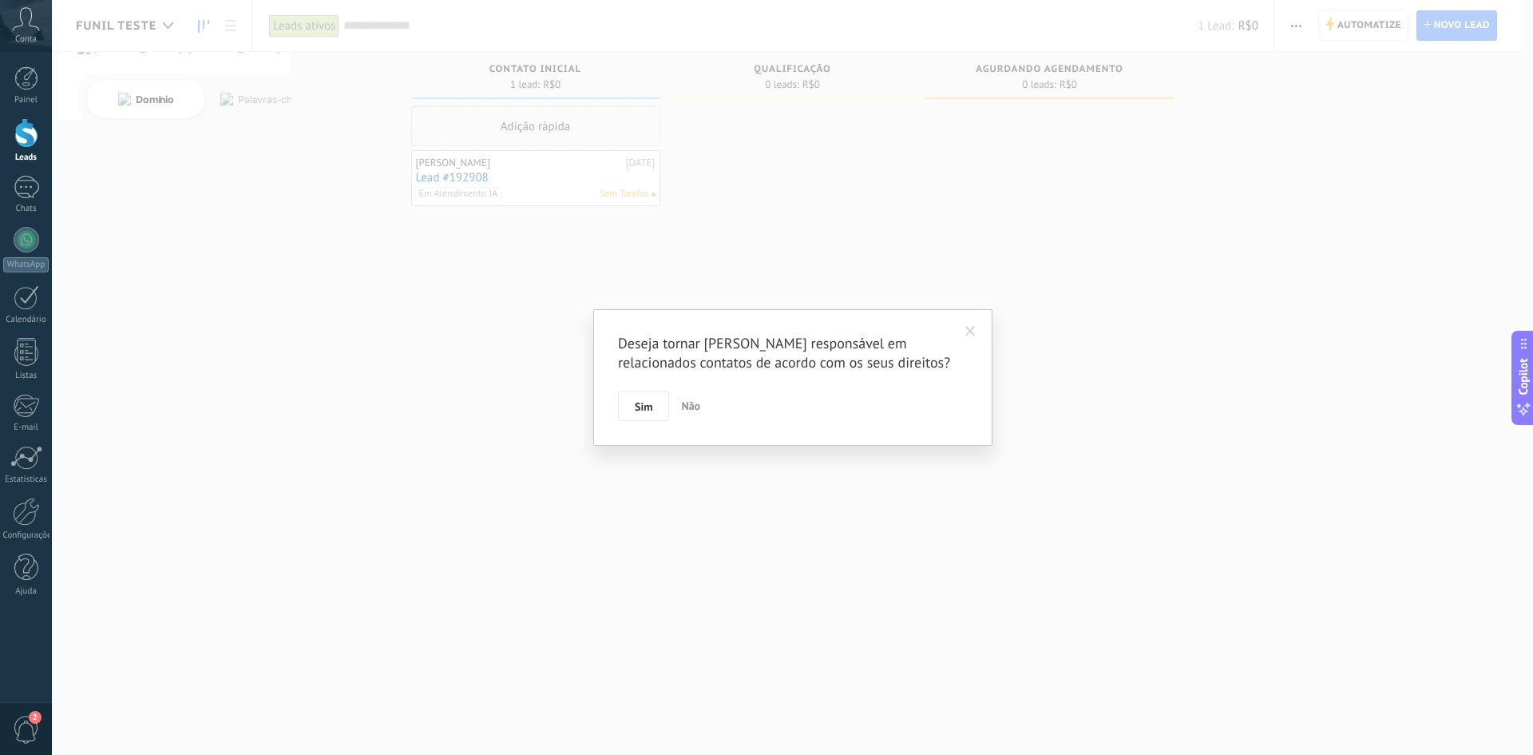
click at [287, 135] on div "Deseja tornar [PERSON_NAME] responsável em relacionados contatos de acordo com …" at bounding box center [792, 377] width 1481 height 755
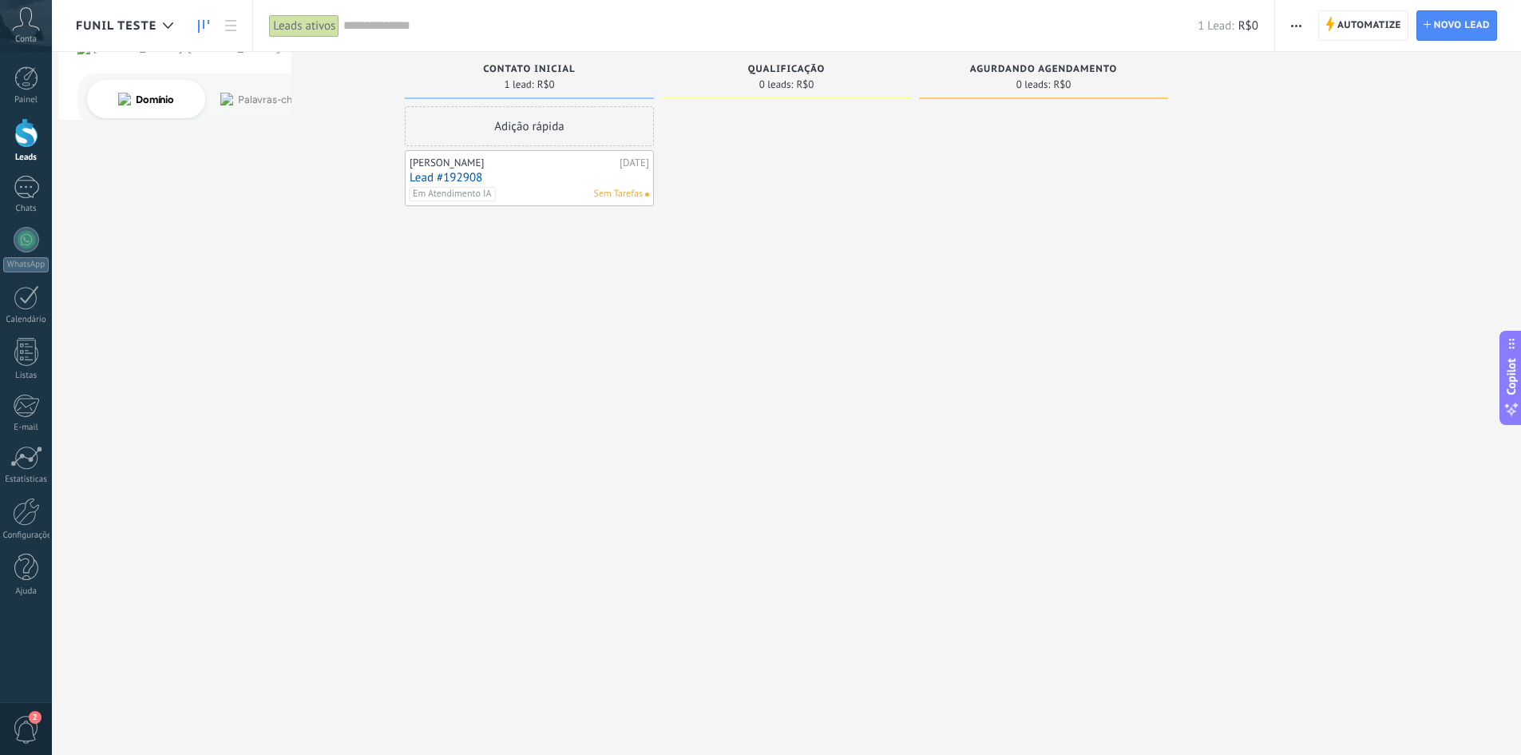
click at [440, 175] on link "Lead #192908" at bounding box center [530, 178] width 240 height 14
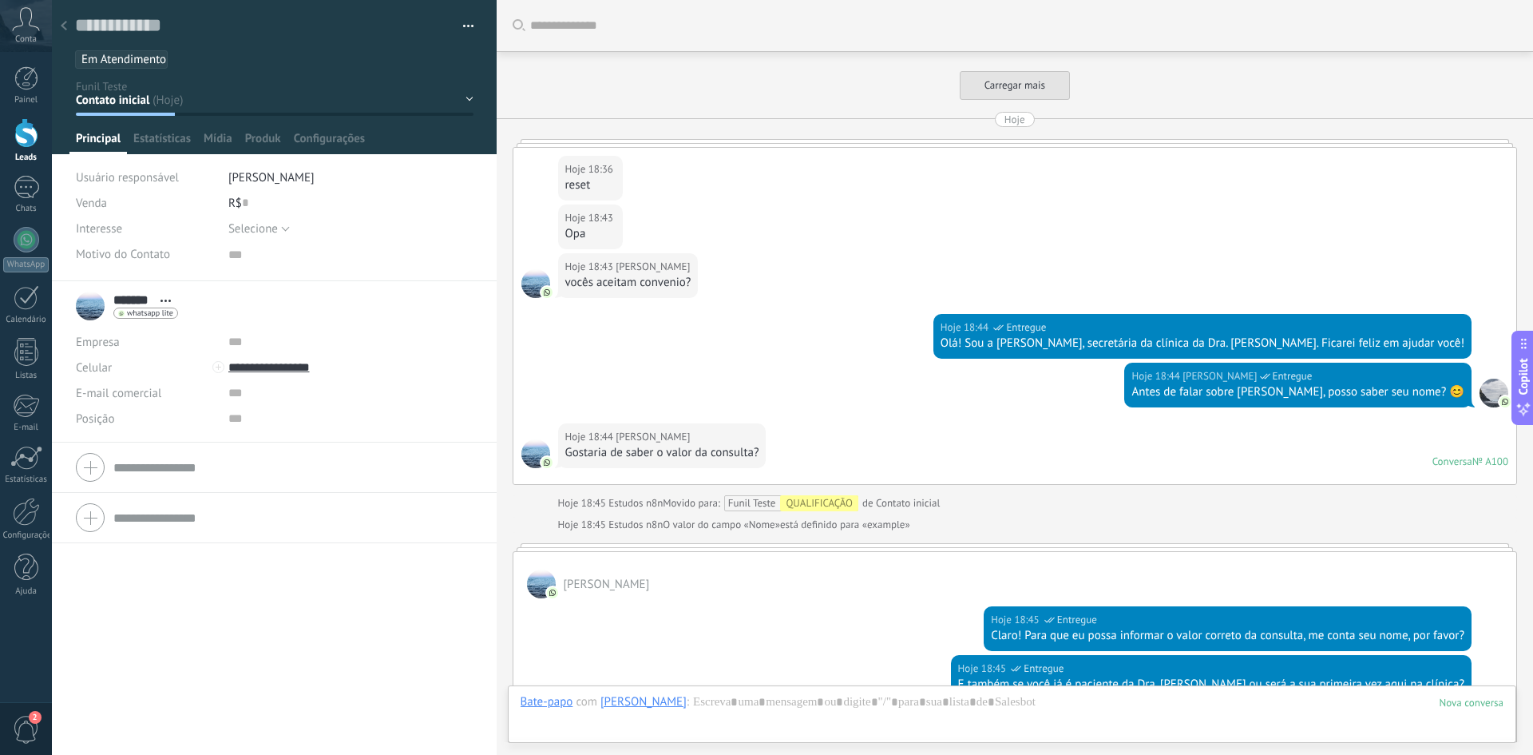
scroll to position [4979, 0]
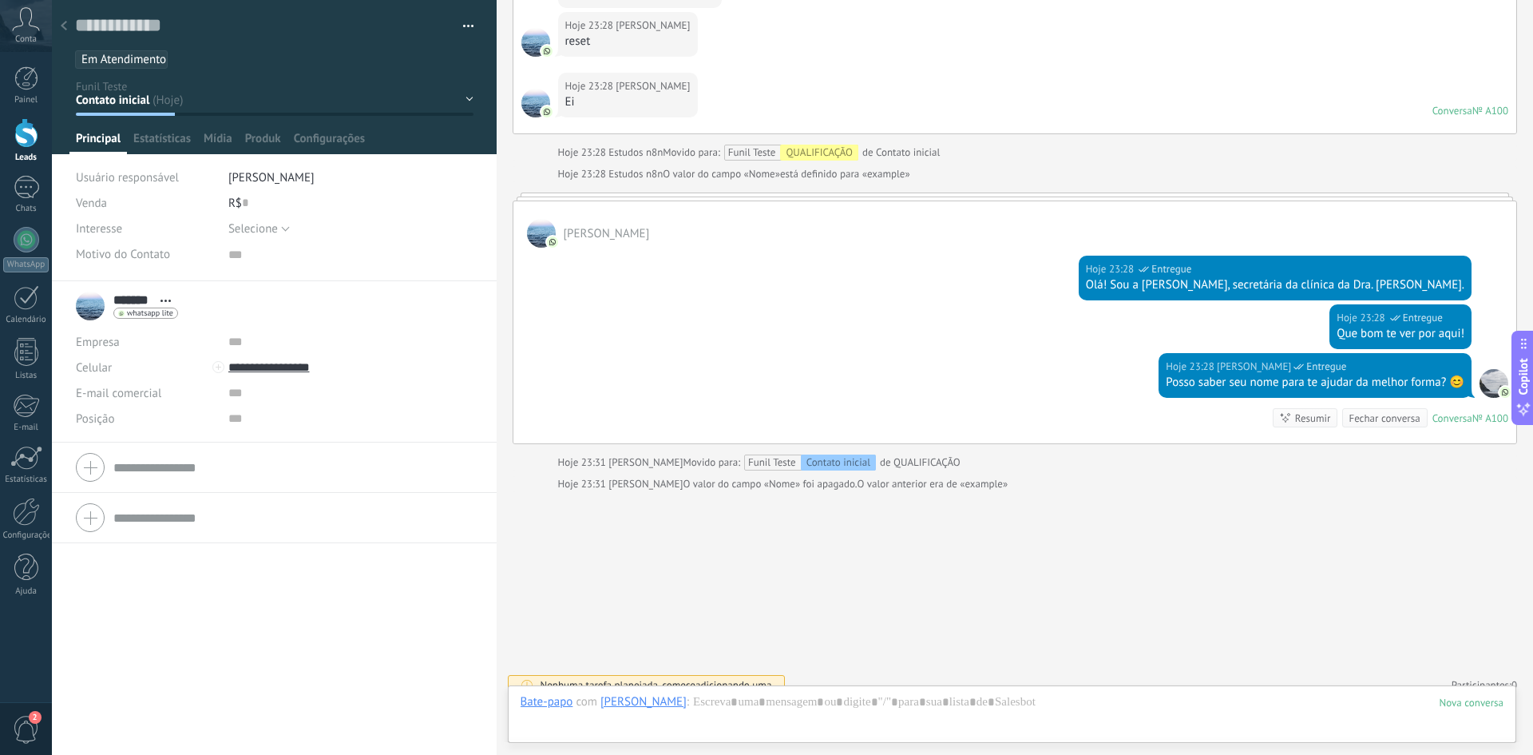
click at [61, 30] on icon at bounding box center [64, 26] width 6 height 10
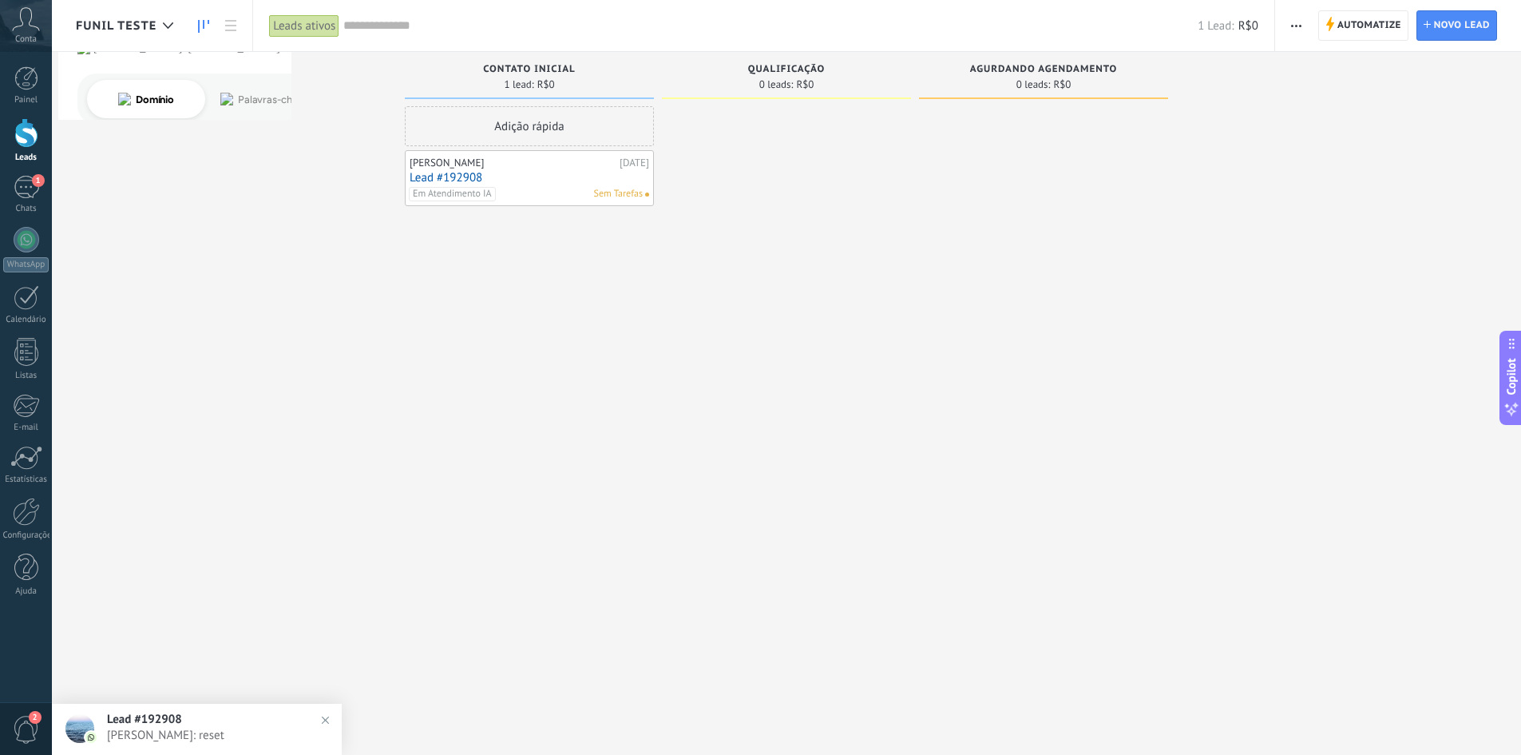
click at [462, 174] on link "Lead #192908" at bounding box center [530, 178] width 240 height 14
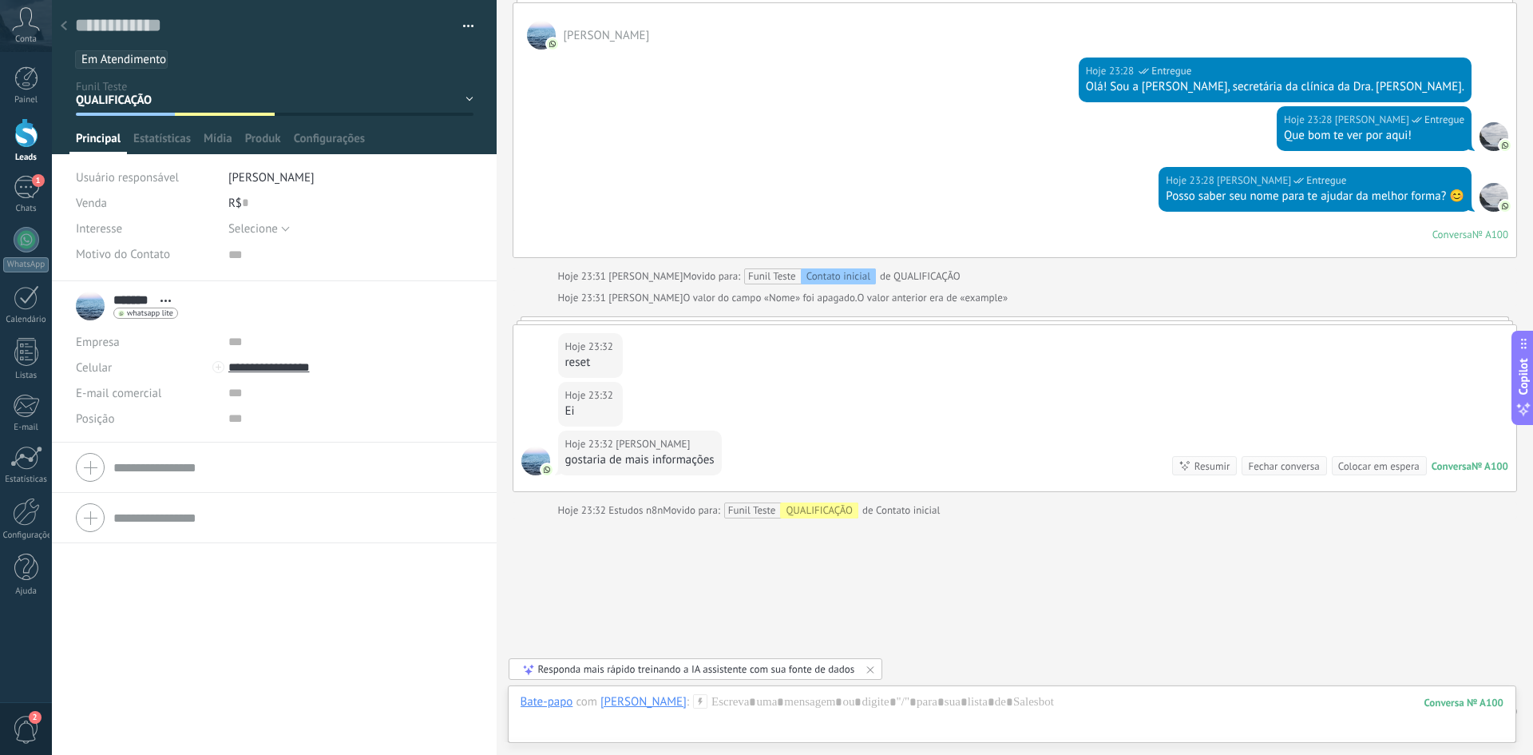
scroll to position [5155, 0]
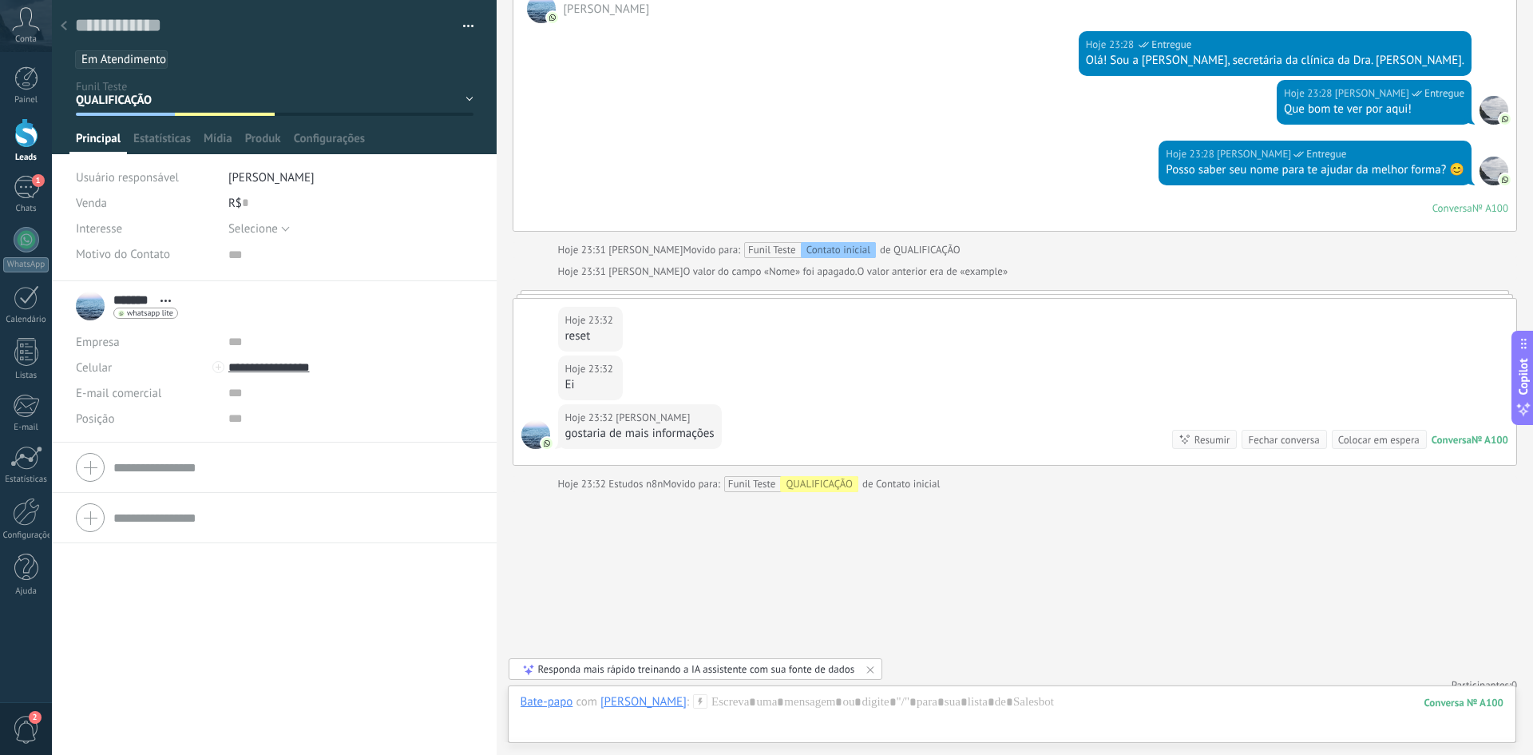
type textarea "*******"
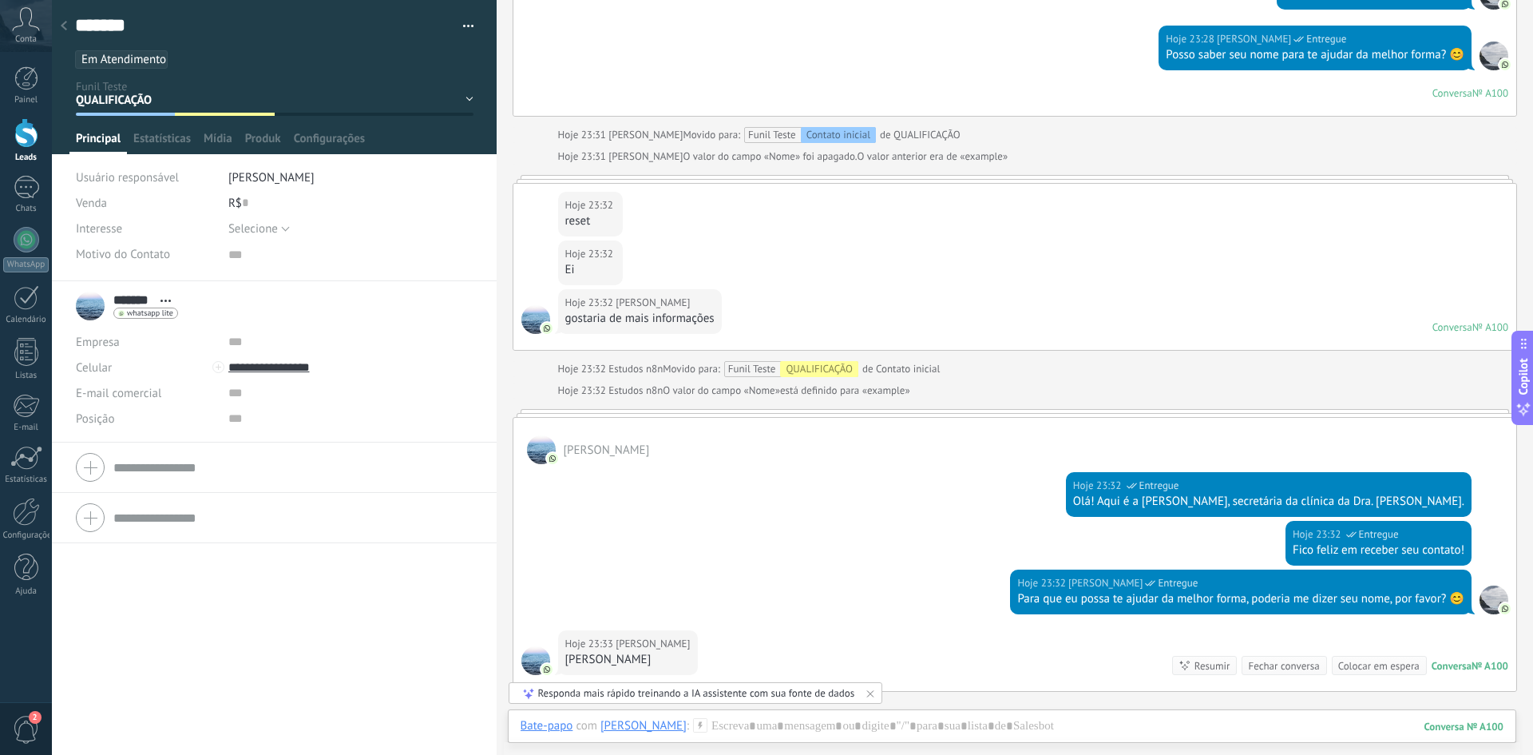
scroll to position [5304, 0]
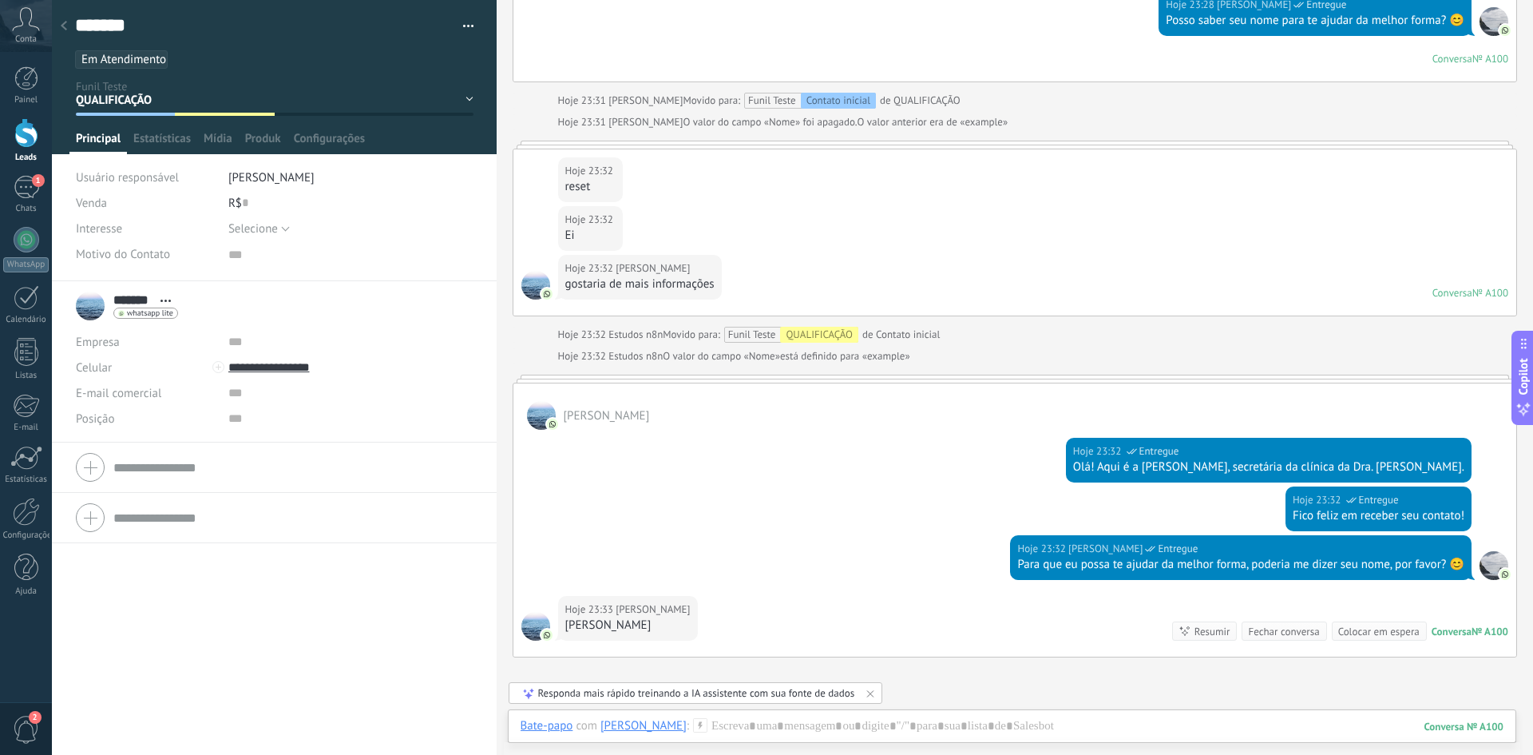
type textarea "*******"
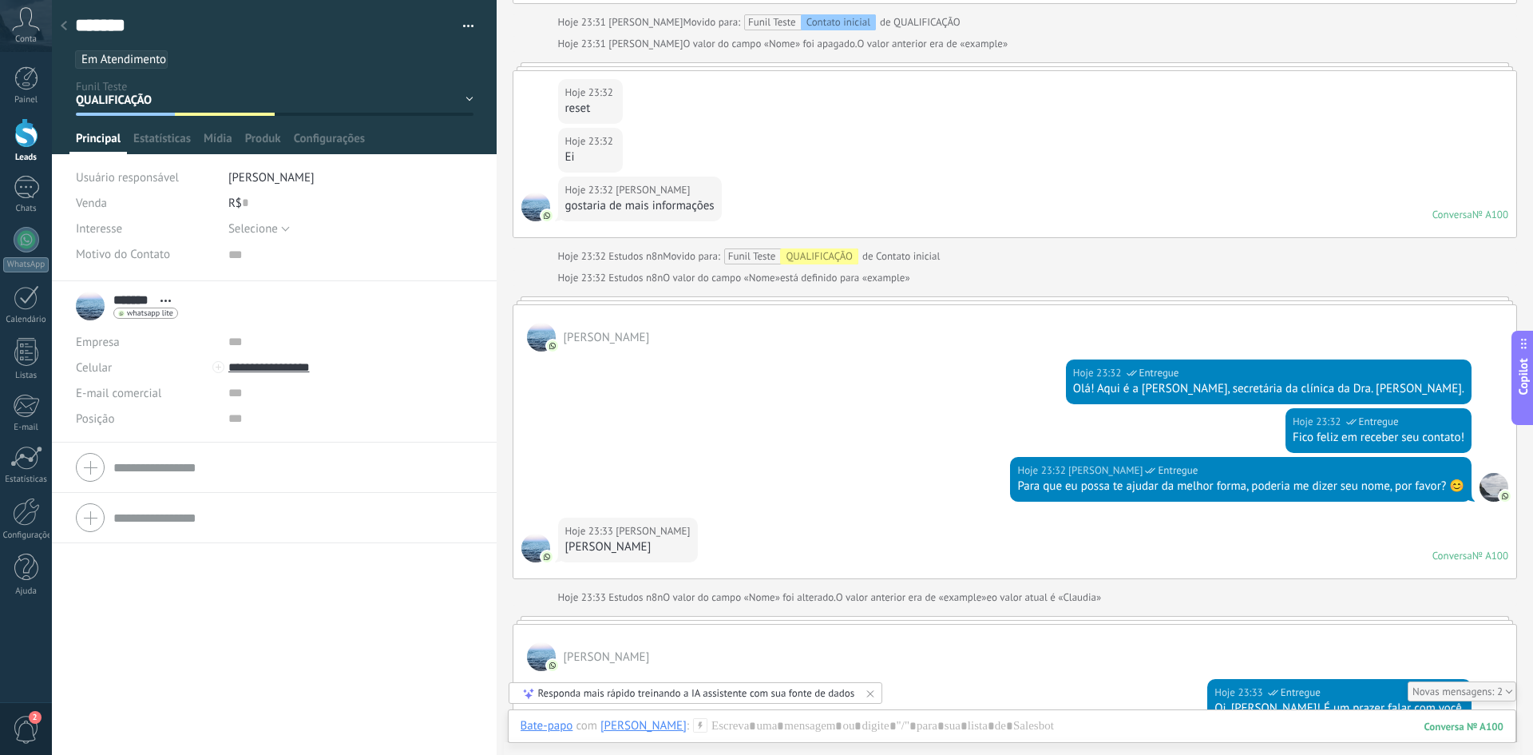
scroll to position [5435, 0]
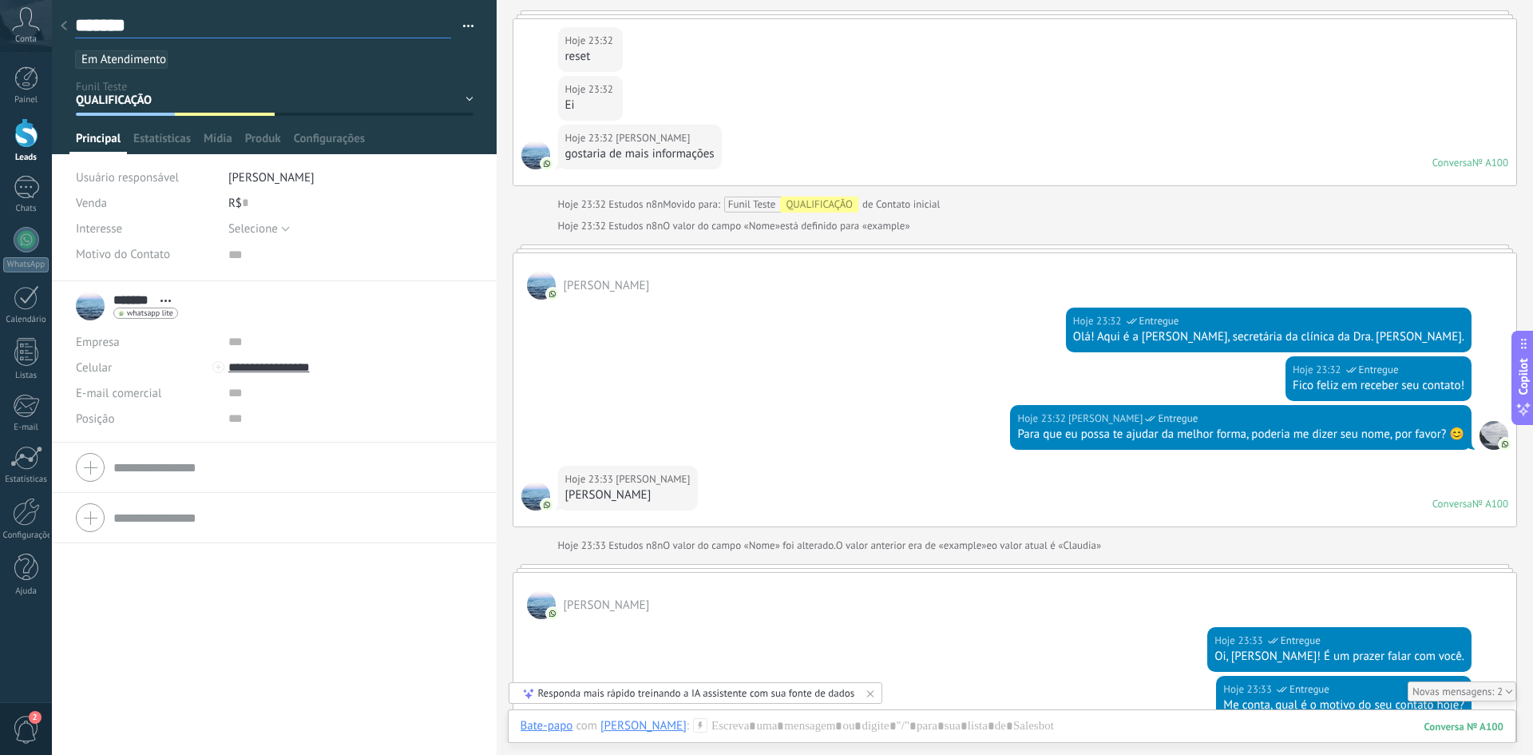
click at [101, 26] on textarea "*******" at bounding box center [263, 26] width 376 height 25
type textarea "**********"
click at [62, 56] on div "Salvar e criar Imprimir Gerenciar tags Exportar para o Excel" at bounding box center [275, 34] width 446 height 69
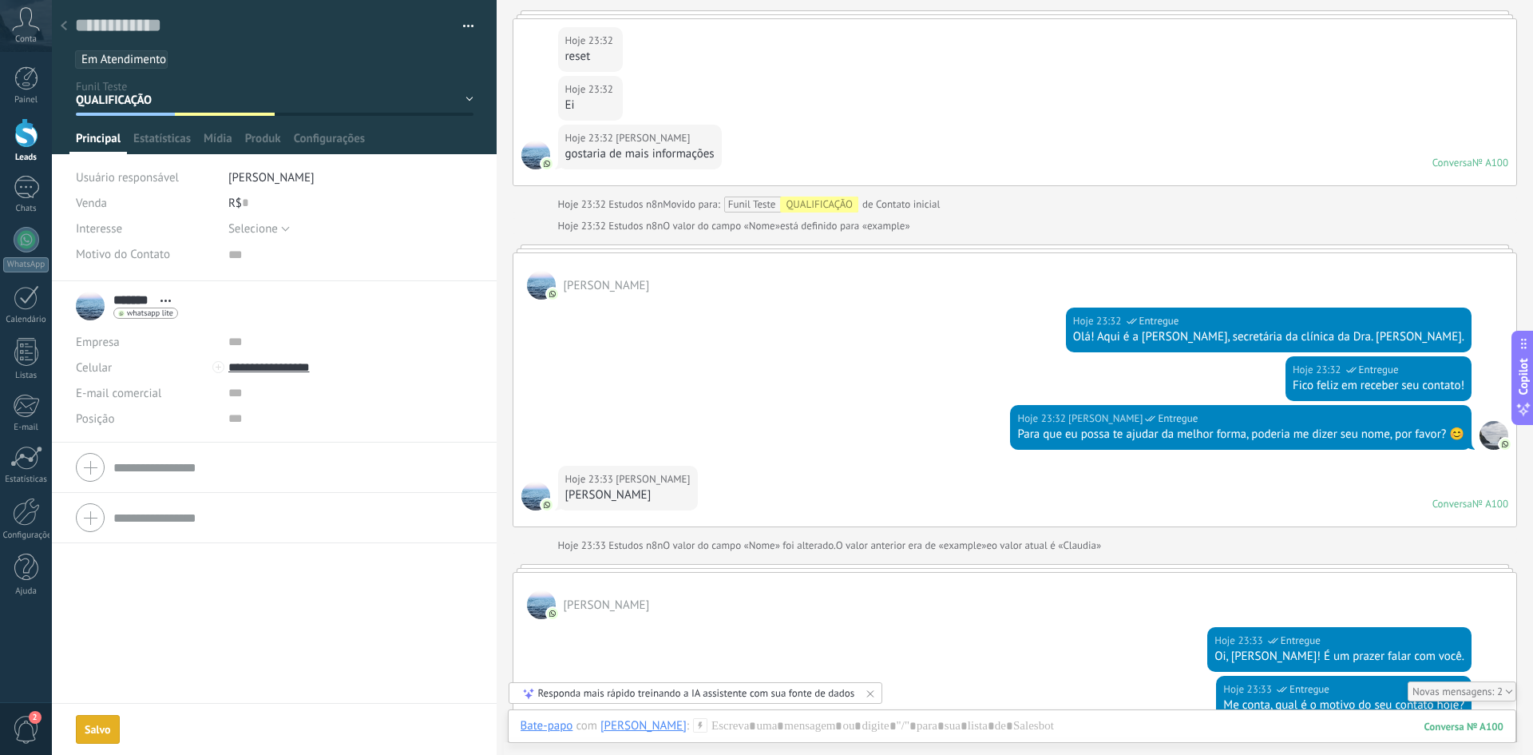
scroll to position [5461, 0]
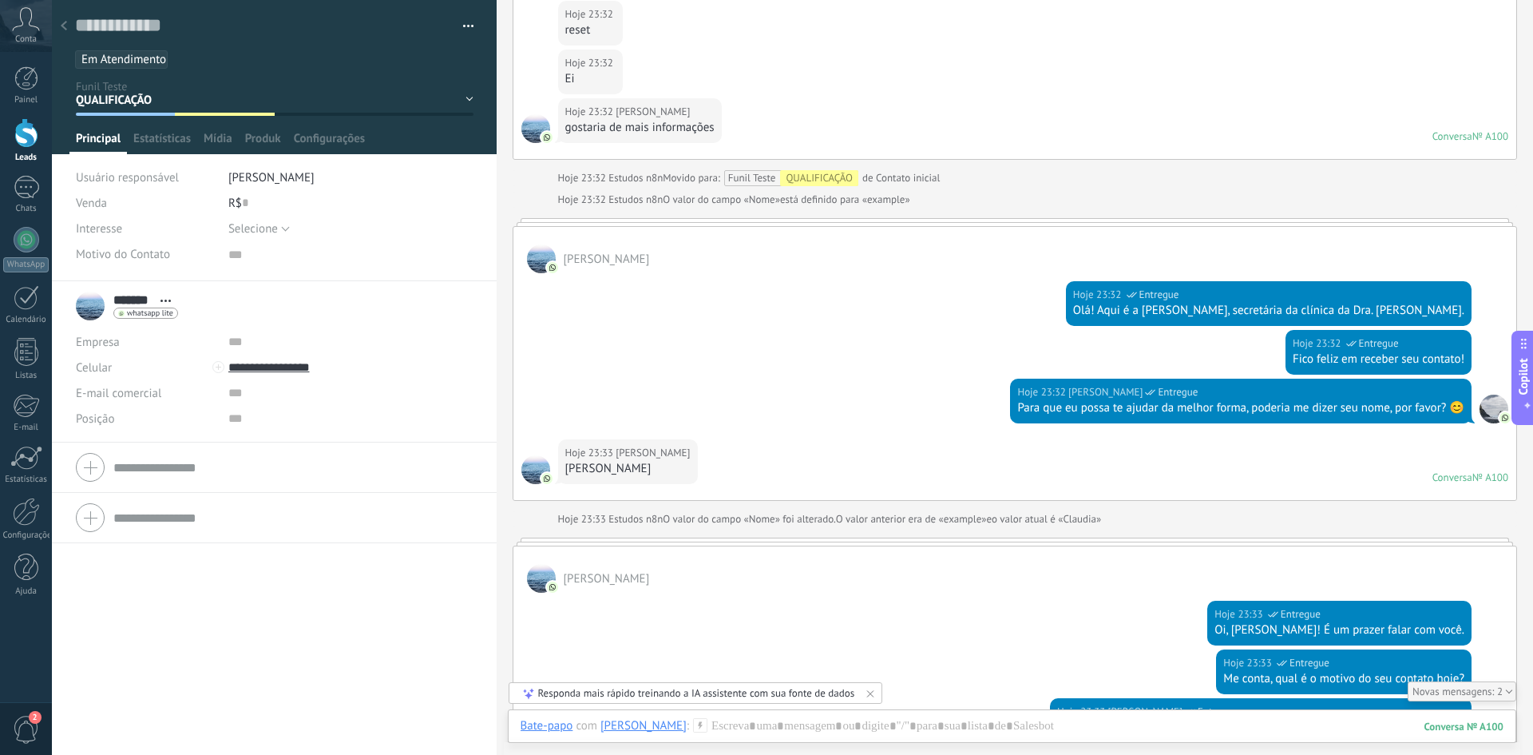
click at [61, 19] on div at bounding box center [64, 26] width 22 height 31
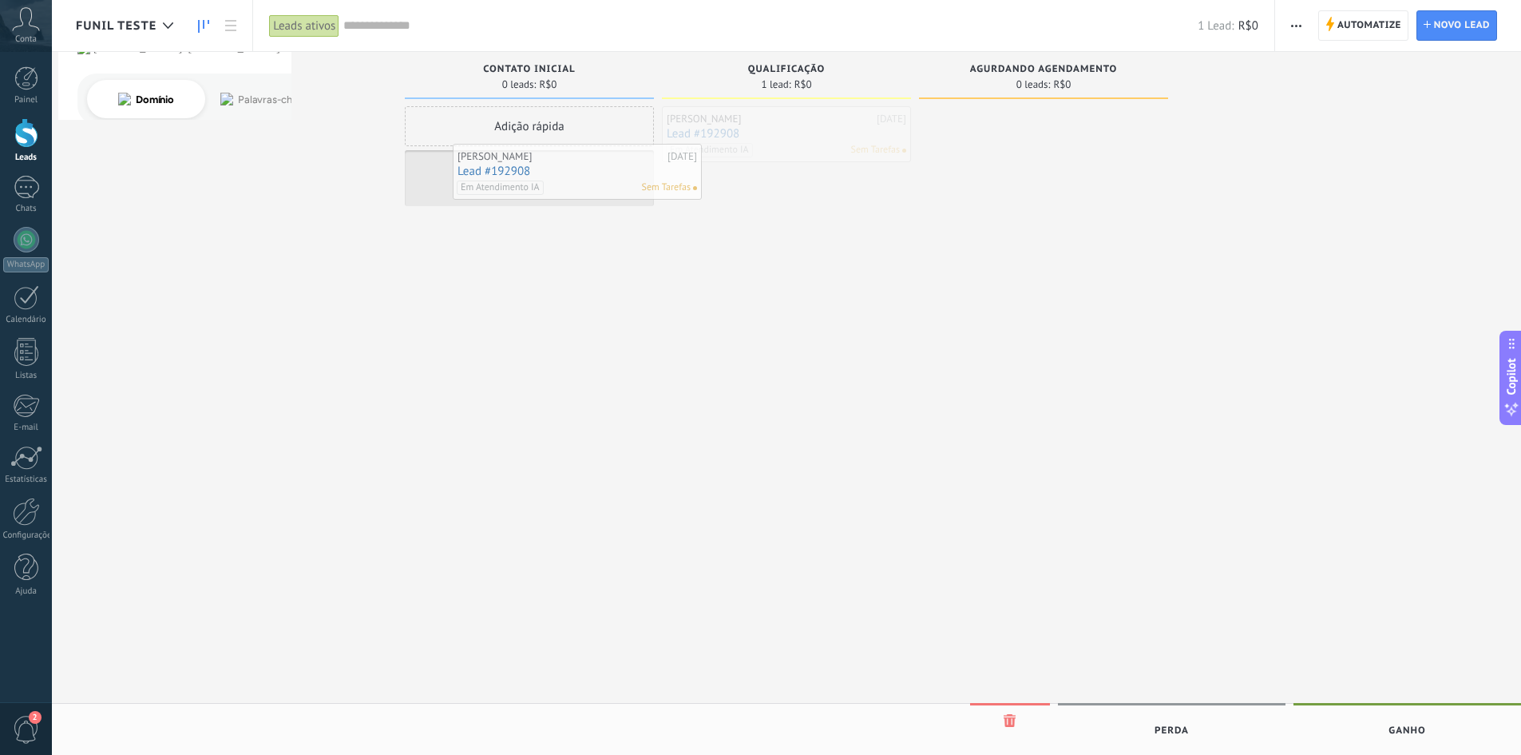
drag, startPoint x: 743, startPoint y: 110, endPoint x: 484, endPoint y: 169, distance: 265.4
click at [587, 278] on div "Adição rápida Gabriel [DATE] Lead #192908 Em Atendimento IA Sem Tarefas" at bounding box center [529, 379] width 249 height 546
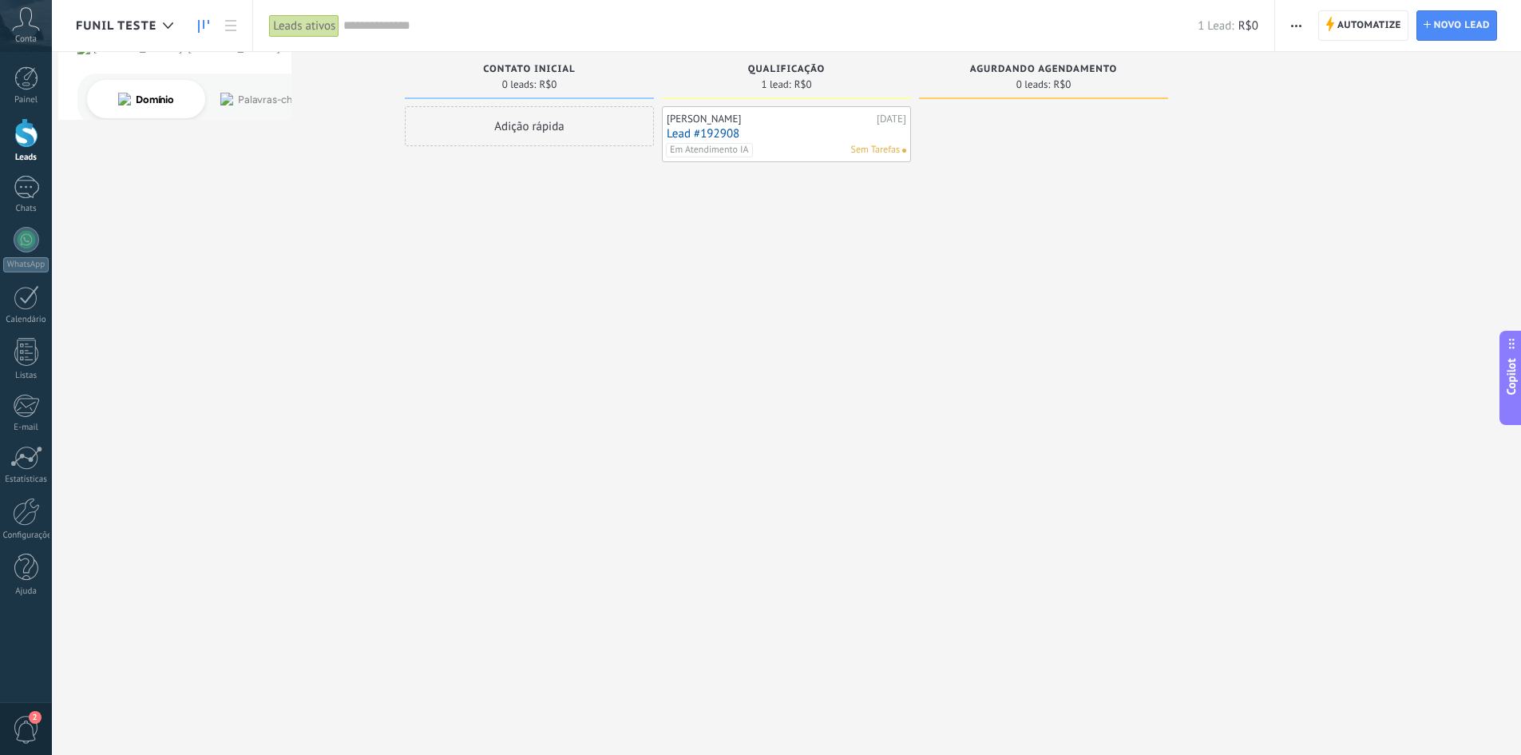
drag, startPoint x: 710, startPoint y: 132, endPoint x: 686, endPoint y: 135, distance: 24.2
click at [710, 132] on link "Lead #192908" at bounding box center [787, 134] width 240 height 14
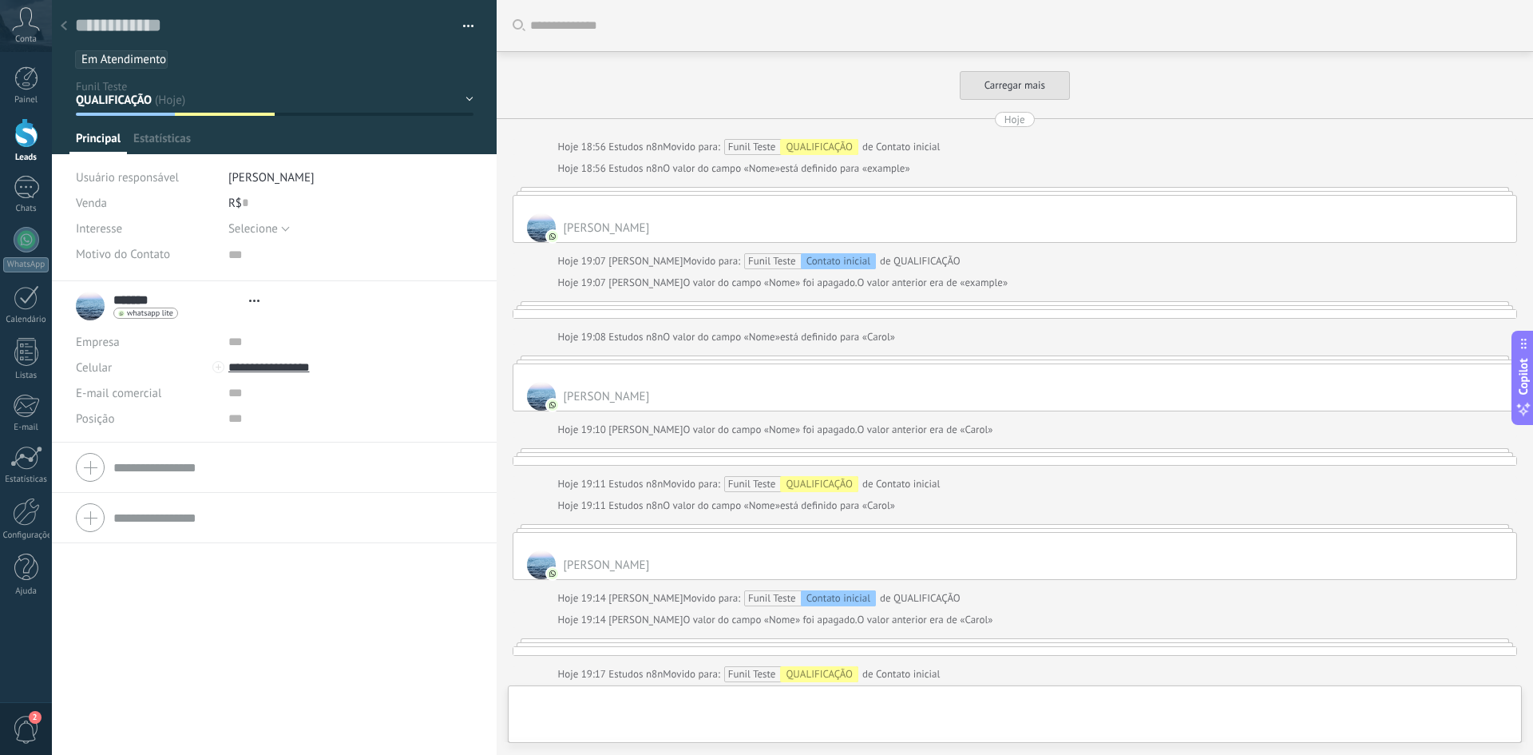
type textarea "***"
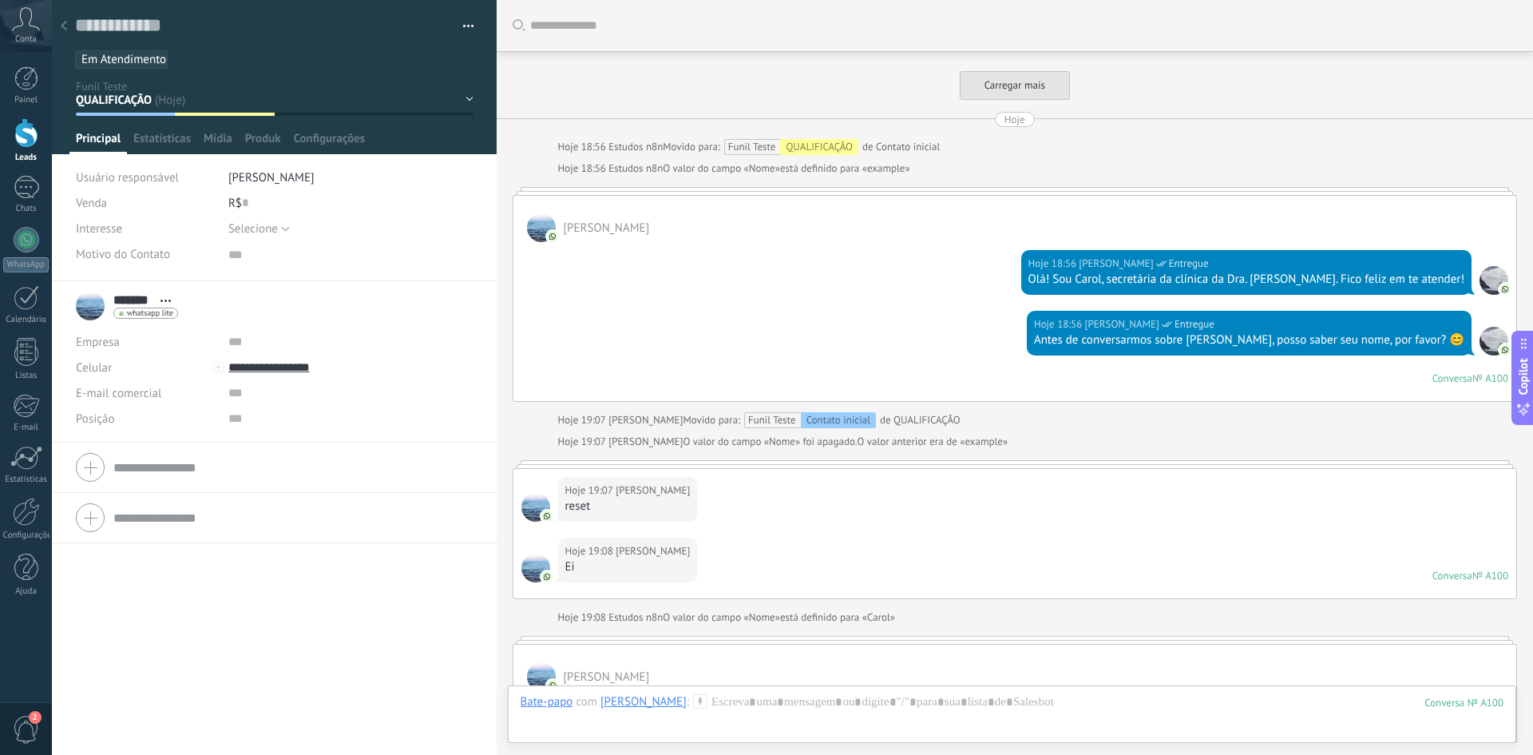
scroll to position [5061, 0]
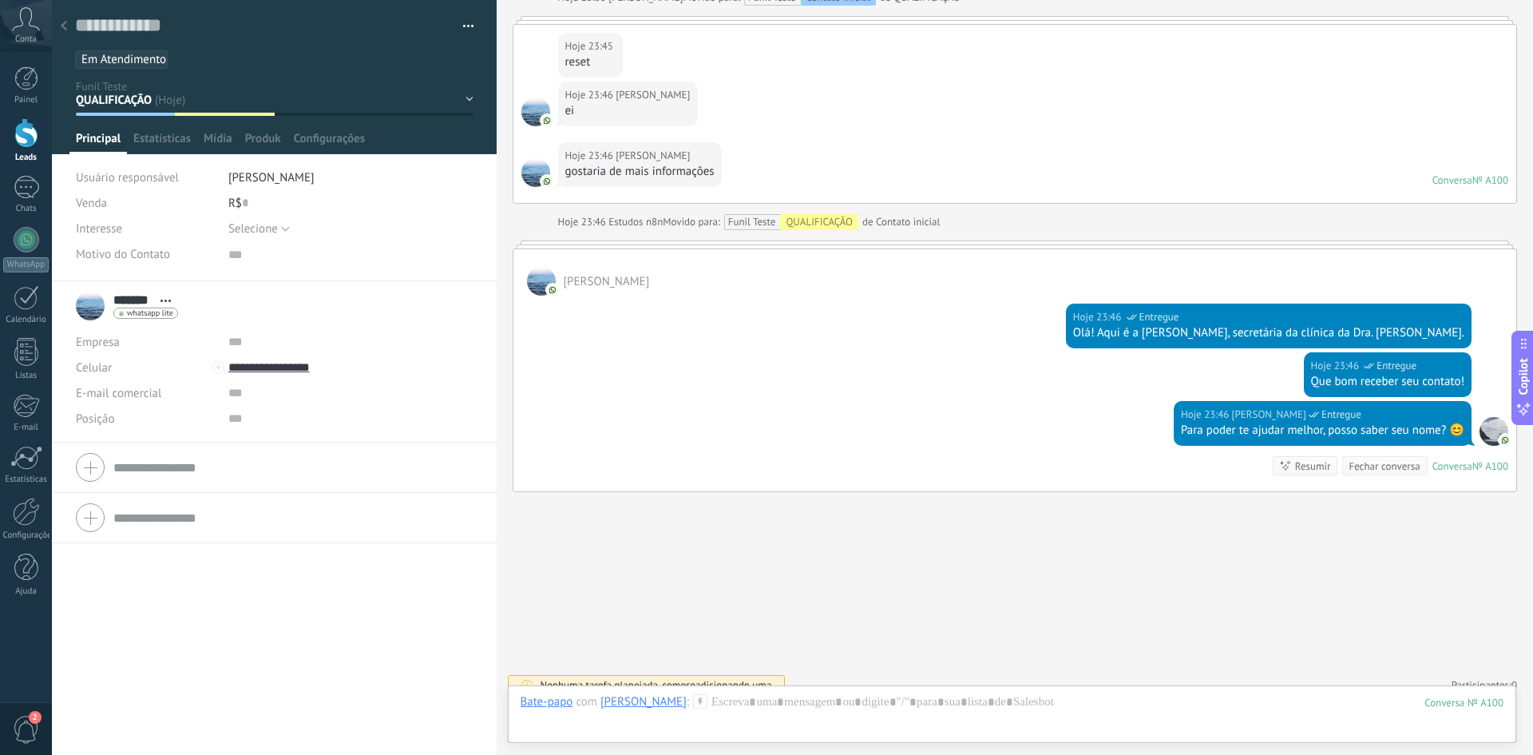
scroll to position [16, 0]
click at [62, 22] on icon at bounding box center [64, 26] width 6 height 10
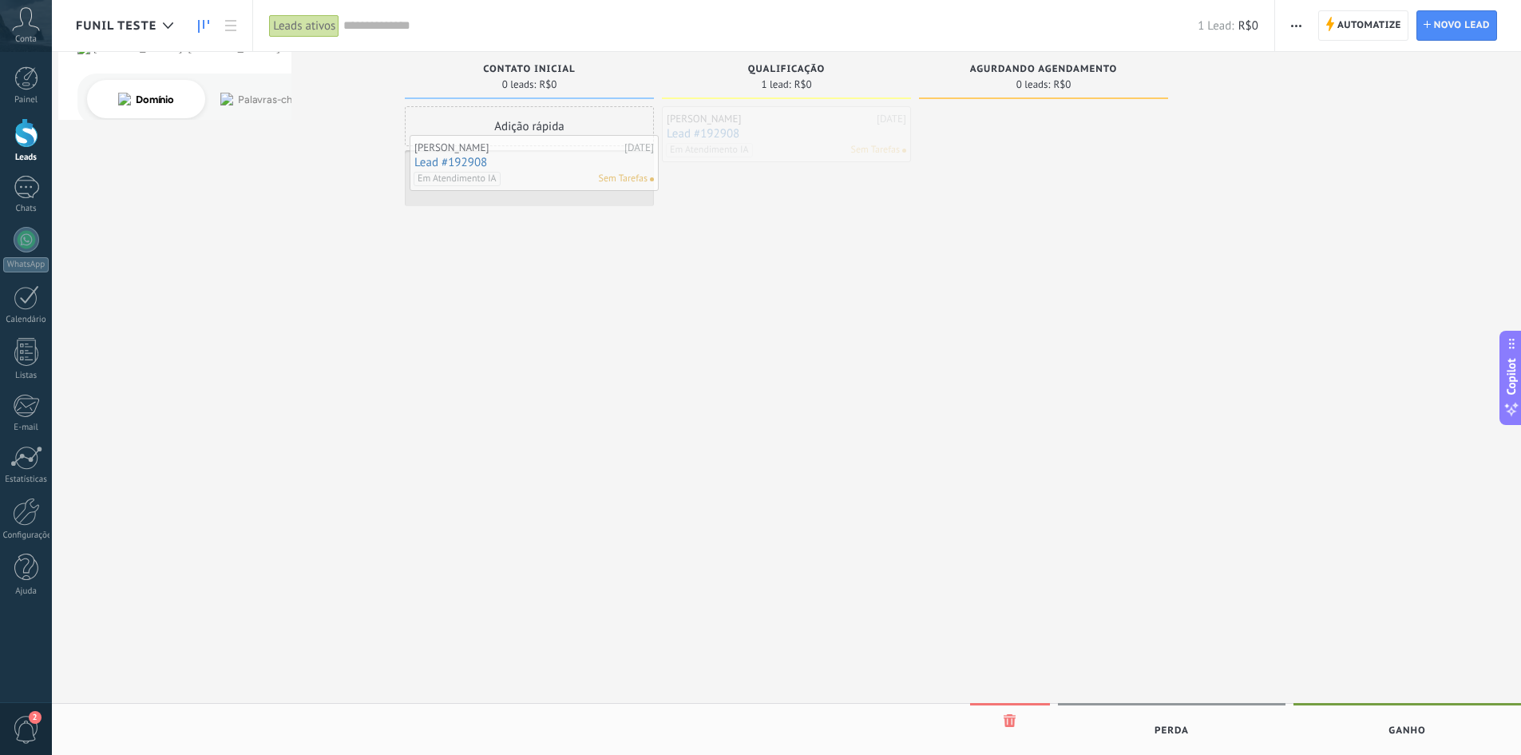
drag, startPoint x: 722, startPoint y: 125, endPoint x: 470, endPoint y: 154, distance: 254.1
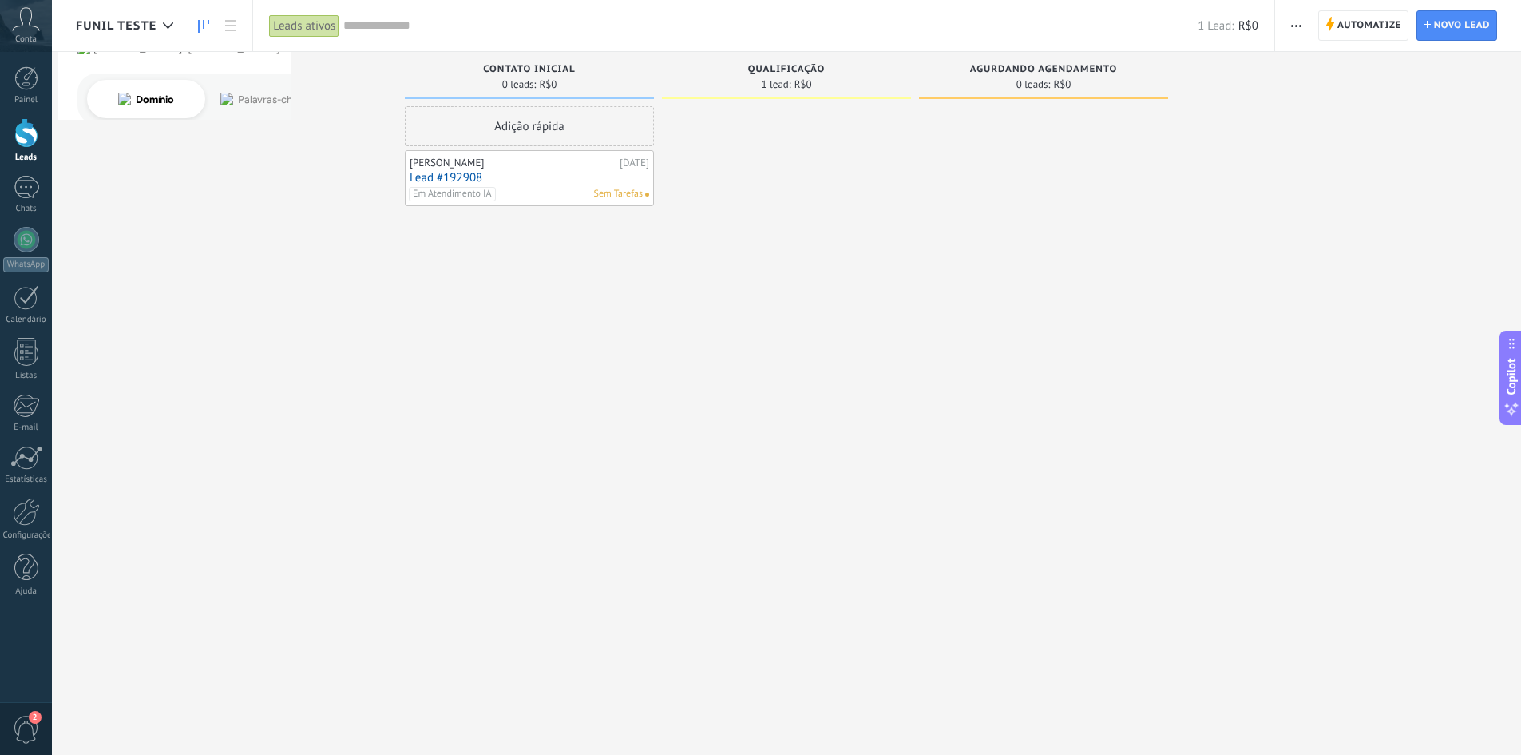
click at [461, 176] on div "Adição rápida Gabriel [DATE] Lead #192908 Em Atendimento IA Sem Tarefas" at bounding box center [529, 379] width 249 height 546
click at [462, 176] on link "Lead #192908" at bounding box center [530, 178] width 240 height 14
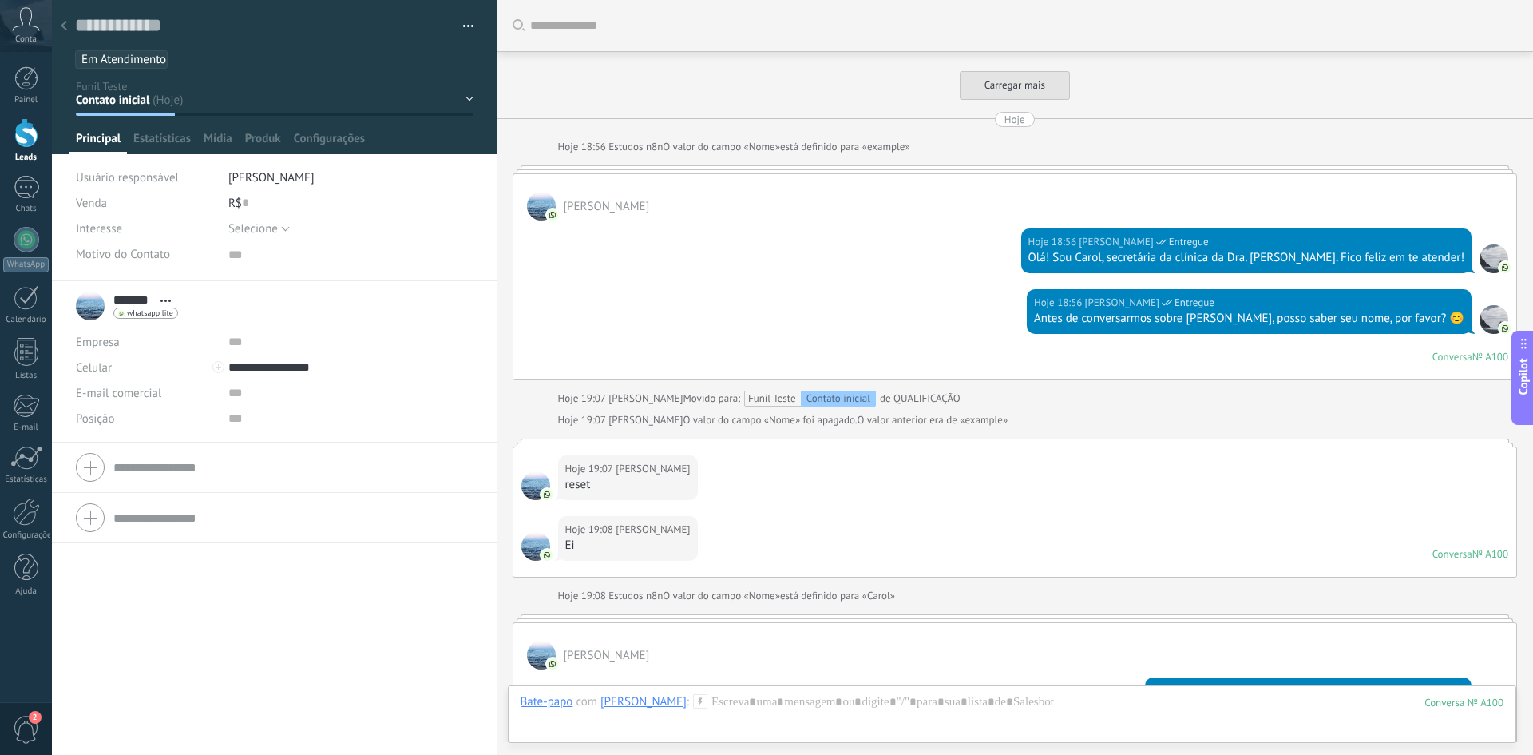
scroll to position [5066, 0]
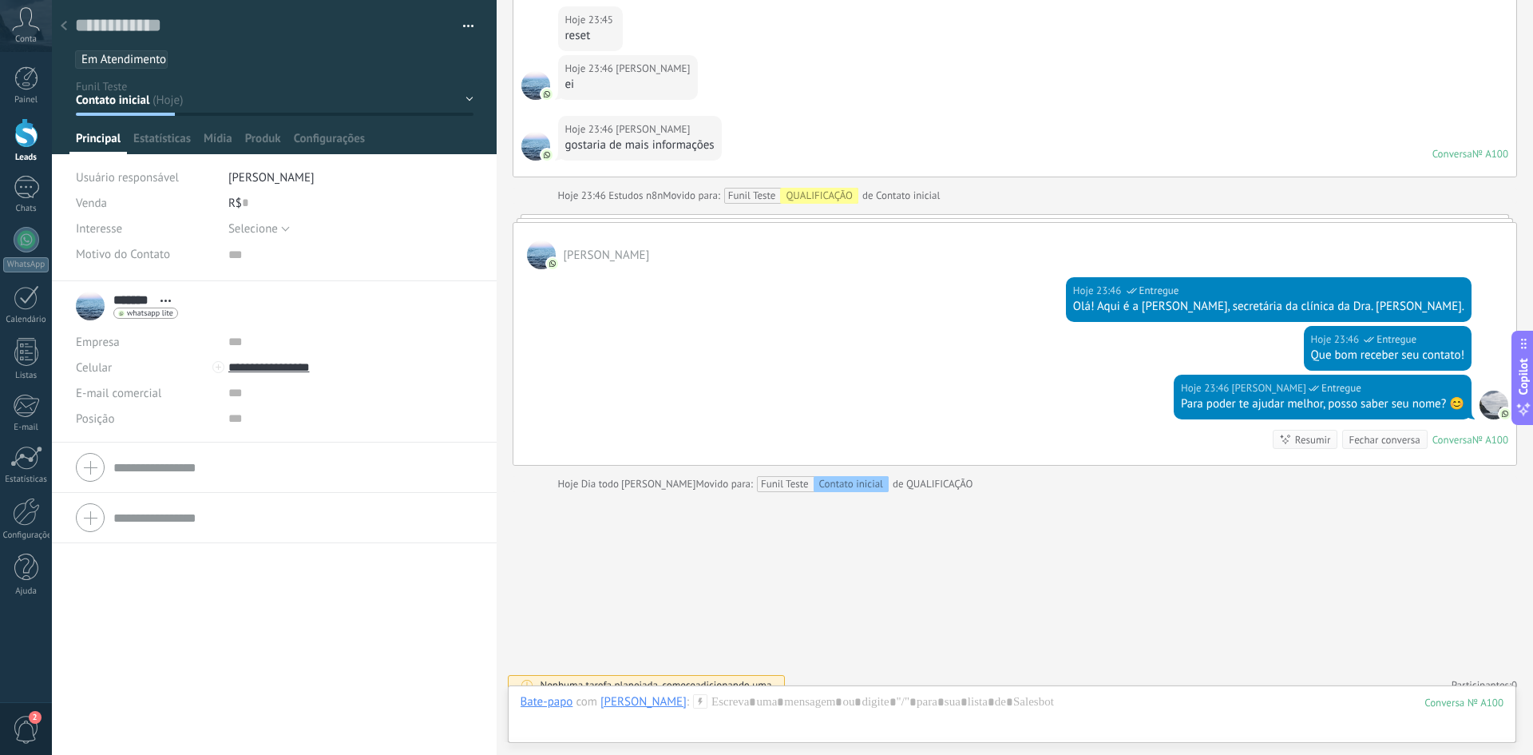
click at [69, 26] on div at bounding box center [64, 26] width 22 height 31
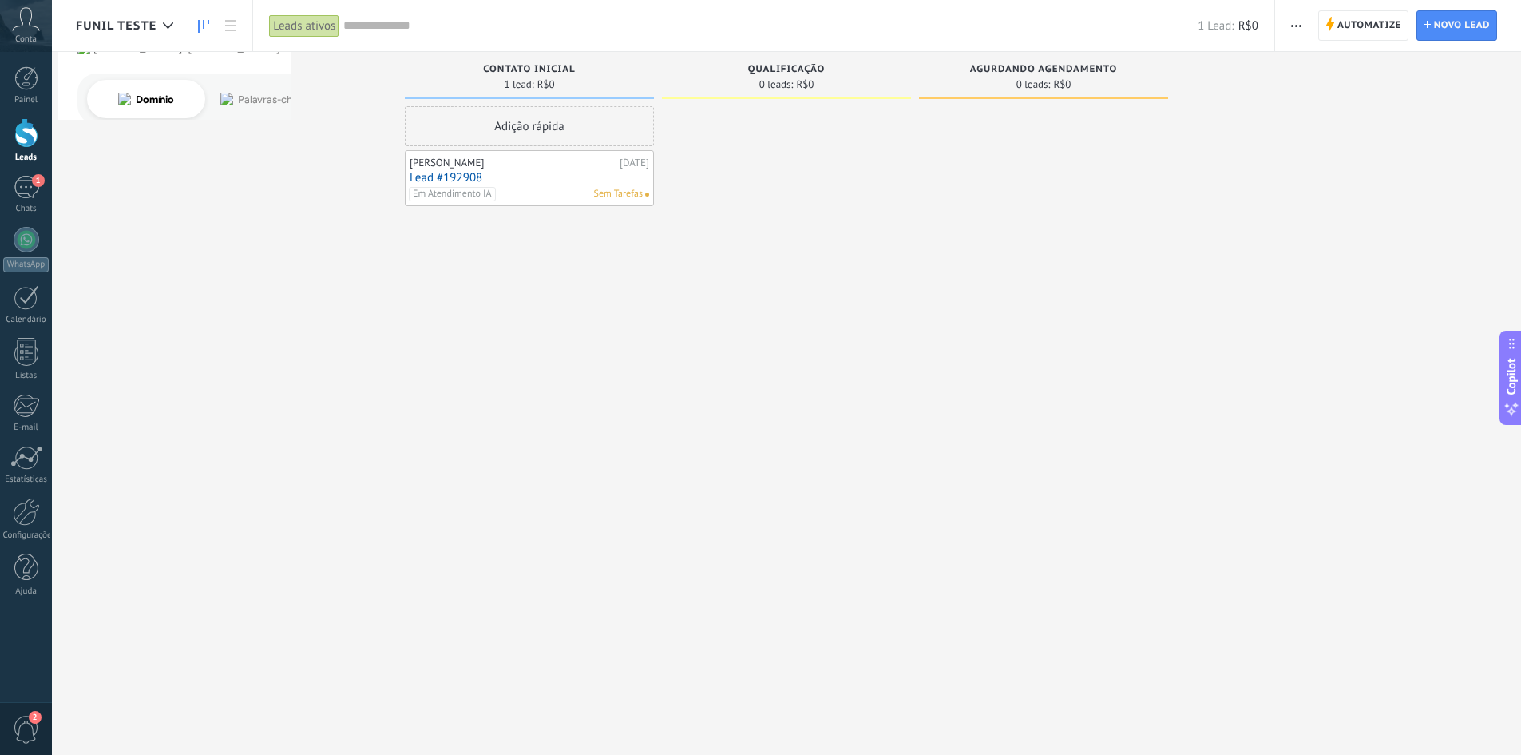
click at [438, 176] on link "Lead #192908" at bounding box center [530, 178] width 240 height 14
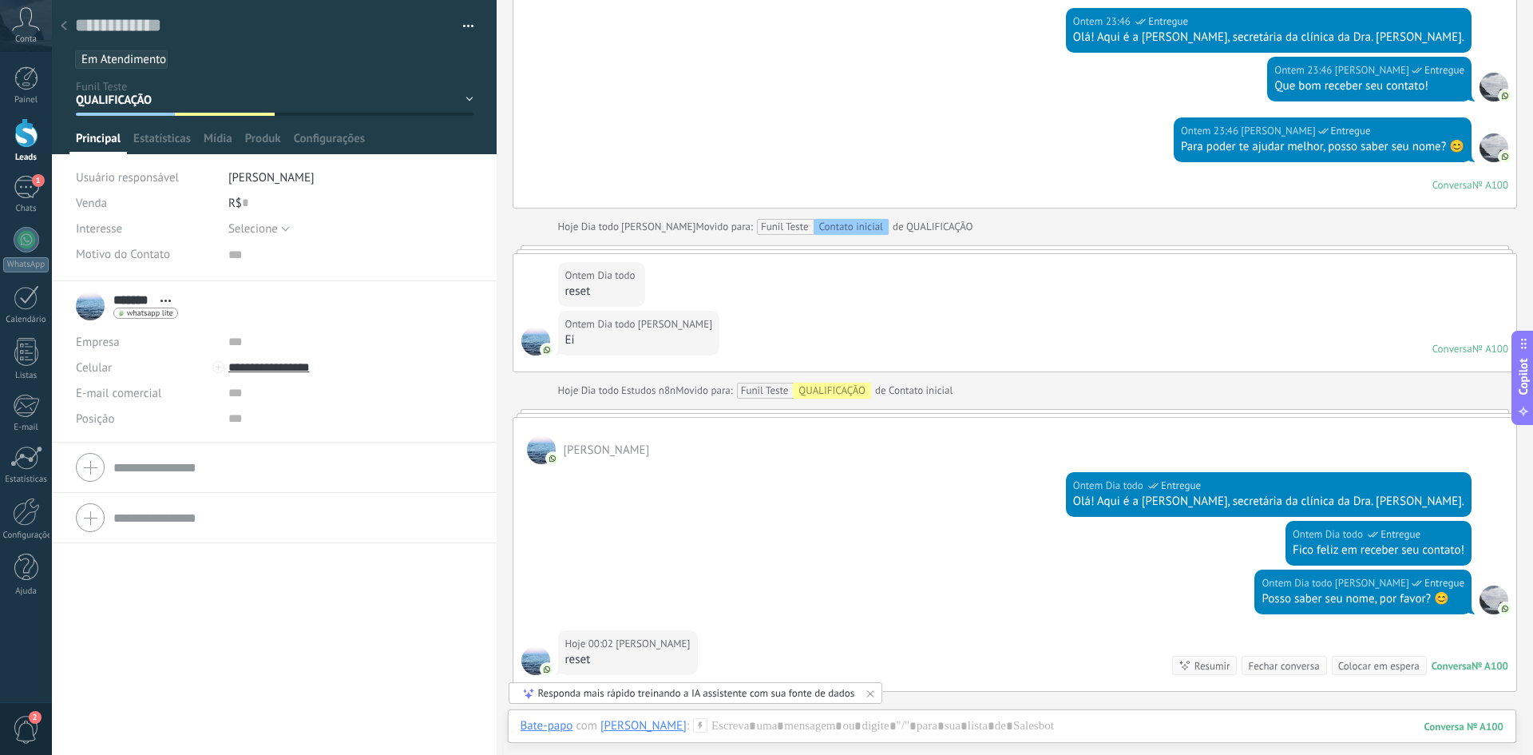
scroll to position [5282, 0]
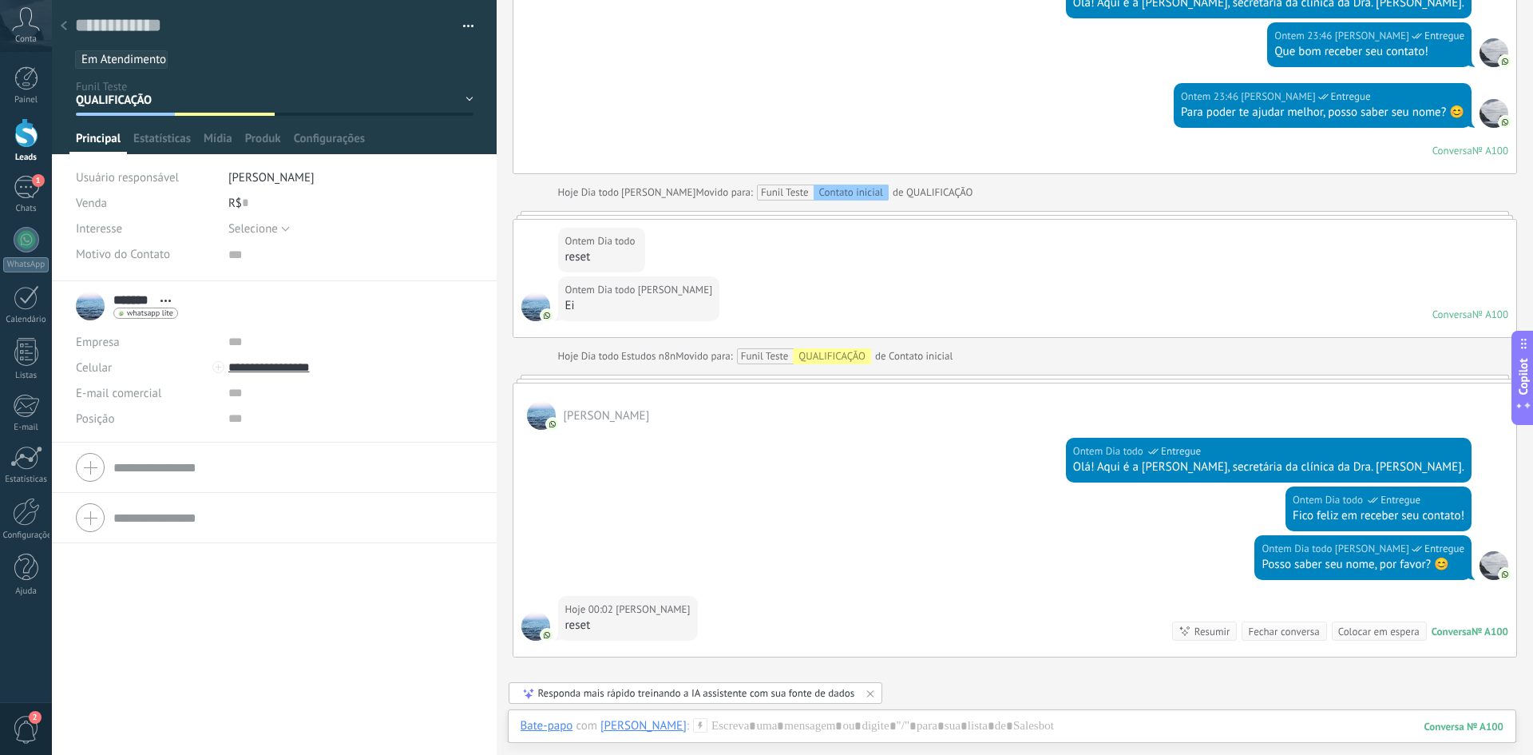
click at [0, 0] on div "Contato inicial QUALIFICAÇÃO AGURDANDO AGENDAMENTO AGENDADO Venda perdida" at bounding box center [0, 0] width 0 height 0
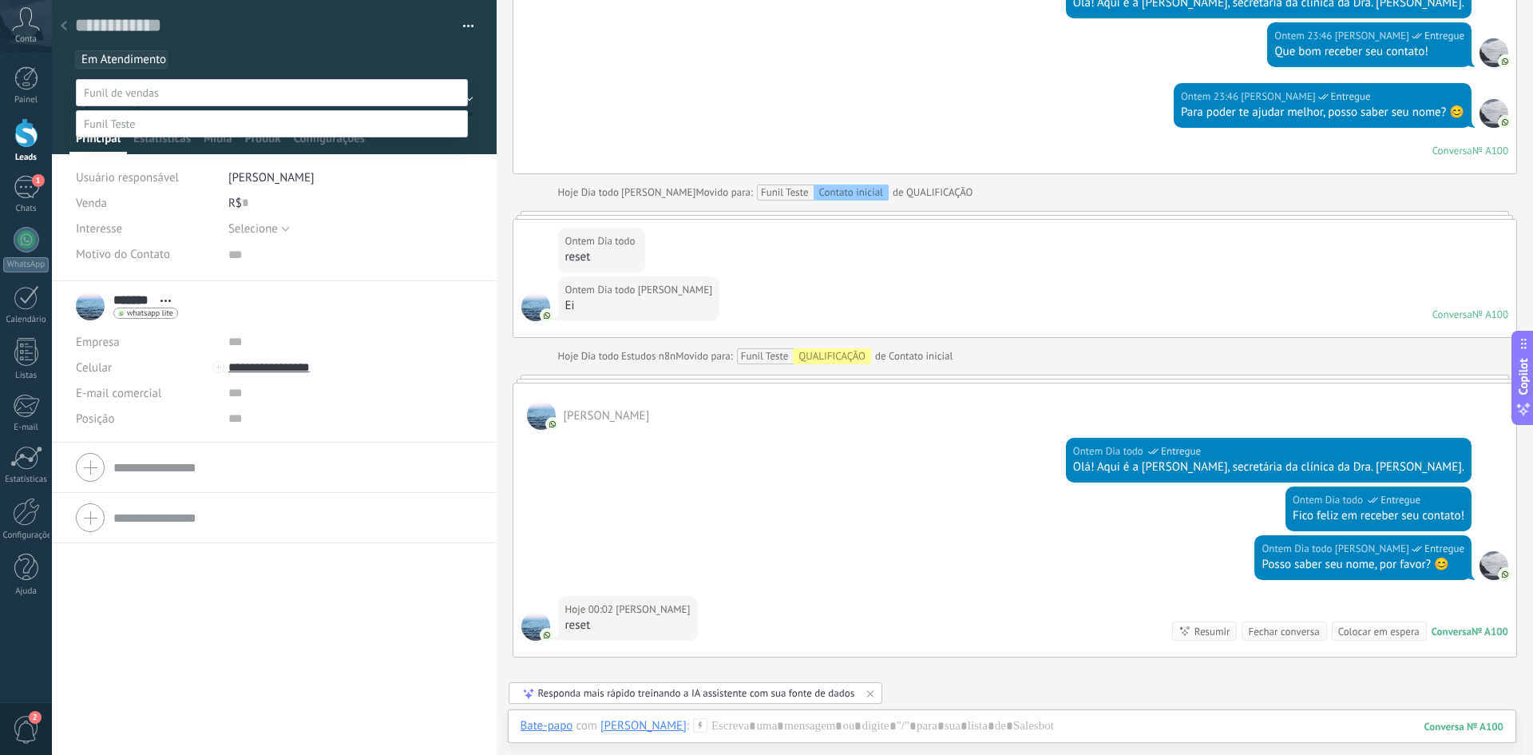
scroll to position [31, 0]
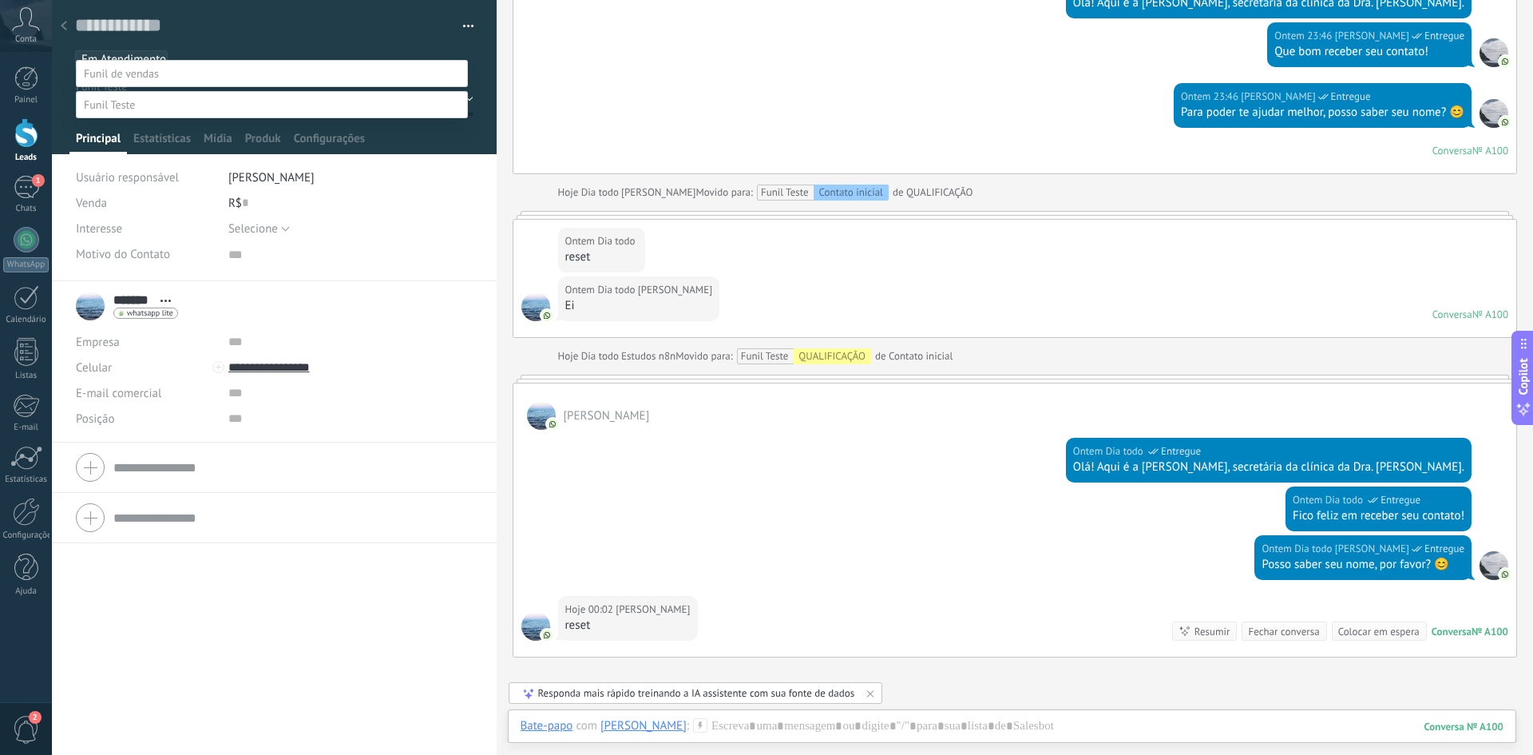
click at [0, 0] on label "Contato inicial" at bounding box center [0, 0] width 0 height 0
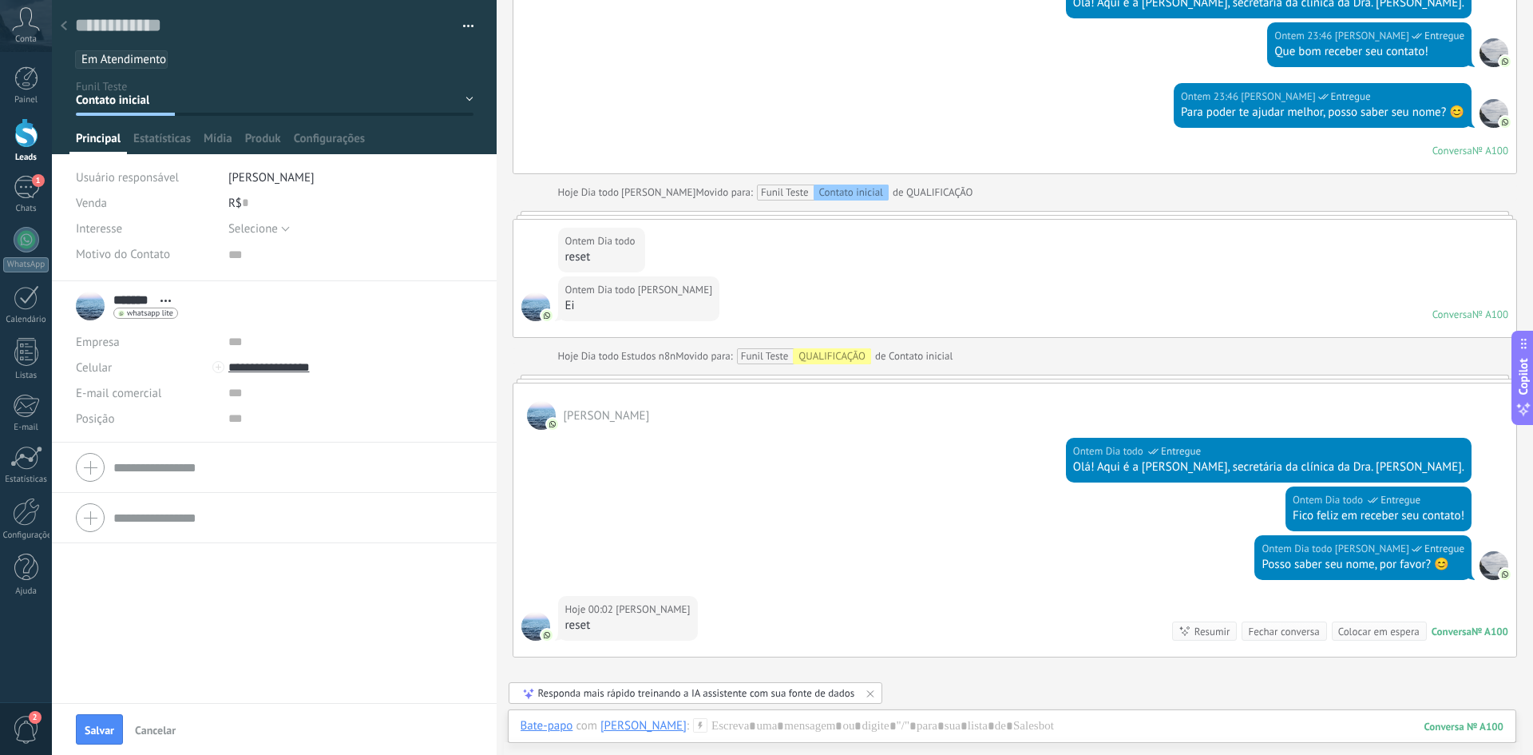
click at [66, 30] on div at bounding box center [64, 26] width 22 height 31
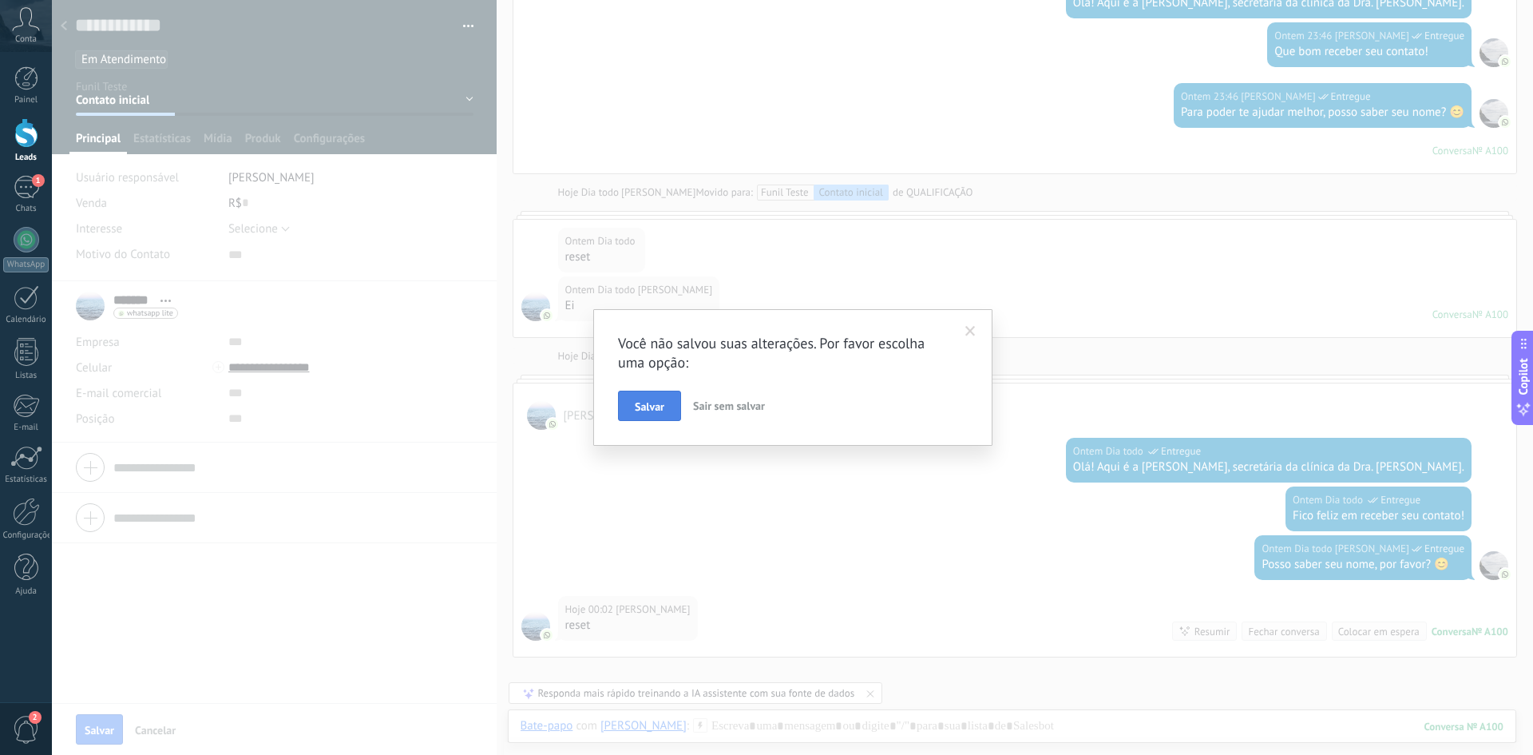
click at [652, 394] on button "Salvar" at bounding box center [649, 406] width 63 height 30
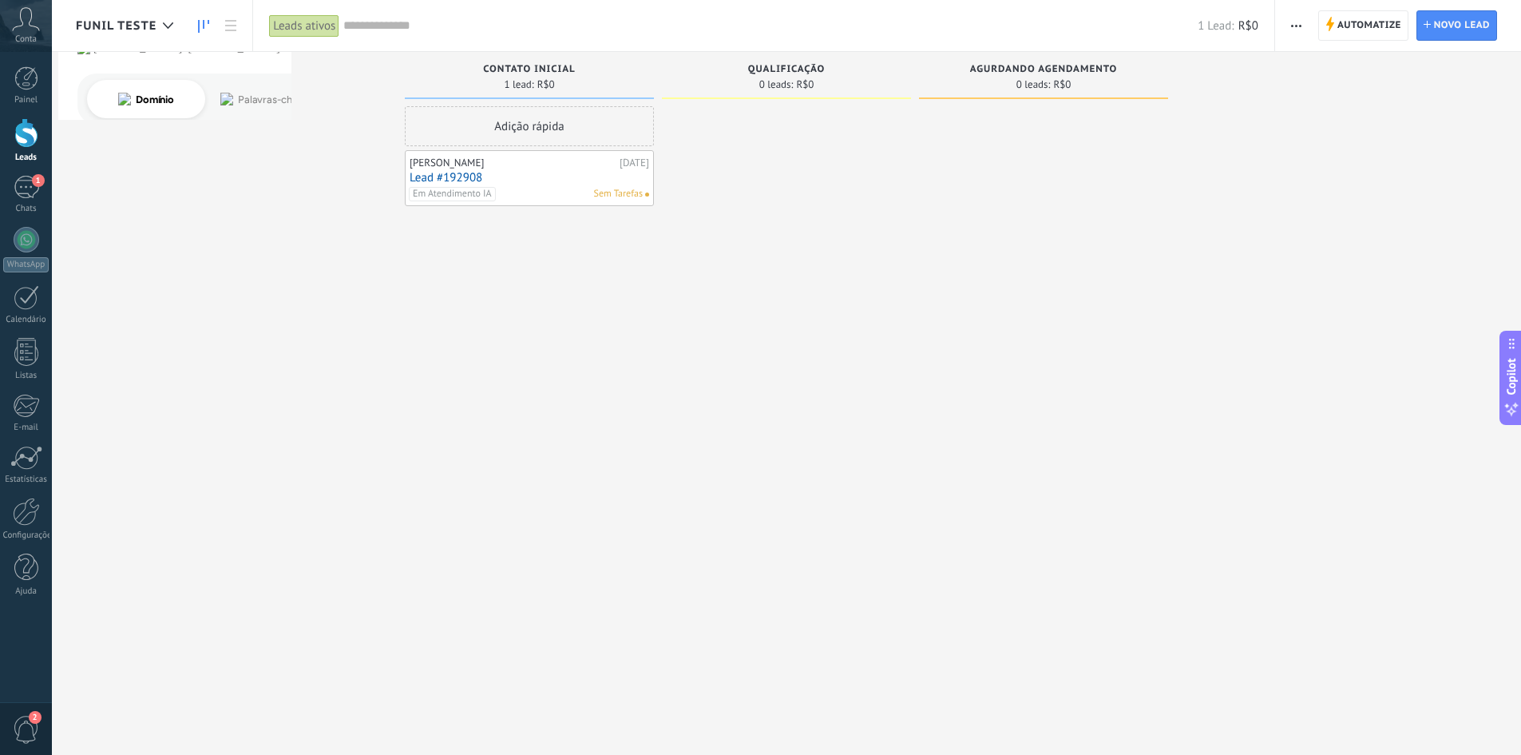
drag, startPoint x: 438, startPoint y: 177, endPoint x: 446, endPoint y: 184, distance: 10.7
click at [438, 177] on link "Lead #192908" at bounding box center [530, 178] width 240 height 14
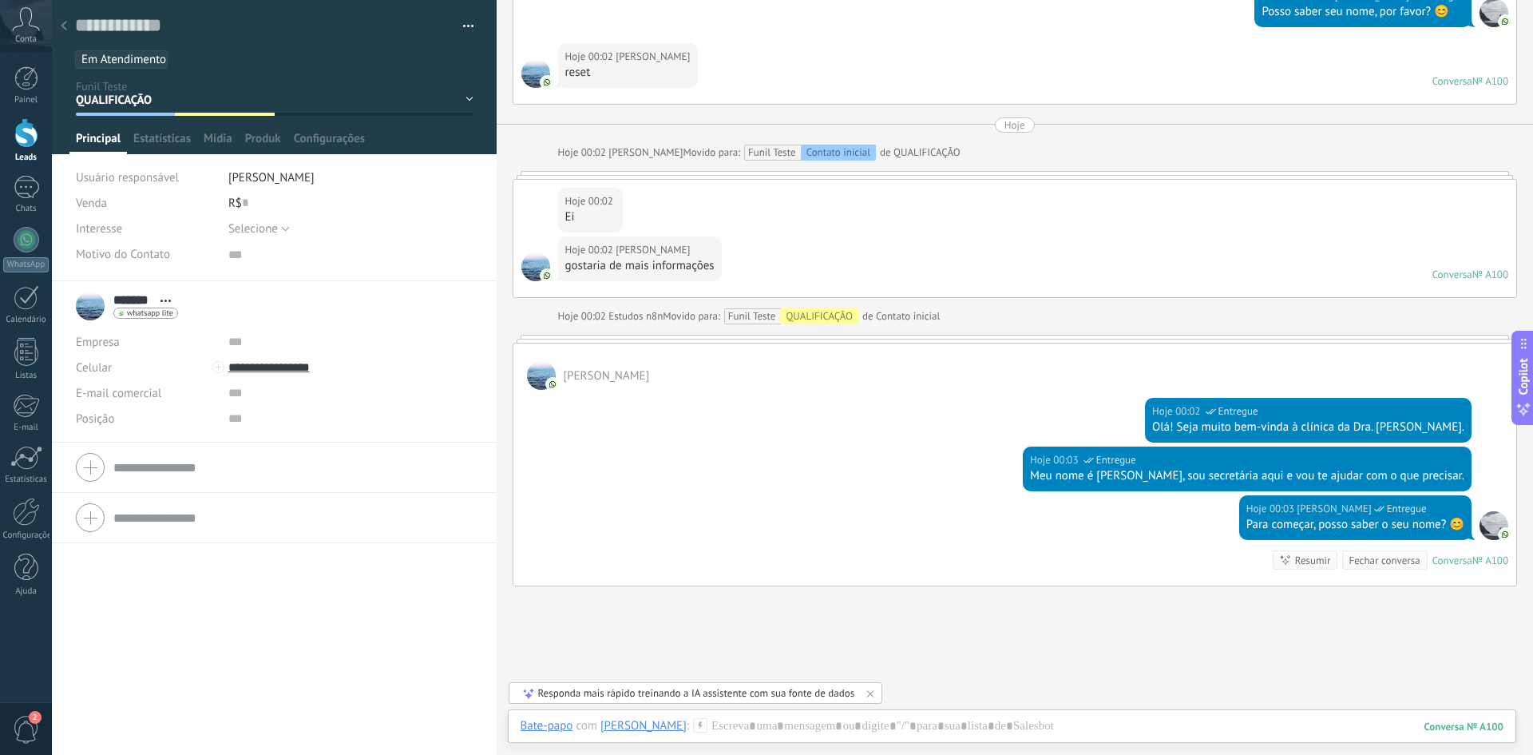
scroll to position [5538, 0]
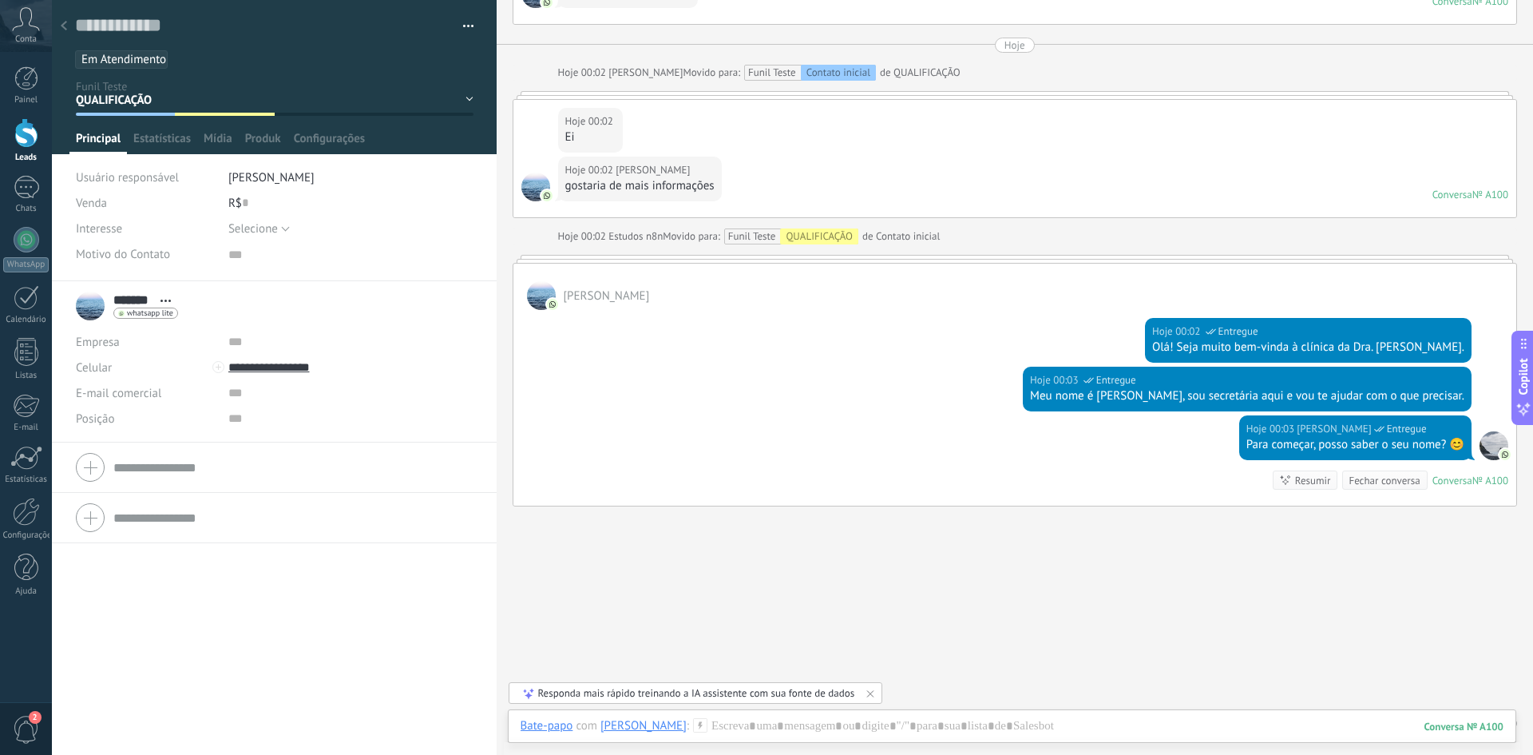
click at [68, 21] on div at bounding box center [64, 26] width 22 height 31
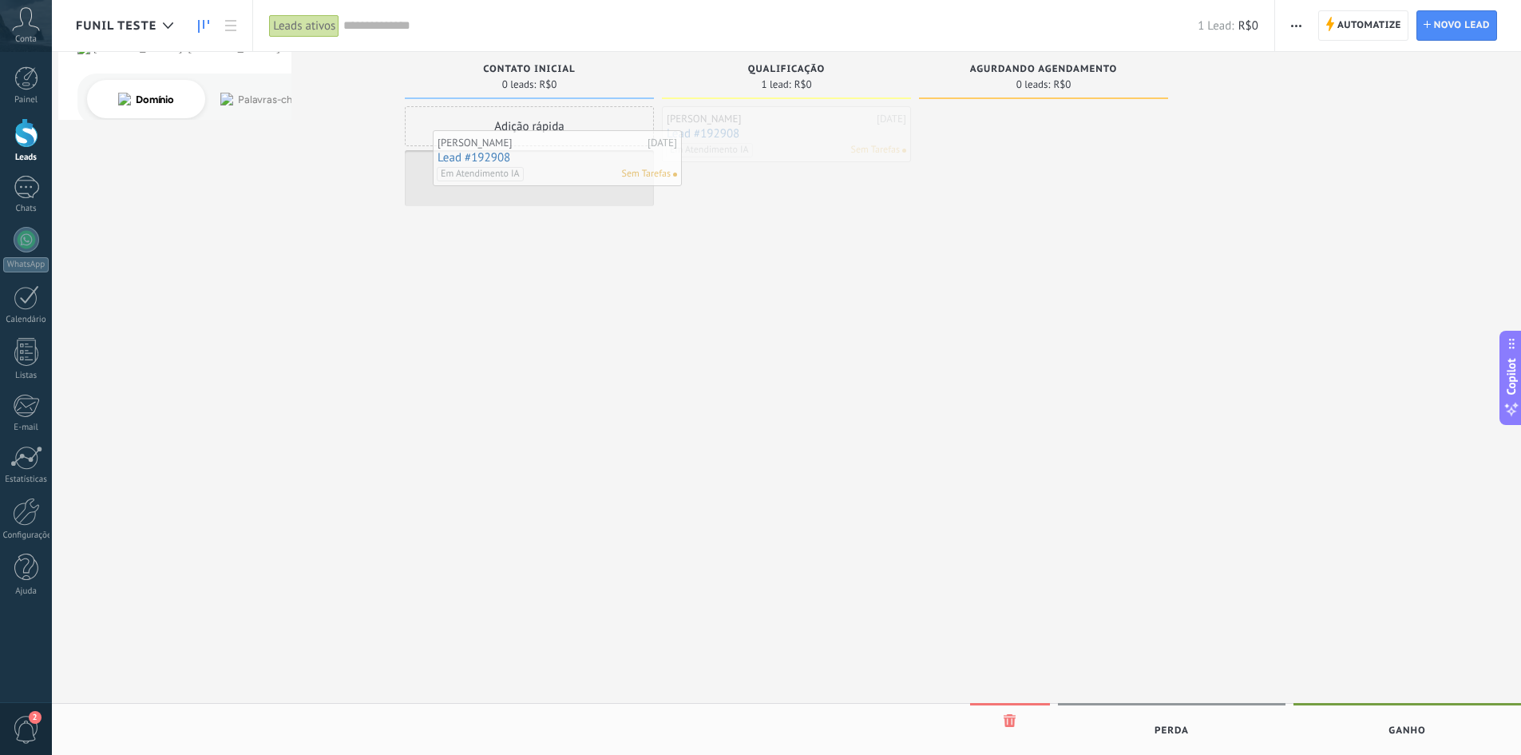
drag, startPoint x: 708, startPoint y: 122, endPoint x: 461, endPoint y: 146, distance: 248.7
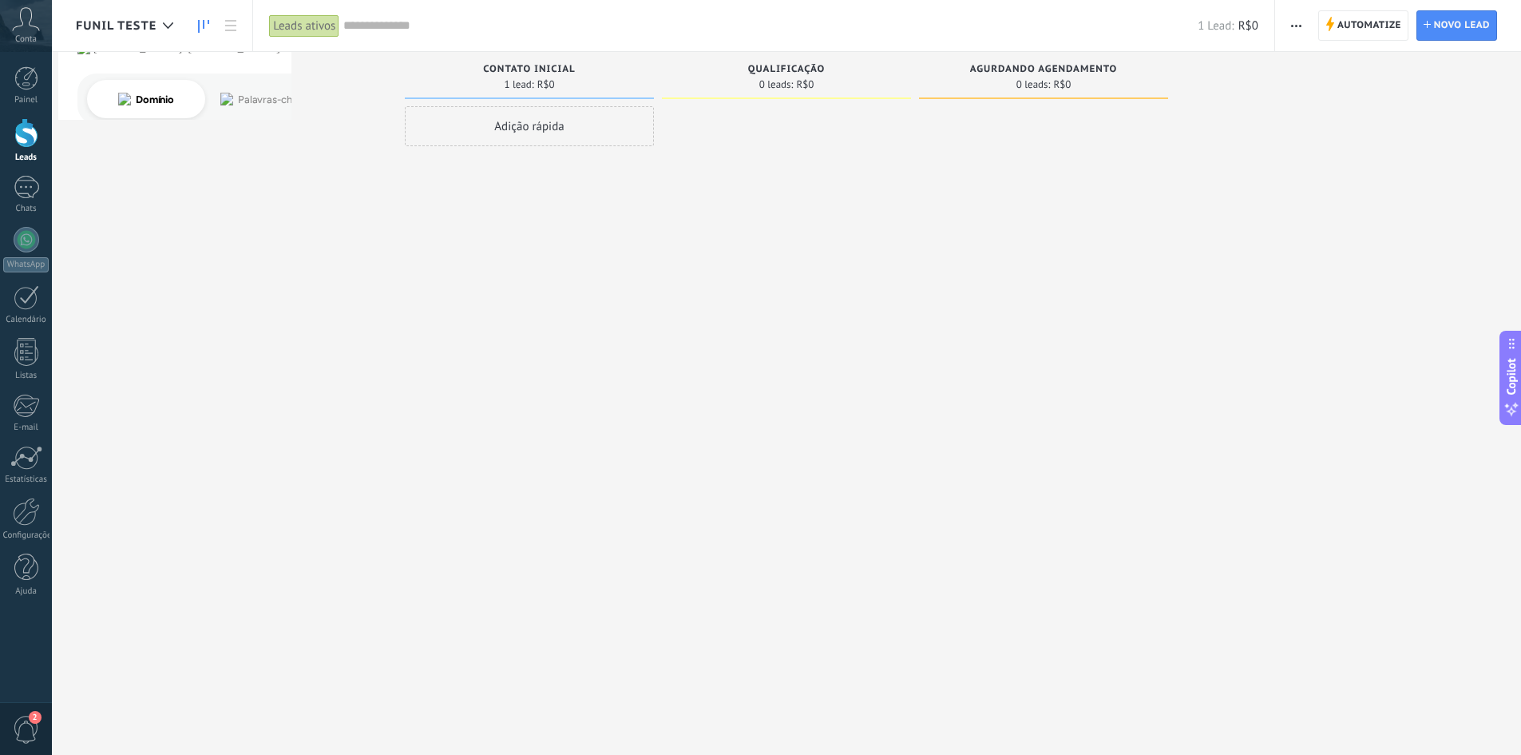
click at [767, 247] on div at bounding box center [786, 379] width 249 height 546
click at [470, 175] on link "Lead #192908" at bounding box center [530, 178] width 240 height 14
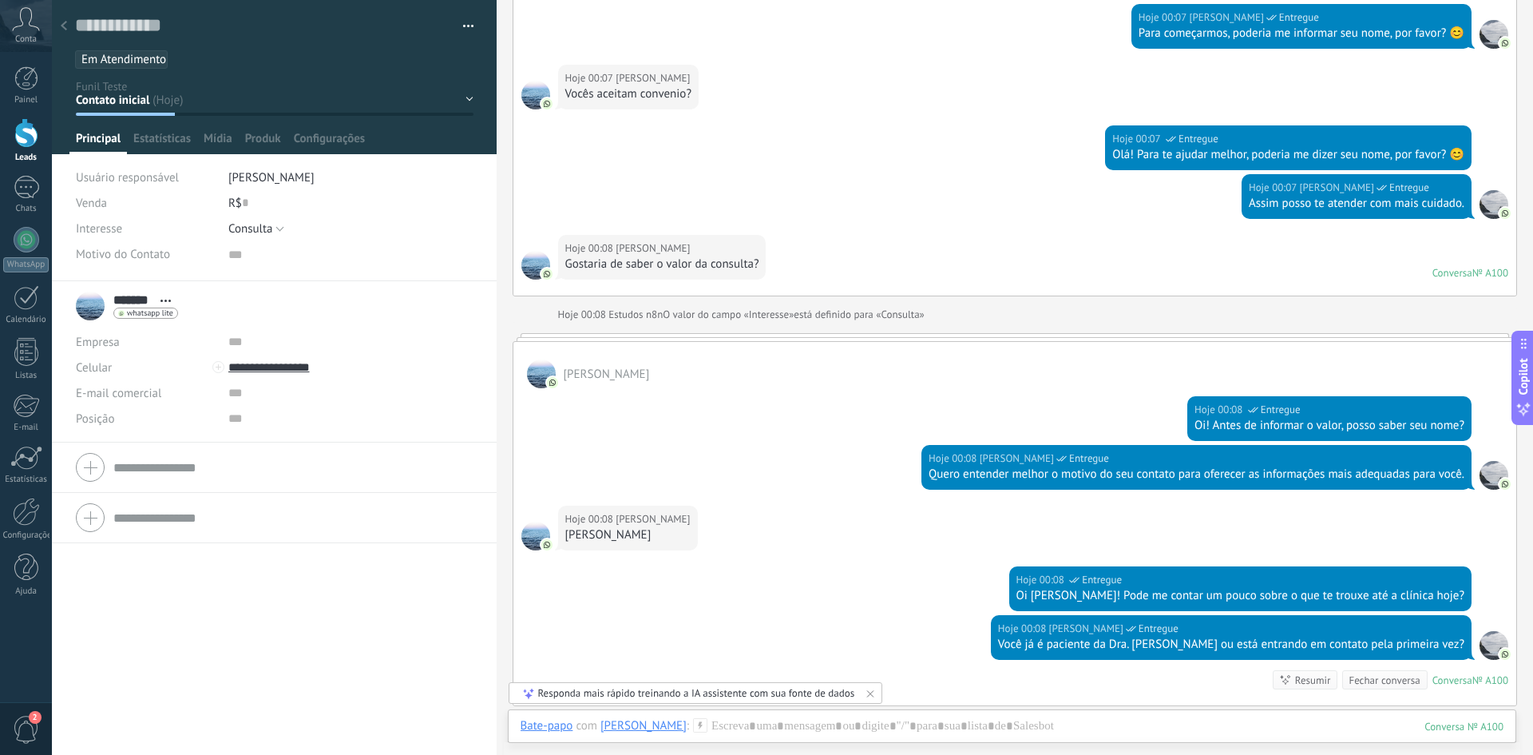
scroll to position [5831, 0]
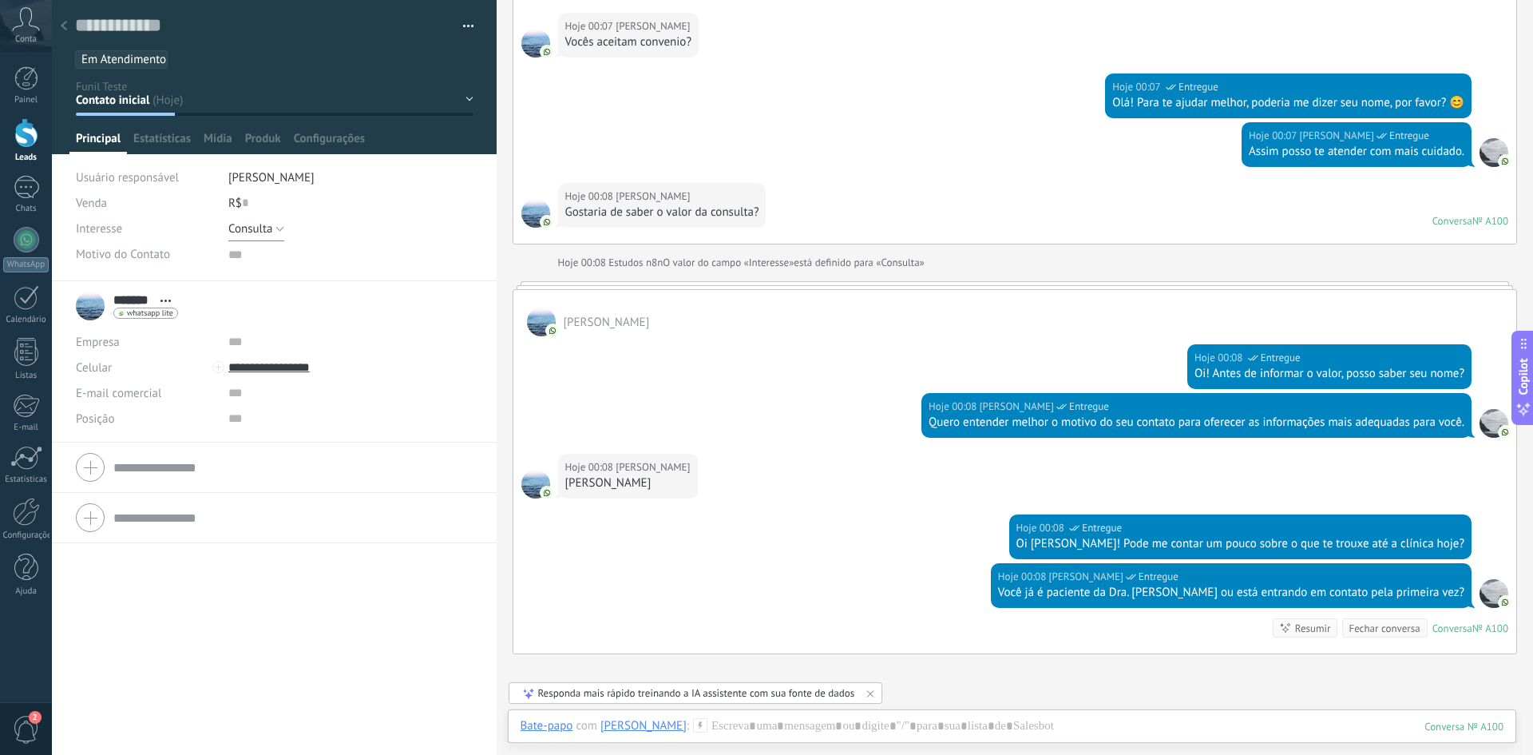
click at [277, 236] on button "Consulta" at bounding box center [256, 229] width 57 height 26
click at [278, 230] on span "Selecione" at bounding box center [335, 228] width 249 height 15
click at [88, 724] on span "Salvar" at bounding box center [100, 729] width 30 height 11
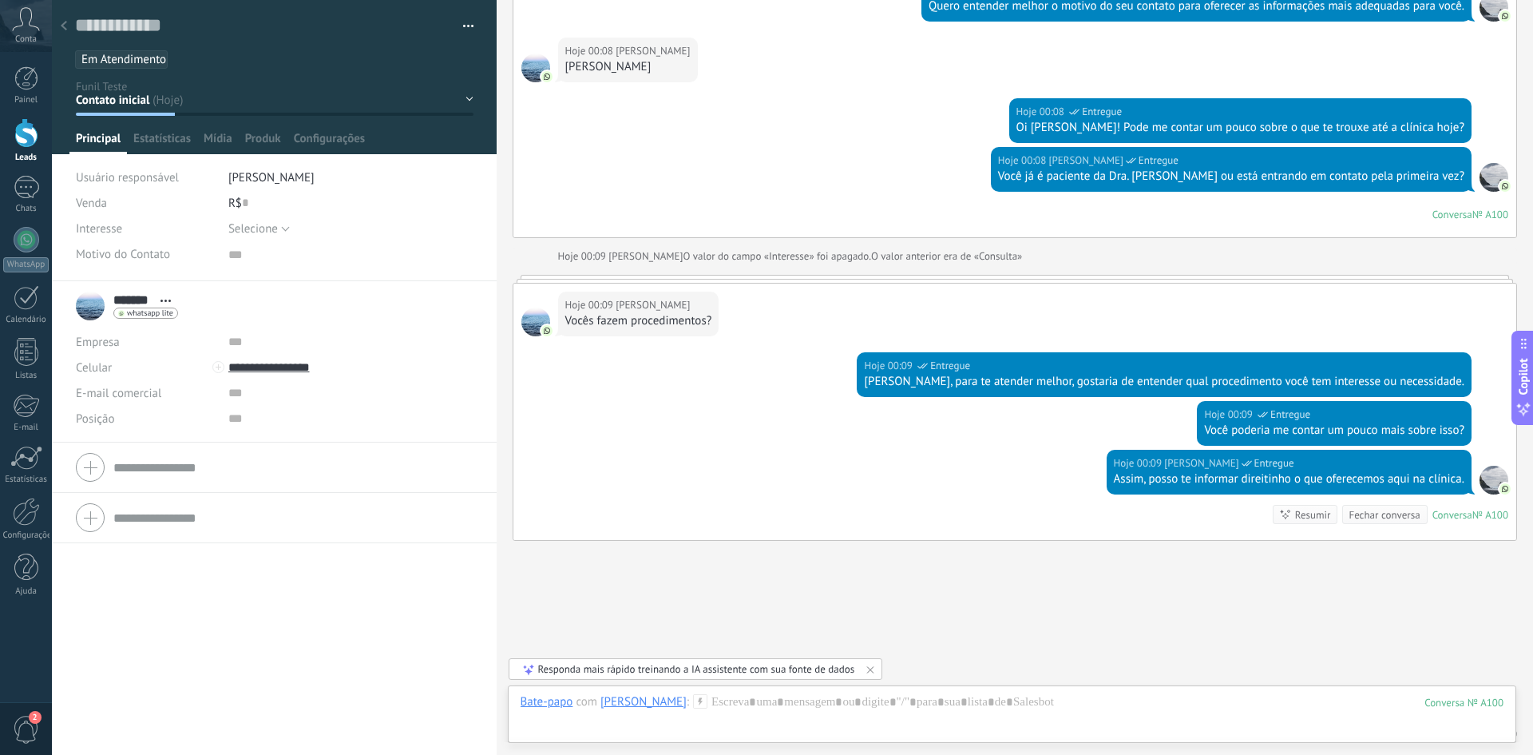
scroll to position [6295, 0]
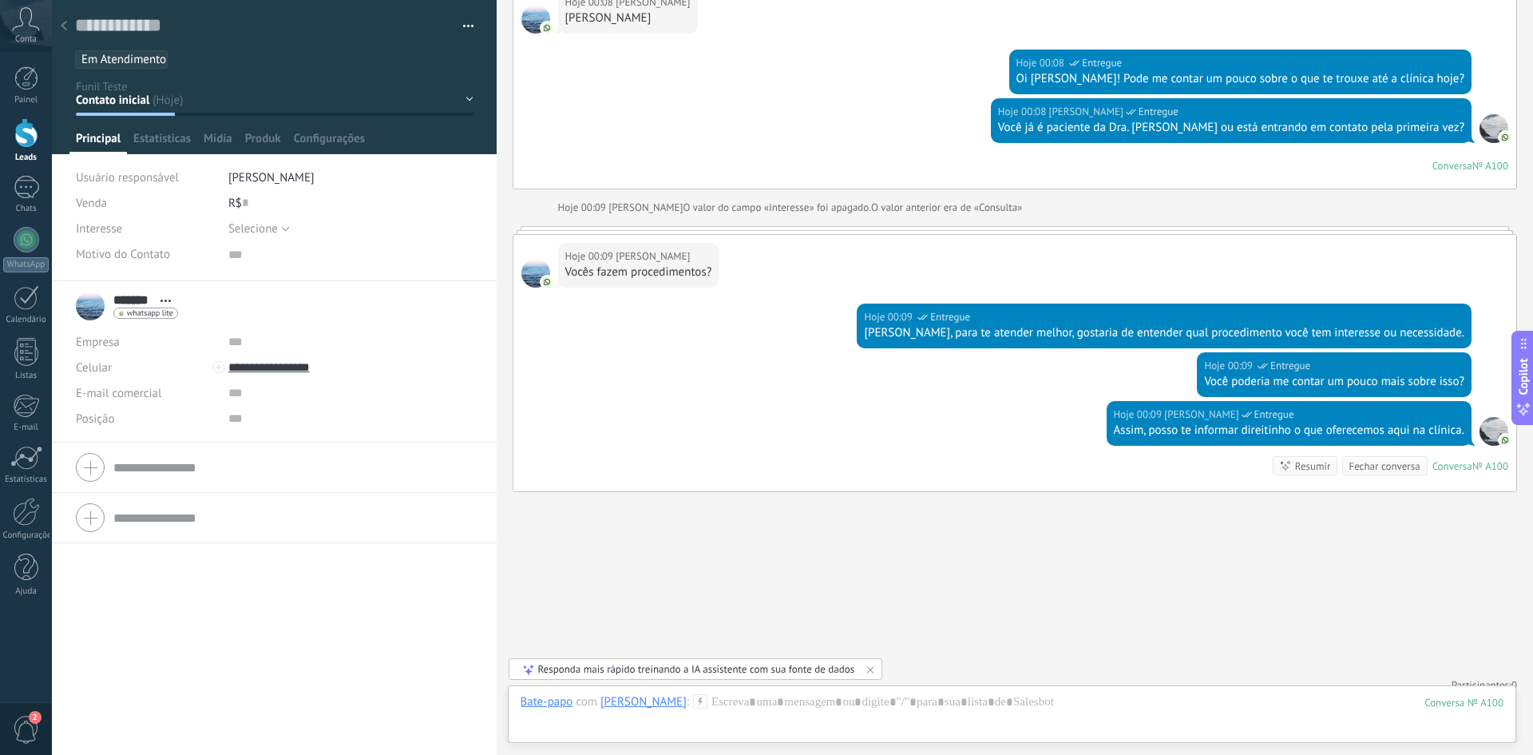
click at [66, 27] on icon at bounding box center [64, 26] width 6 height 10
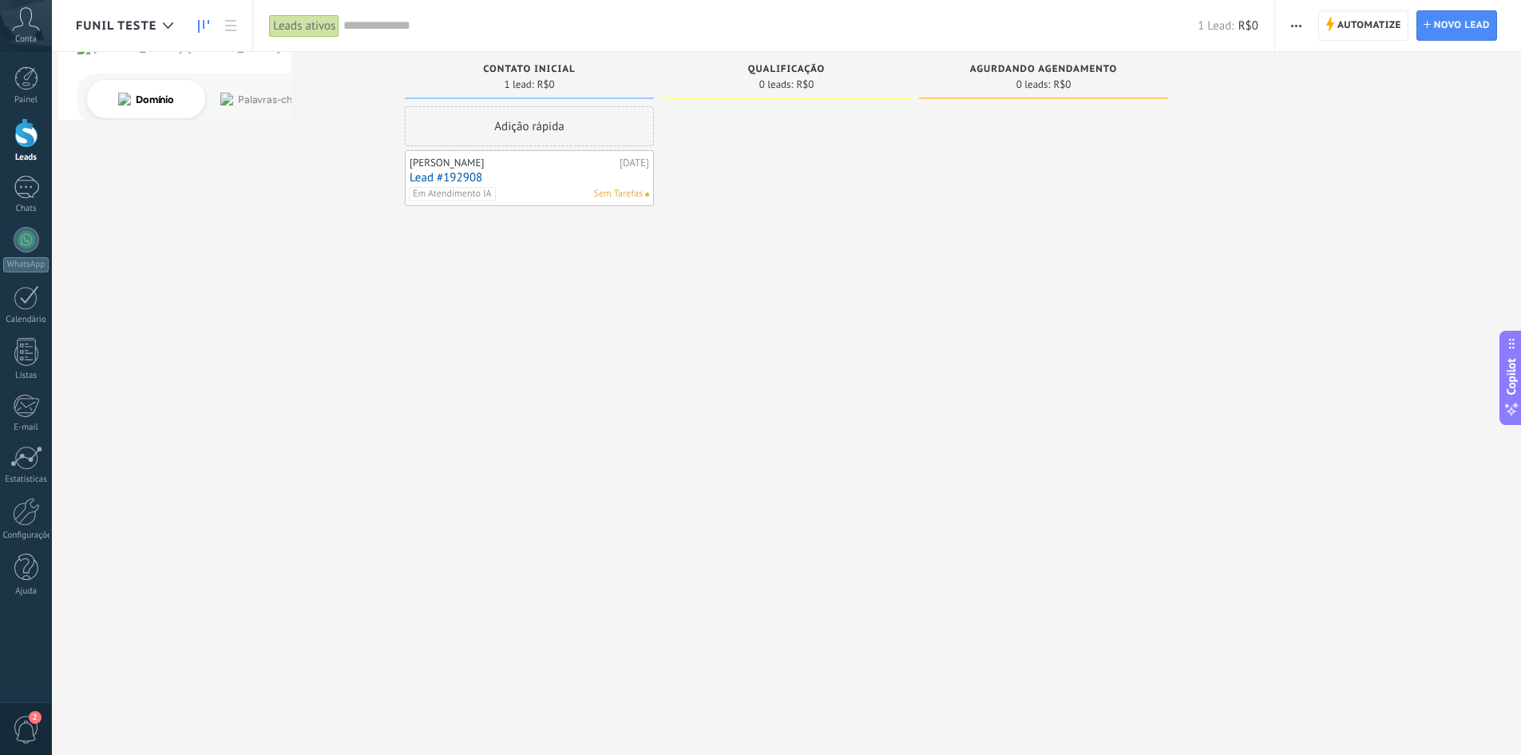
click at [477, 179] on link "Lead #192908" at bounding box center [530, 178] width 240 height 14
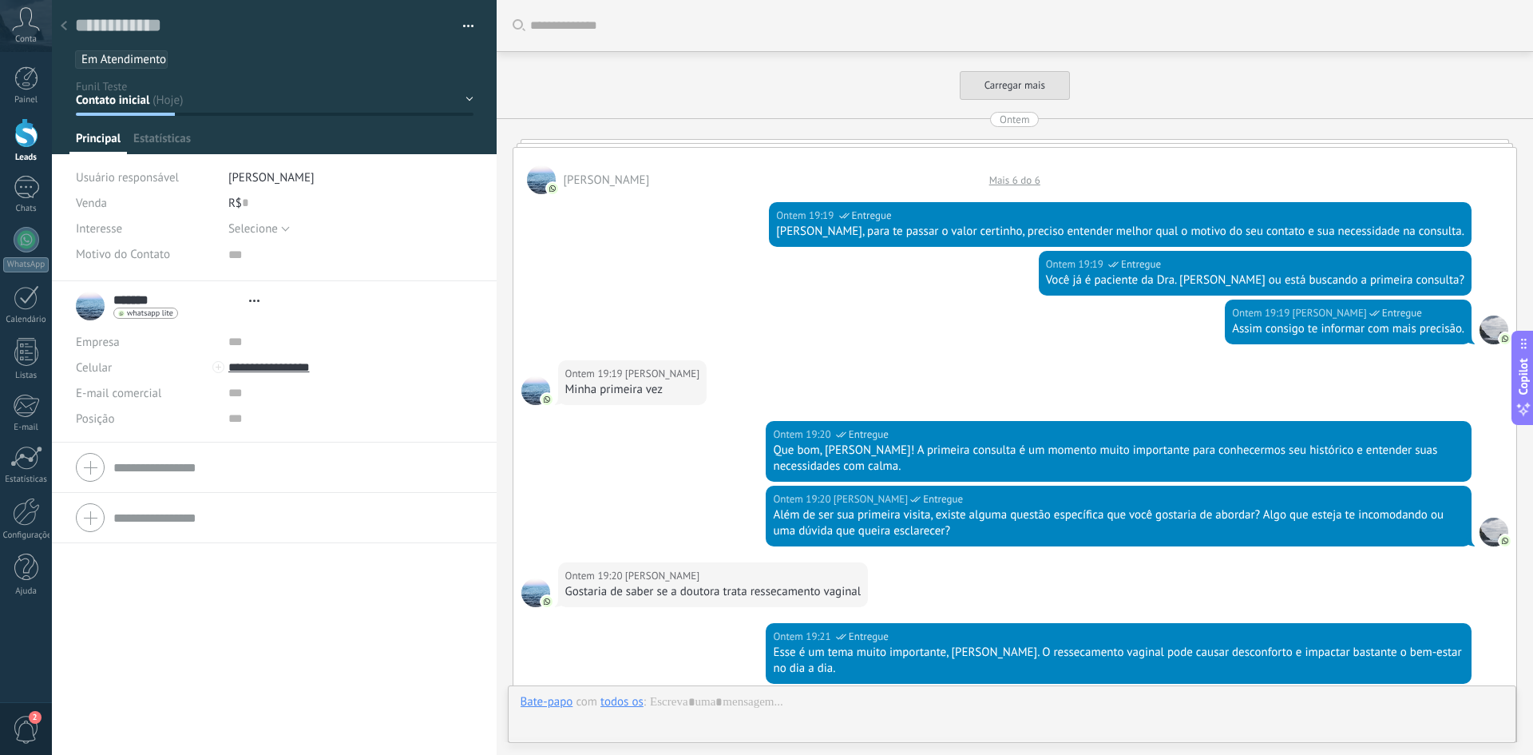
type textarea "***"
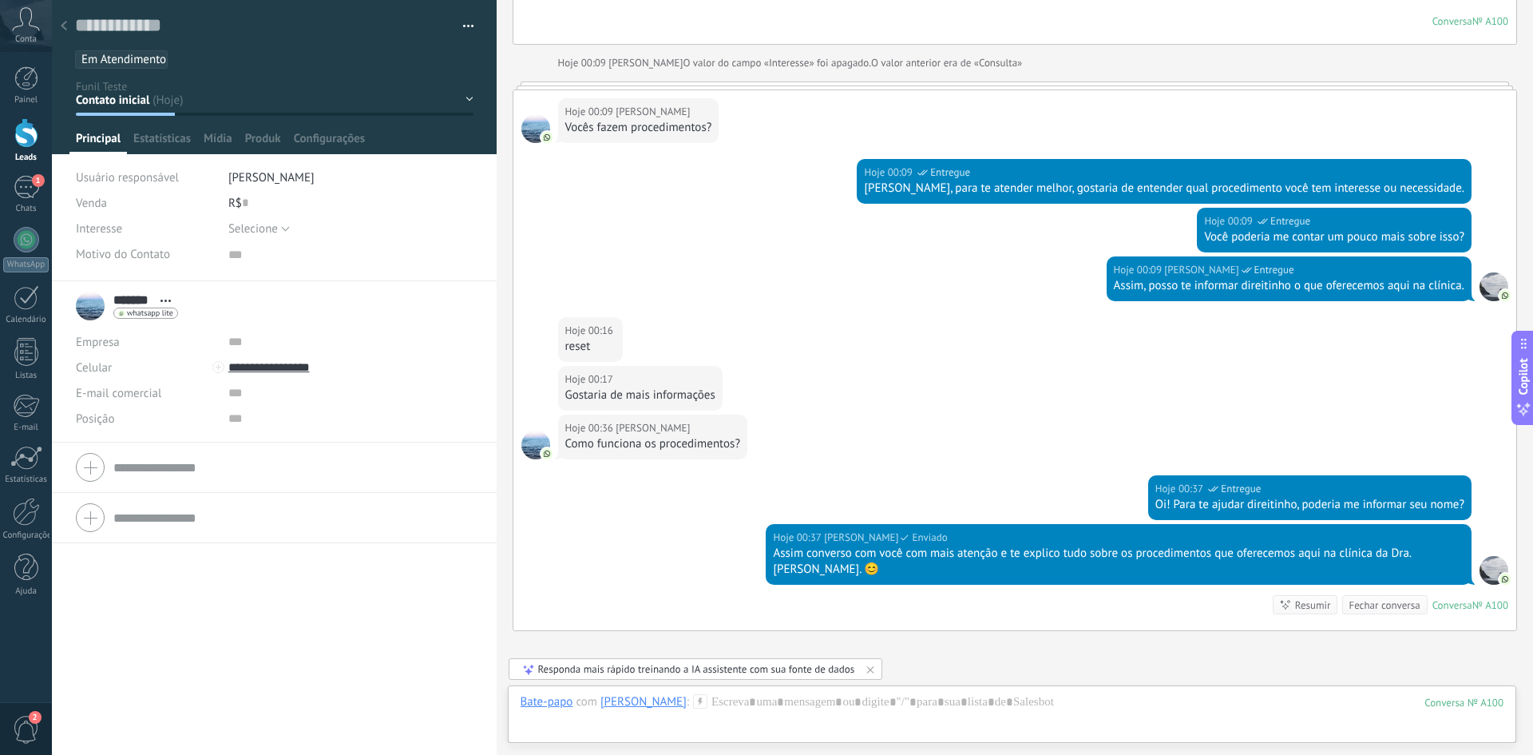
scroll to position [5691, 0]
